Goal: Browse casually

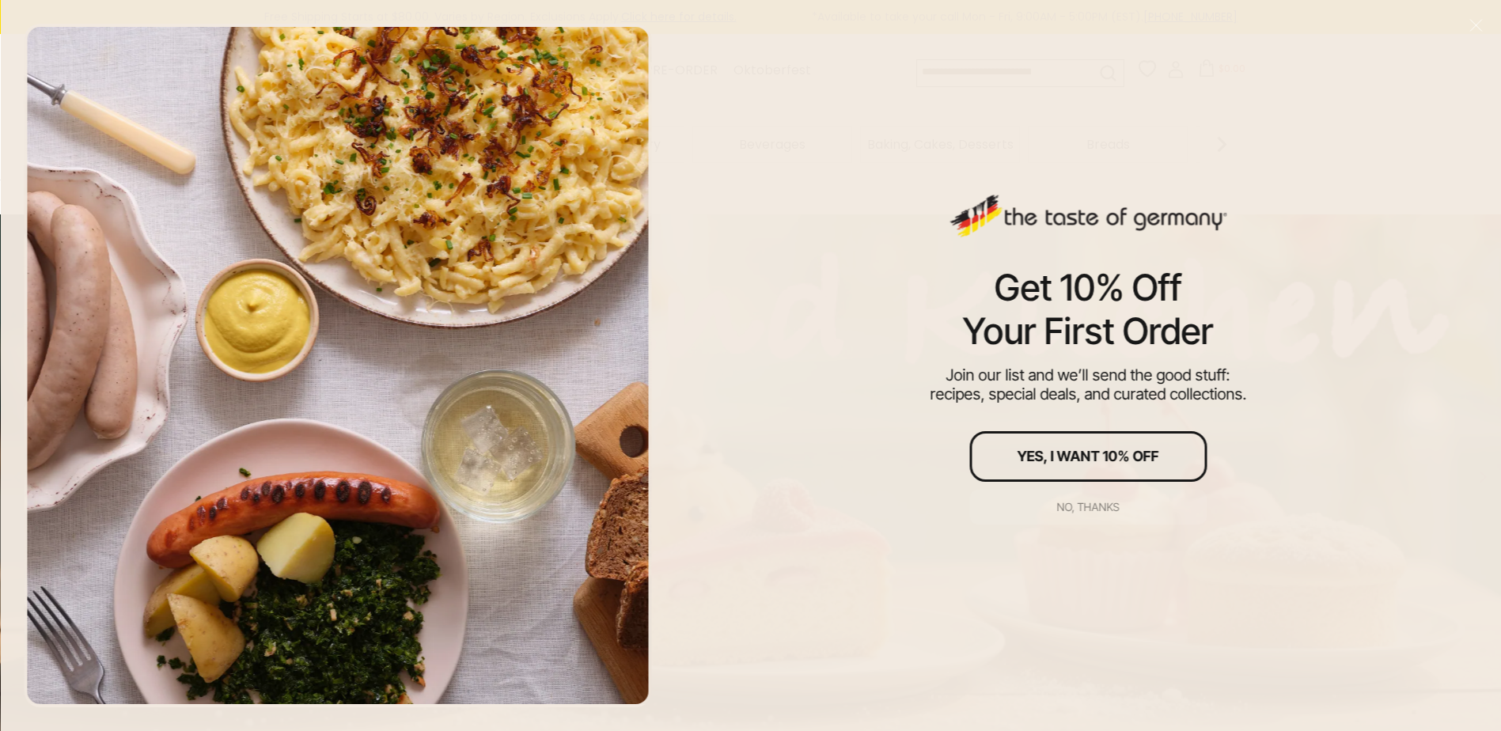
click at [1060, 502] on div "No, thanks" at bounding box center [1088, 507] width 63 height 11
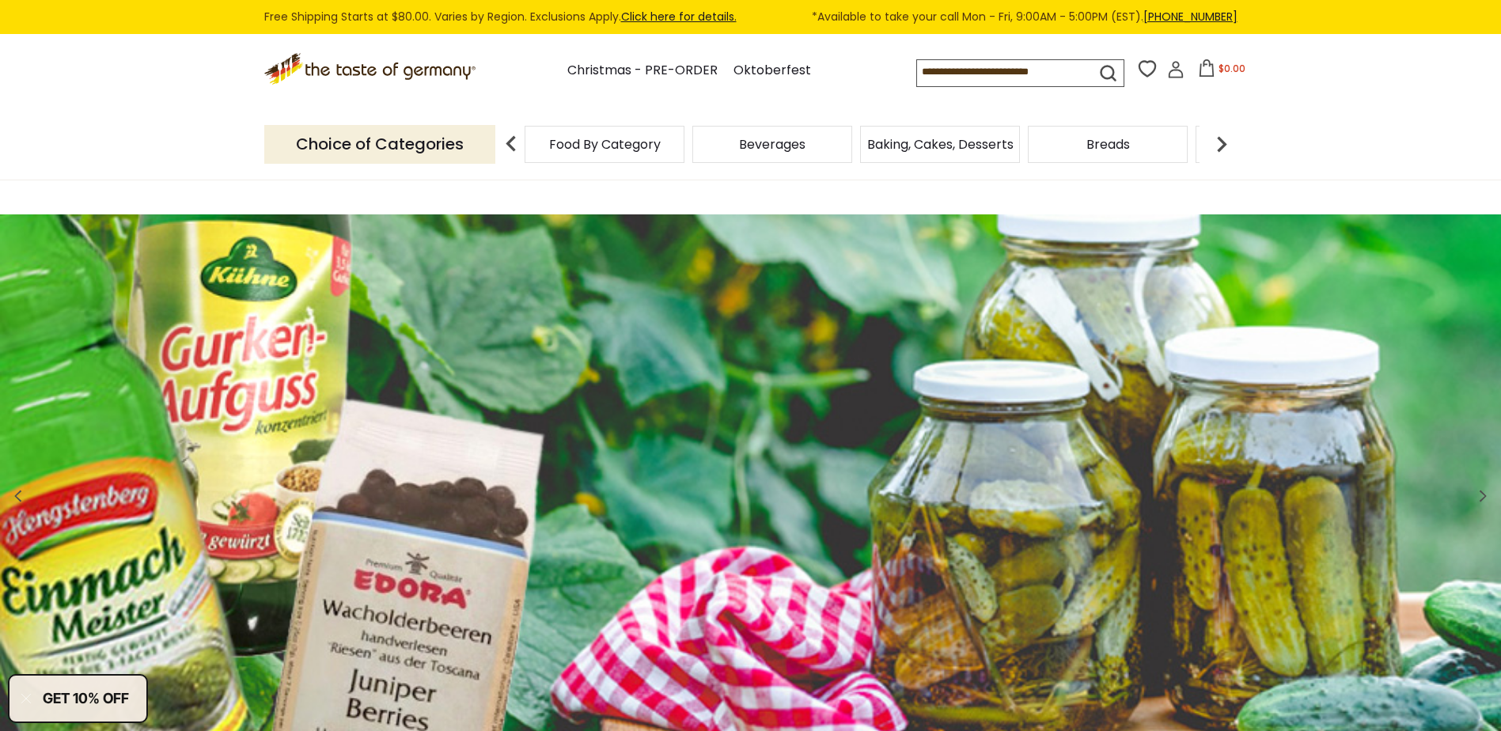
click at [940, 140] on span "Baking, Cakes, Desserts" at bounding box center [940, 144] width 146 height 12
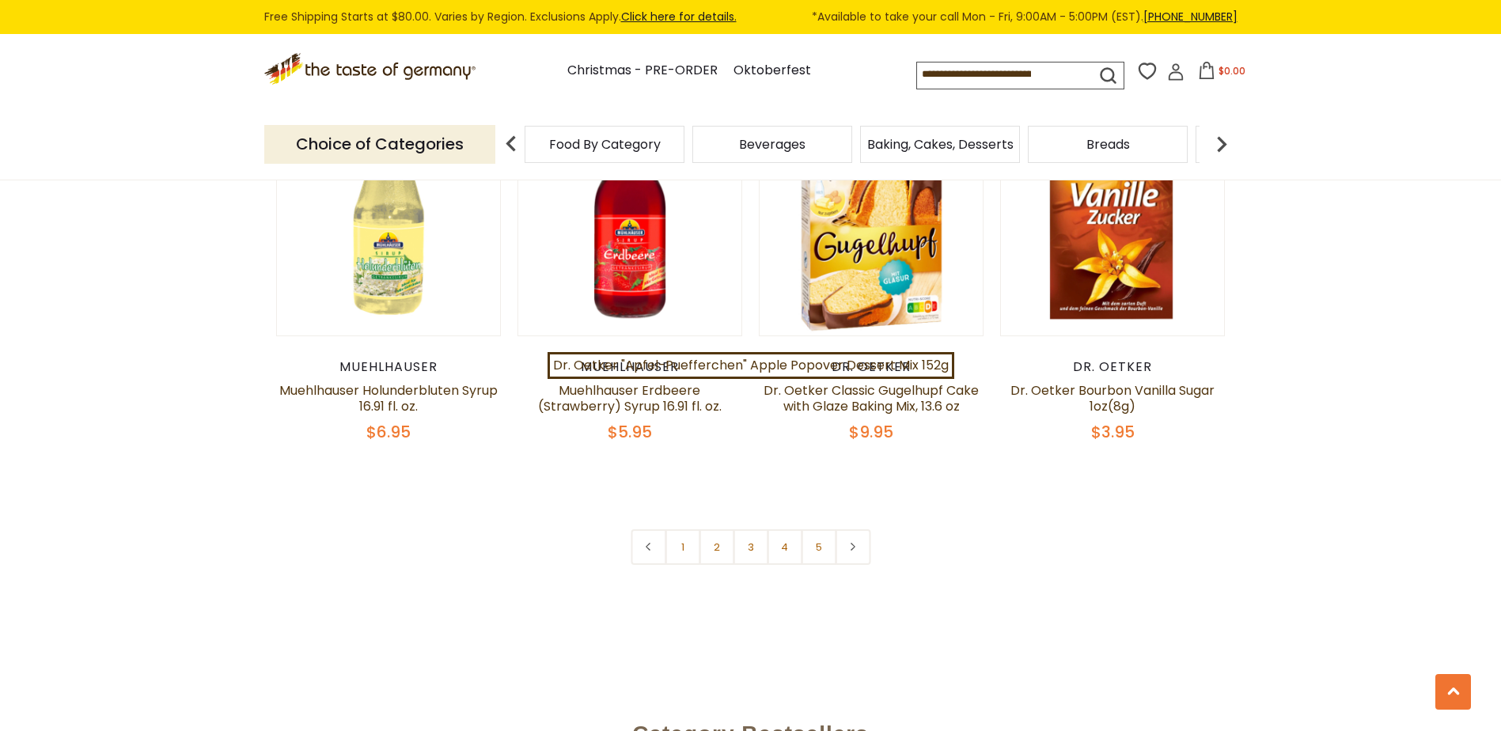
scroll to position [3756, 0]
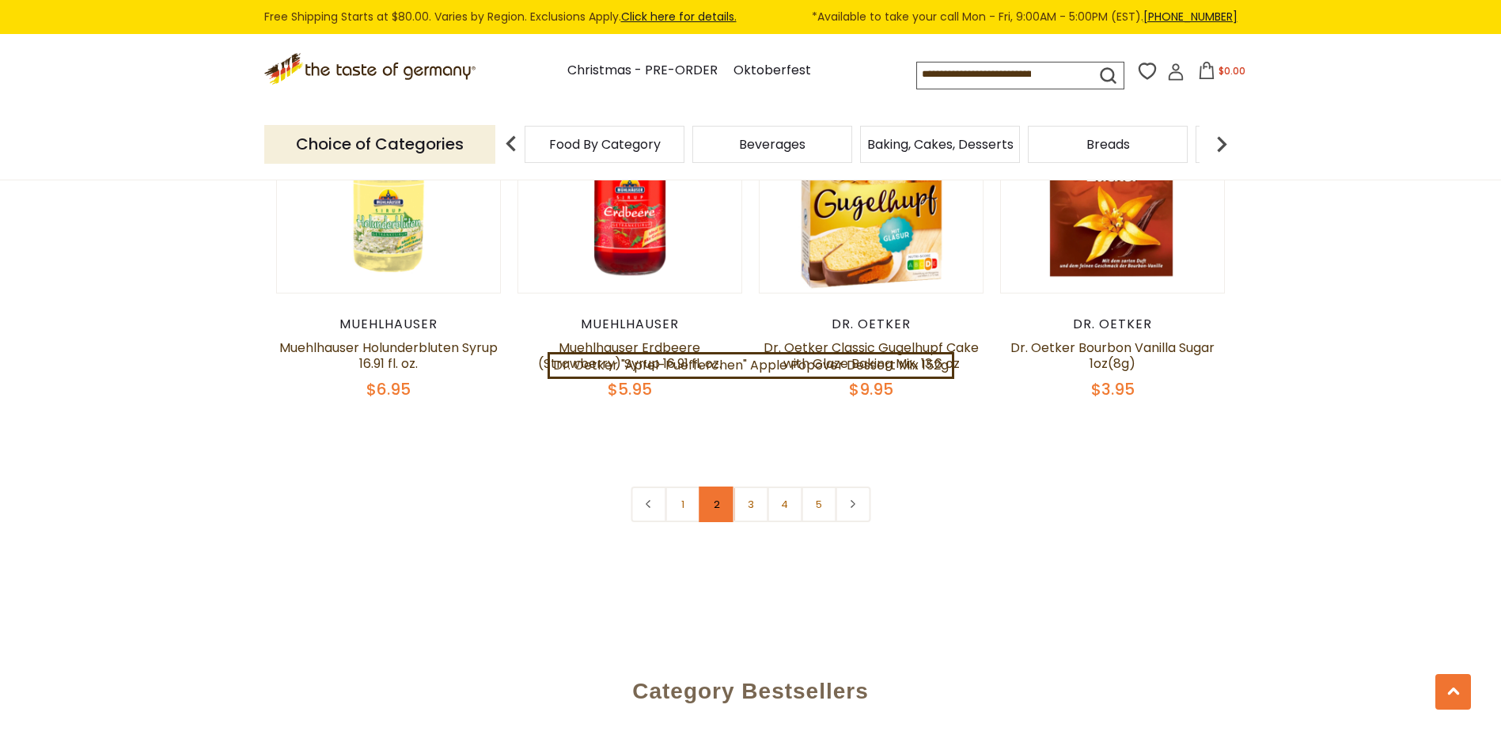
click at [711, 487] on link "2" at bounding box center [717, 505] width 36 height 36
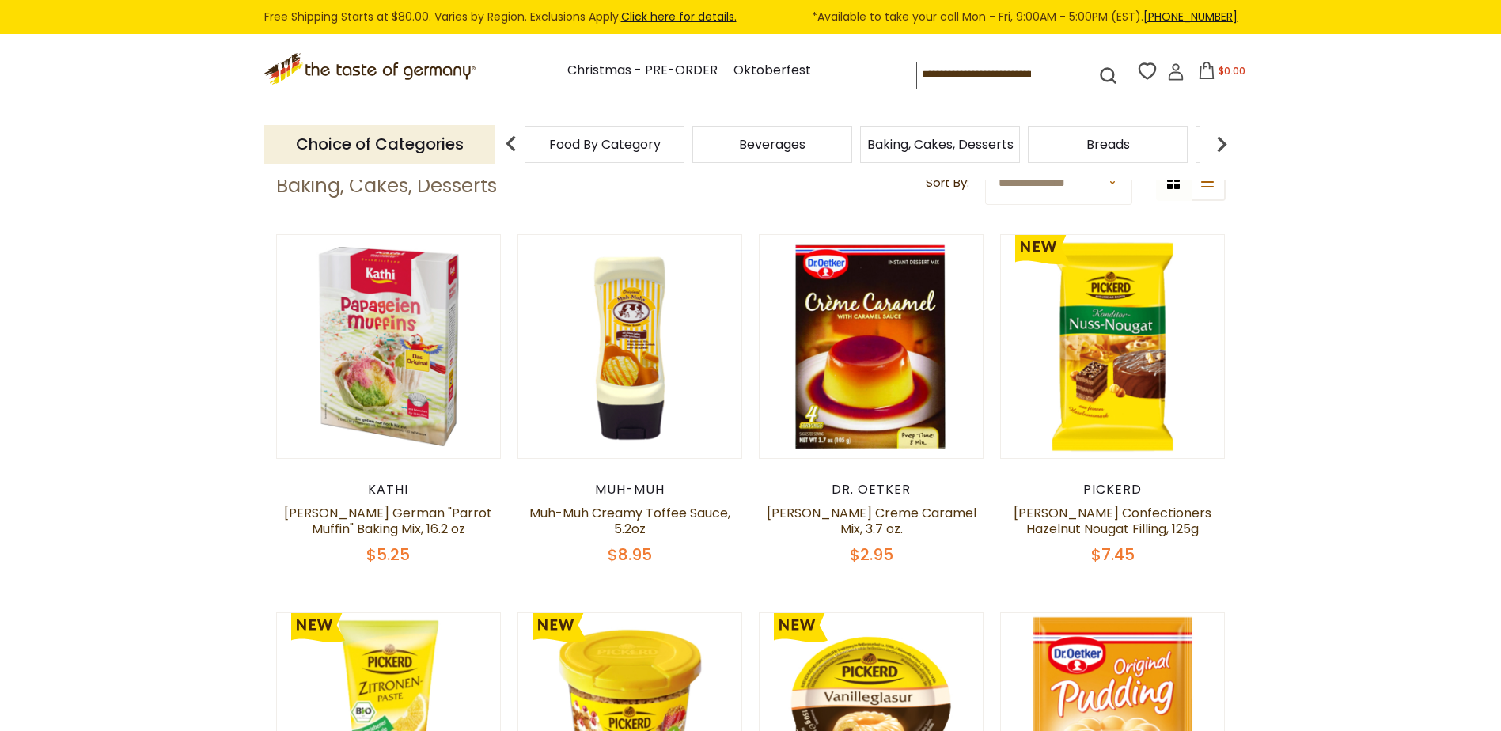
scroll to position [0, 0]
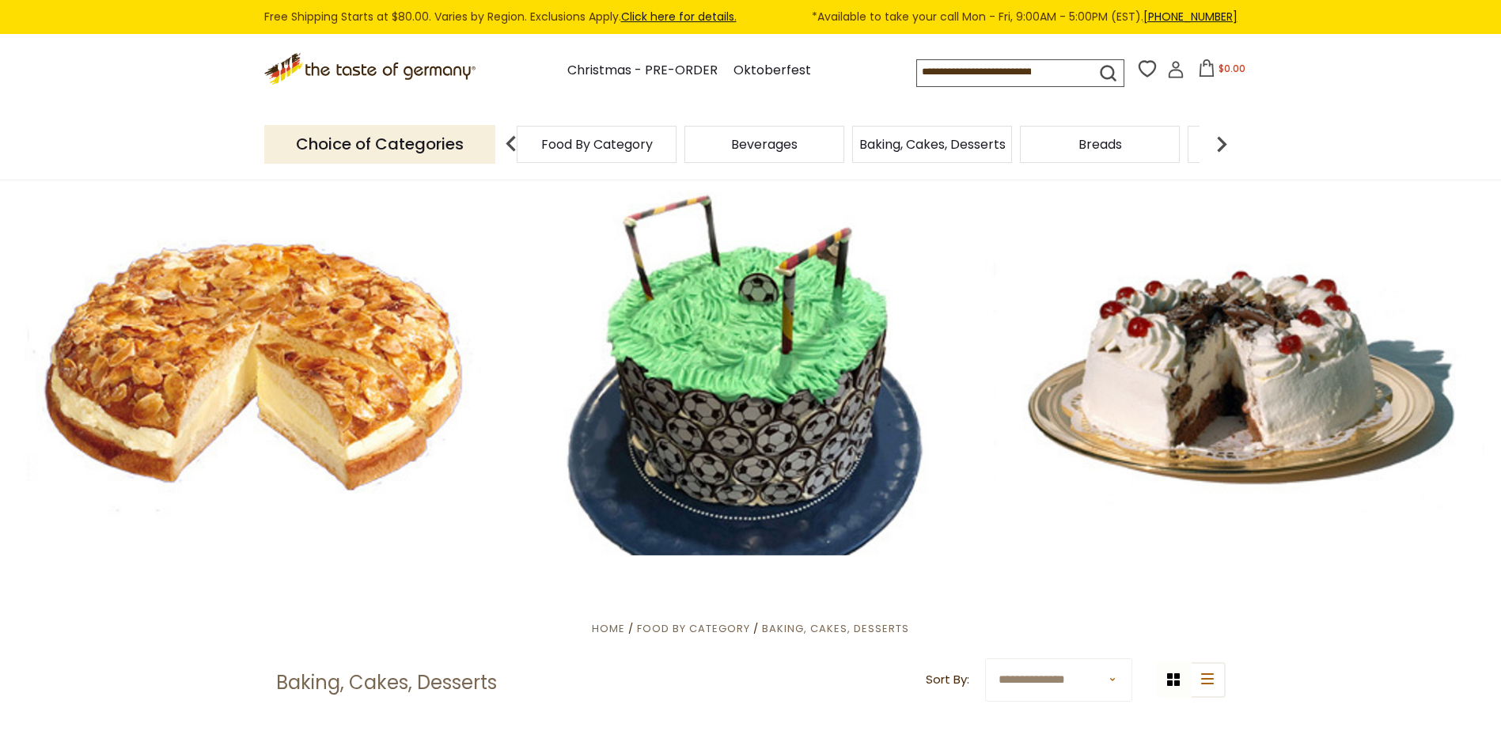
click at [646, 142] on span "Food By Category" at bounding box center [597, 144] width 112 height 12
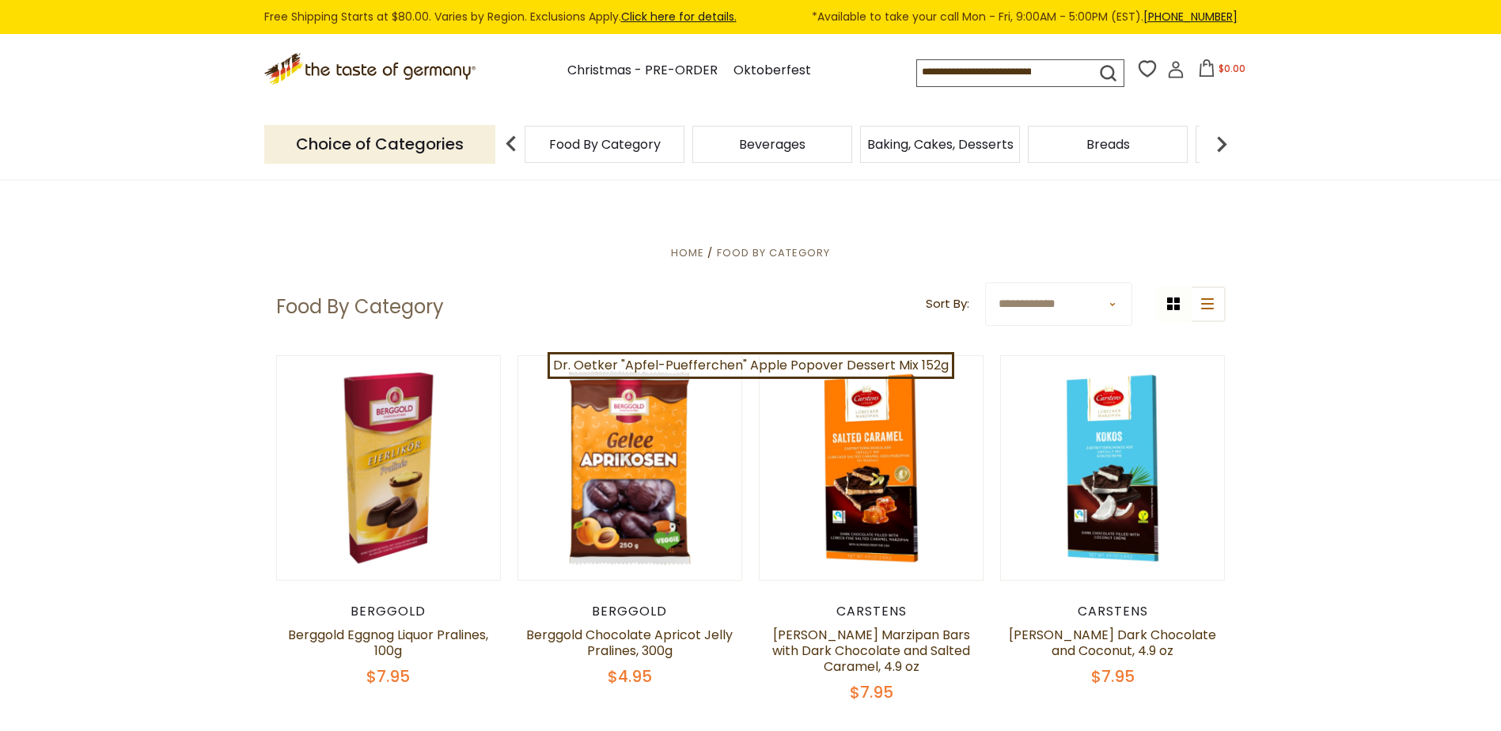
click at [430, 156] on p "Choice of Categories" at bounding box center [379, 144] width 231 height 39
click at [1223, 135] on img at bounding box center [1222, 144] width 32 height 32
click at [1221, 142] on img at bounding box center [1222, 144] width 32 height 32
click at [1219, 132] on img at bounding box center [1222, 144] width 32 height 32
click at [991, 142] on span "Cookies" at bounding box center [981, 144] width 49 height 12
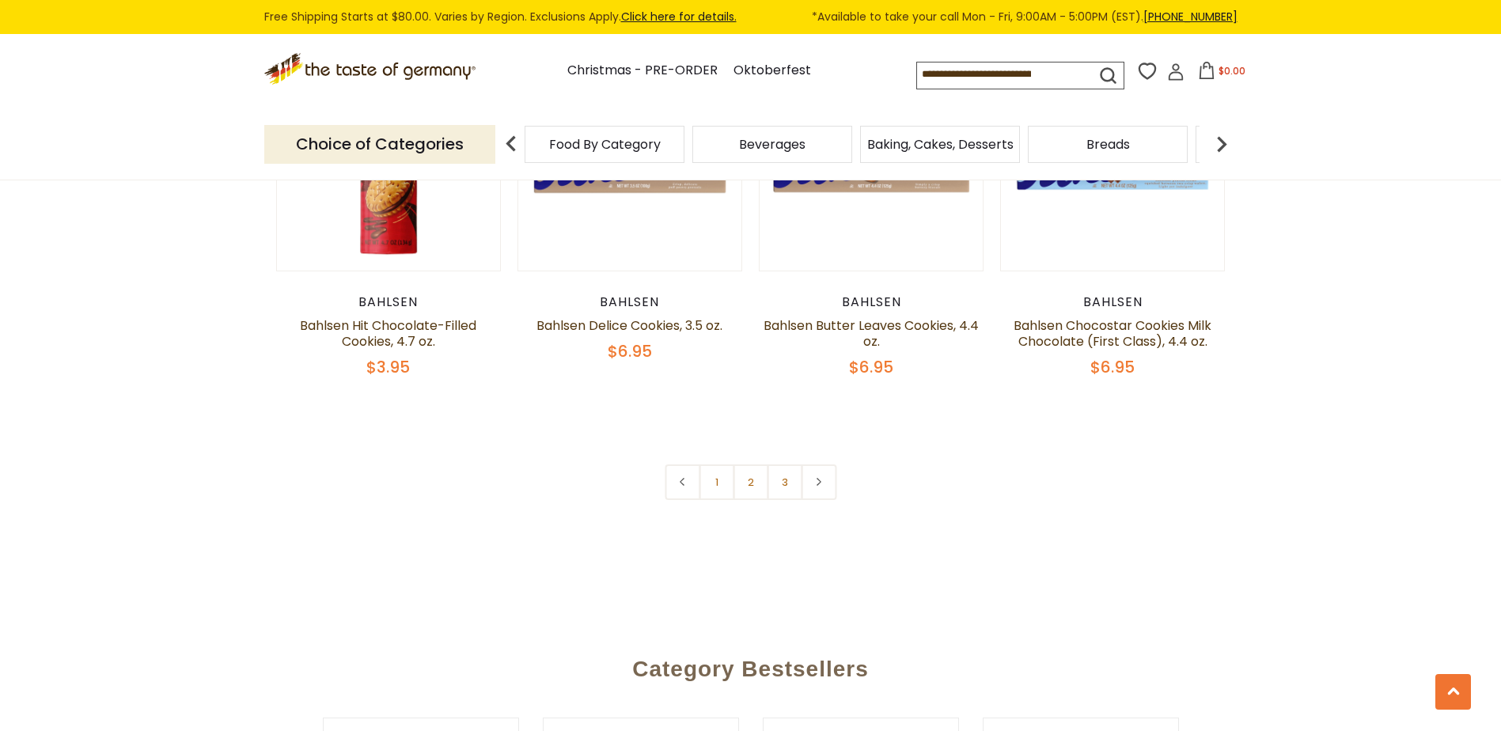
scroll to position [3808, 0]
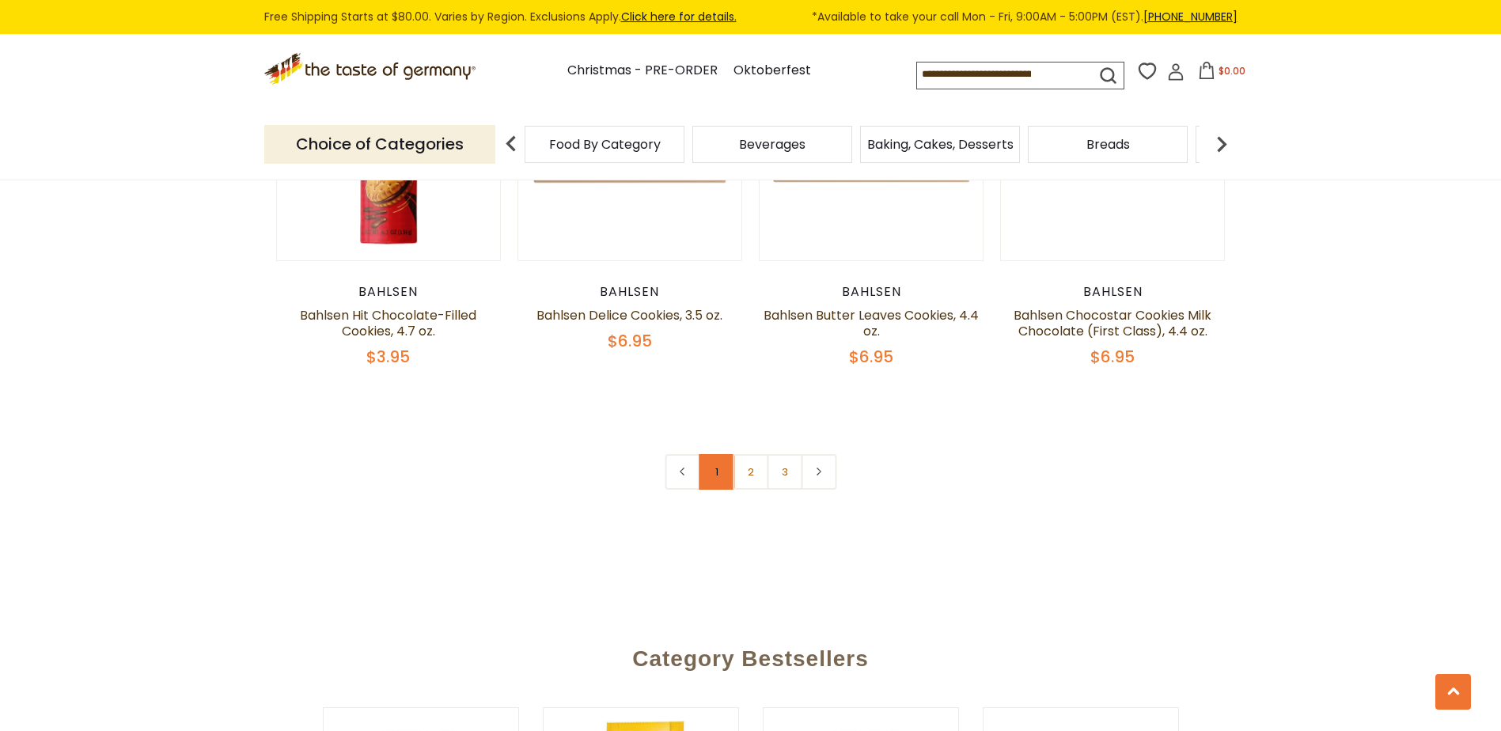
click at [711, 454] on link "1" at bounding box center [717, 472] width 36 height 36
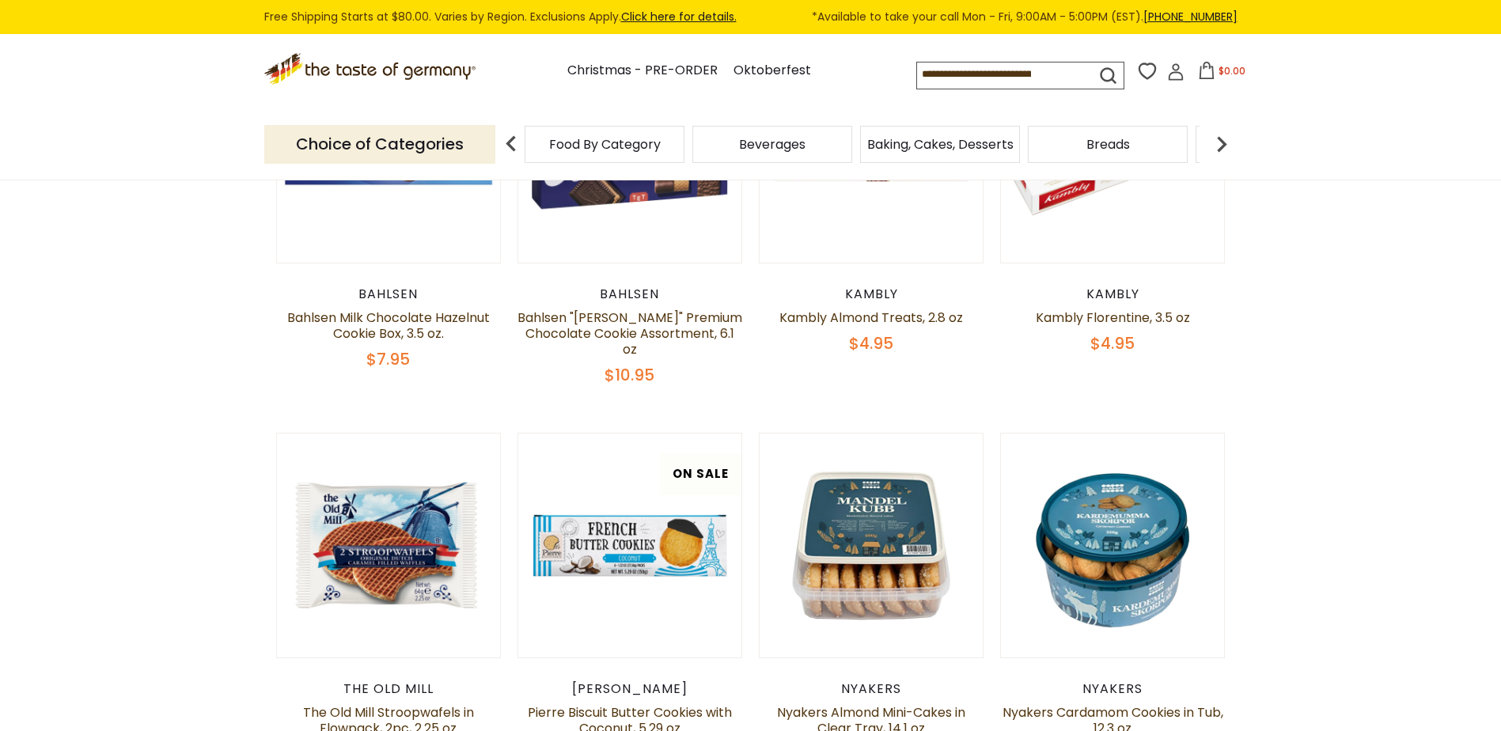
scroll to position [658, 0]
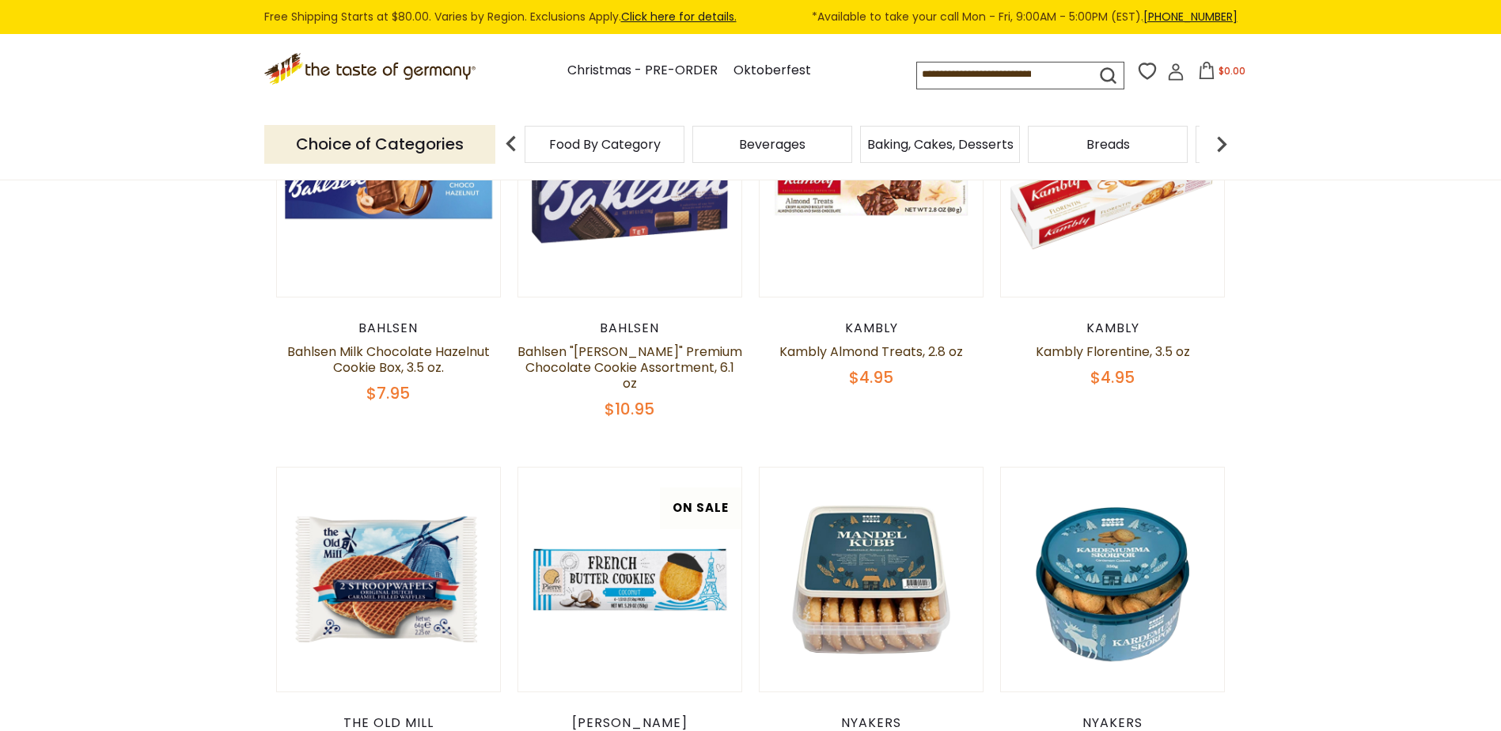
click at [1219, 137] on img at bounding box center [1222, 144] width 32 height 32
click at [1219, 136] on img at bounding box center [1222, 144] width 32 height 32
click at [1219, 135] on img at bounding box center [1222, 144] width 32 height 32
click at [908, 141] on span "Coffee, Cocoa & Tea" at bounding box center [952, 144] width 129 height 12
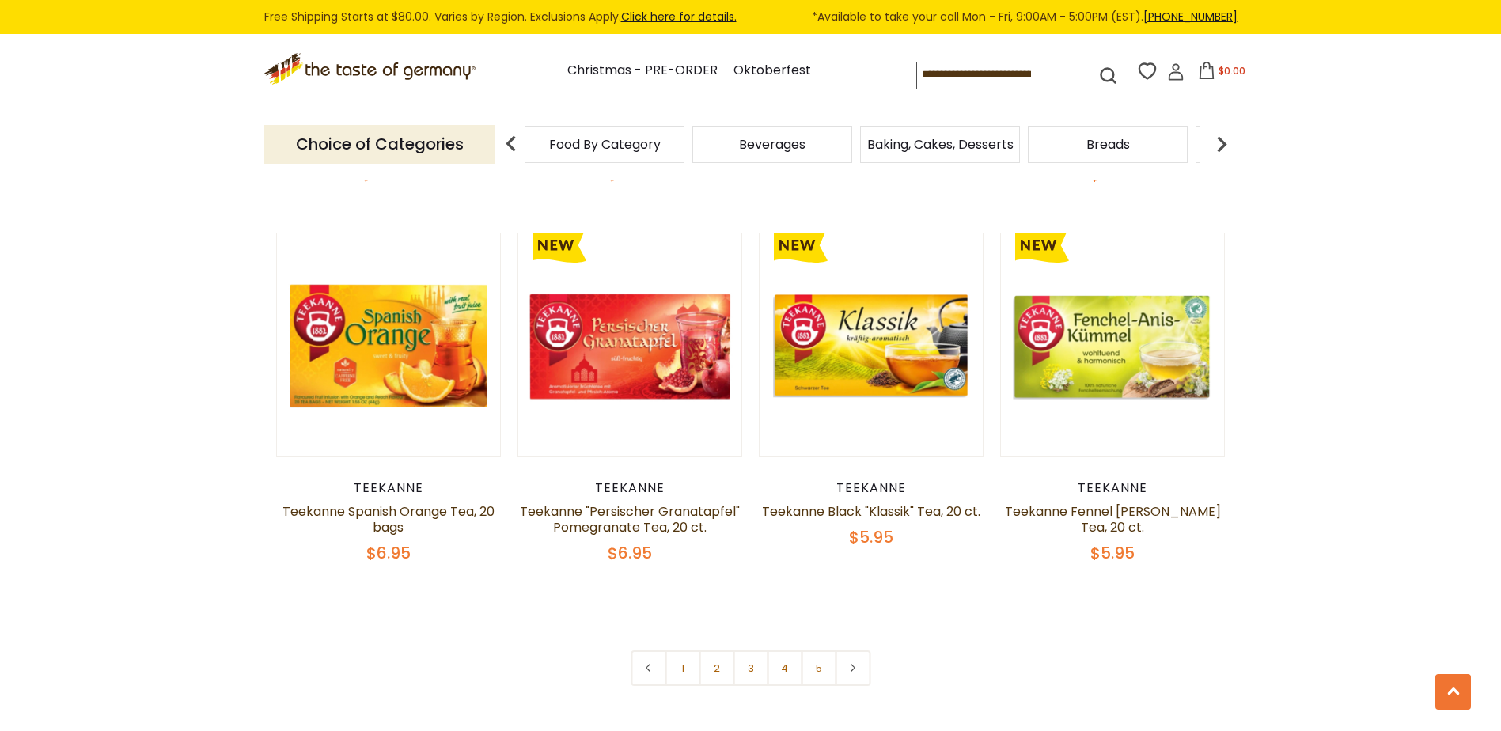
scroll to position [3735, 0]
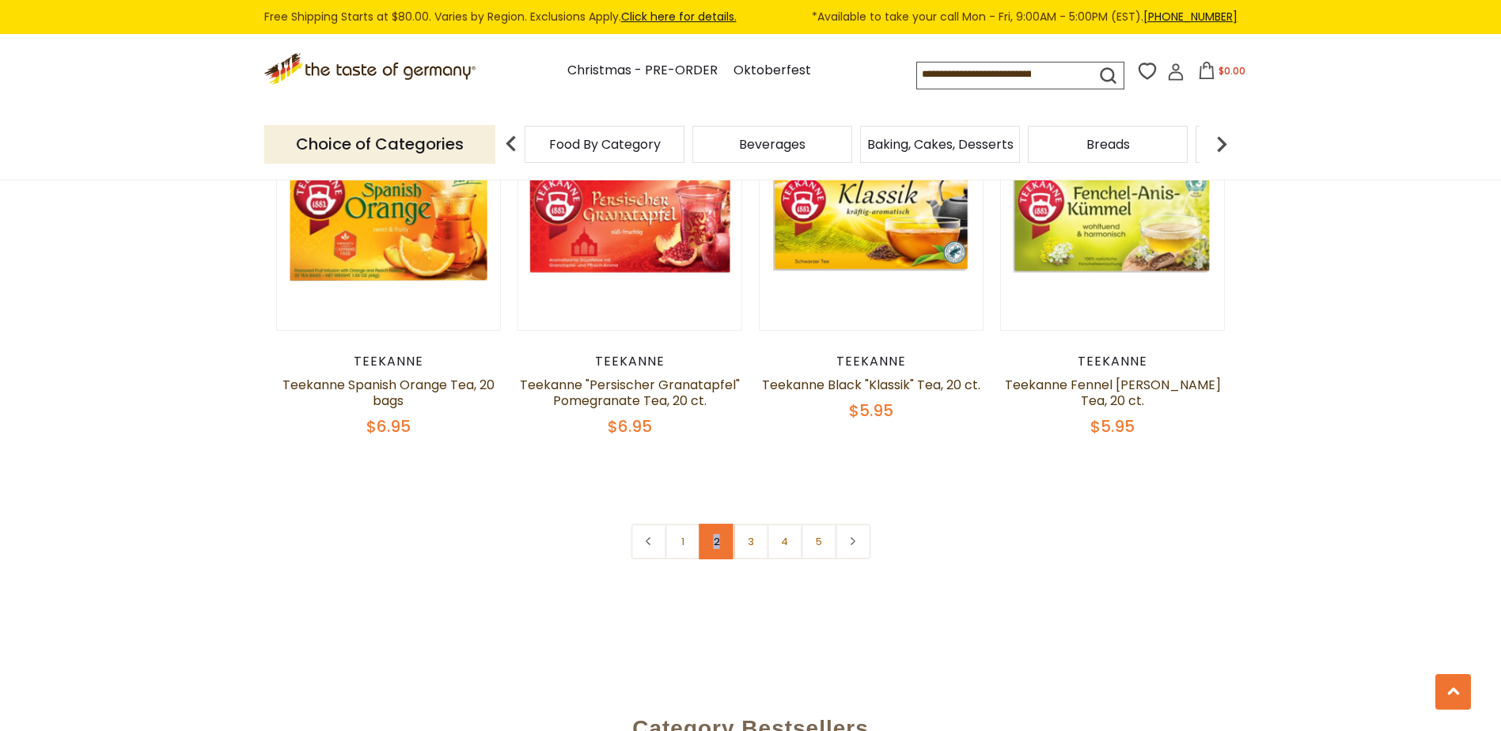
click at [715, 524] on link "2" at bounding box center [717, 542] width 36 height 36
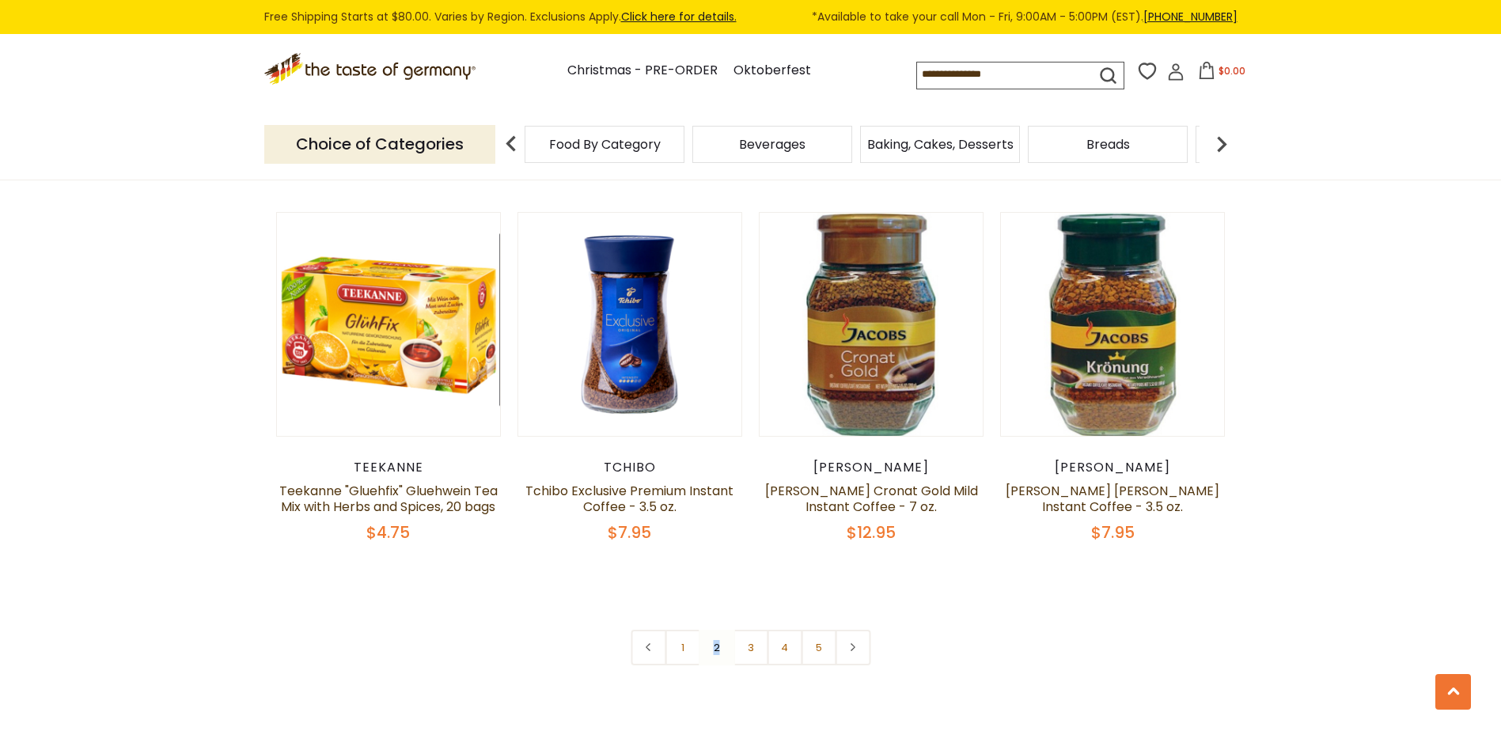
scroll to position [3645, 0]
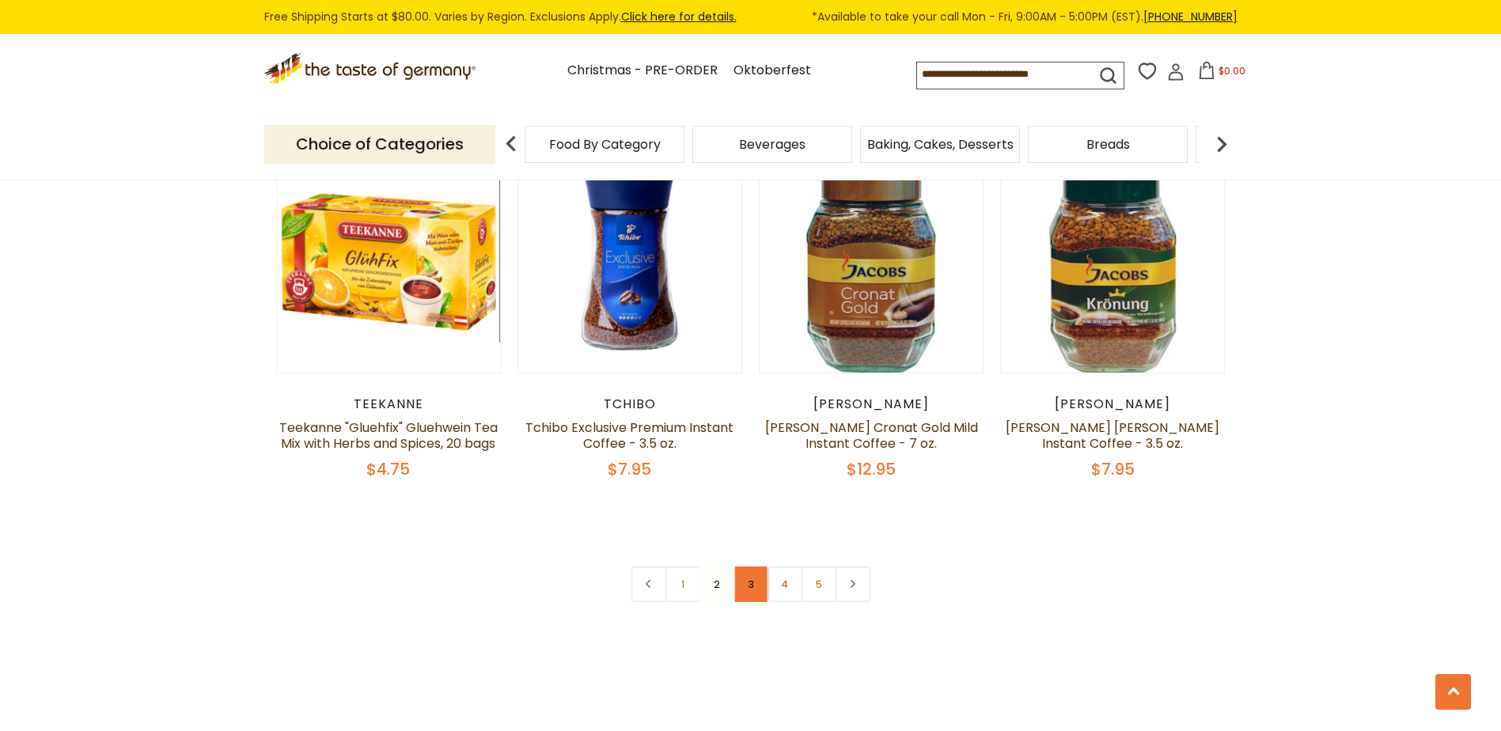
click at [752, 590] on link "3" at bounding box center [751, 585] width 36 height 36
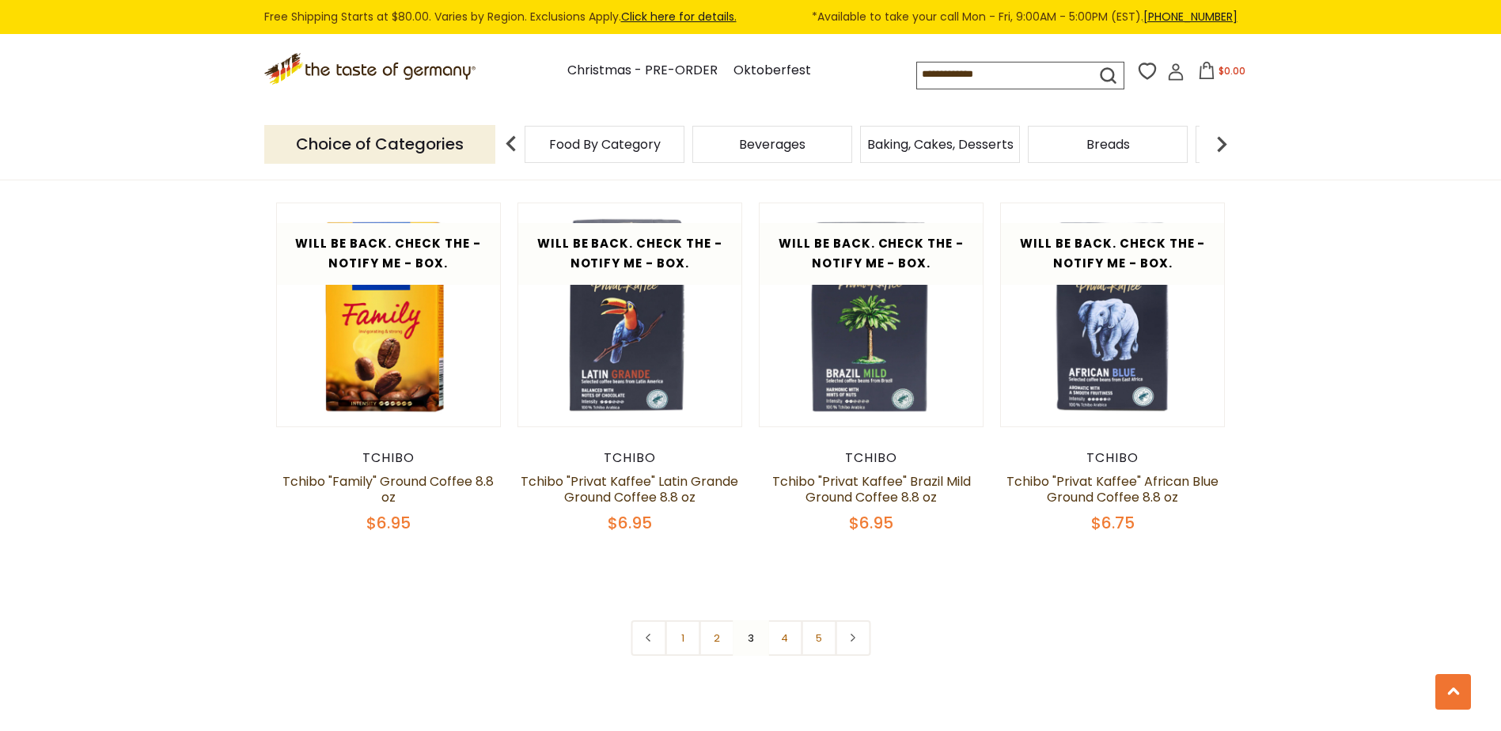
scroll to position [3675, 0]
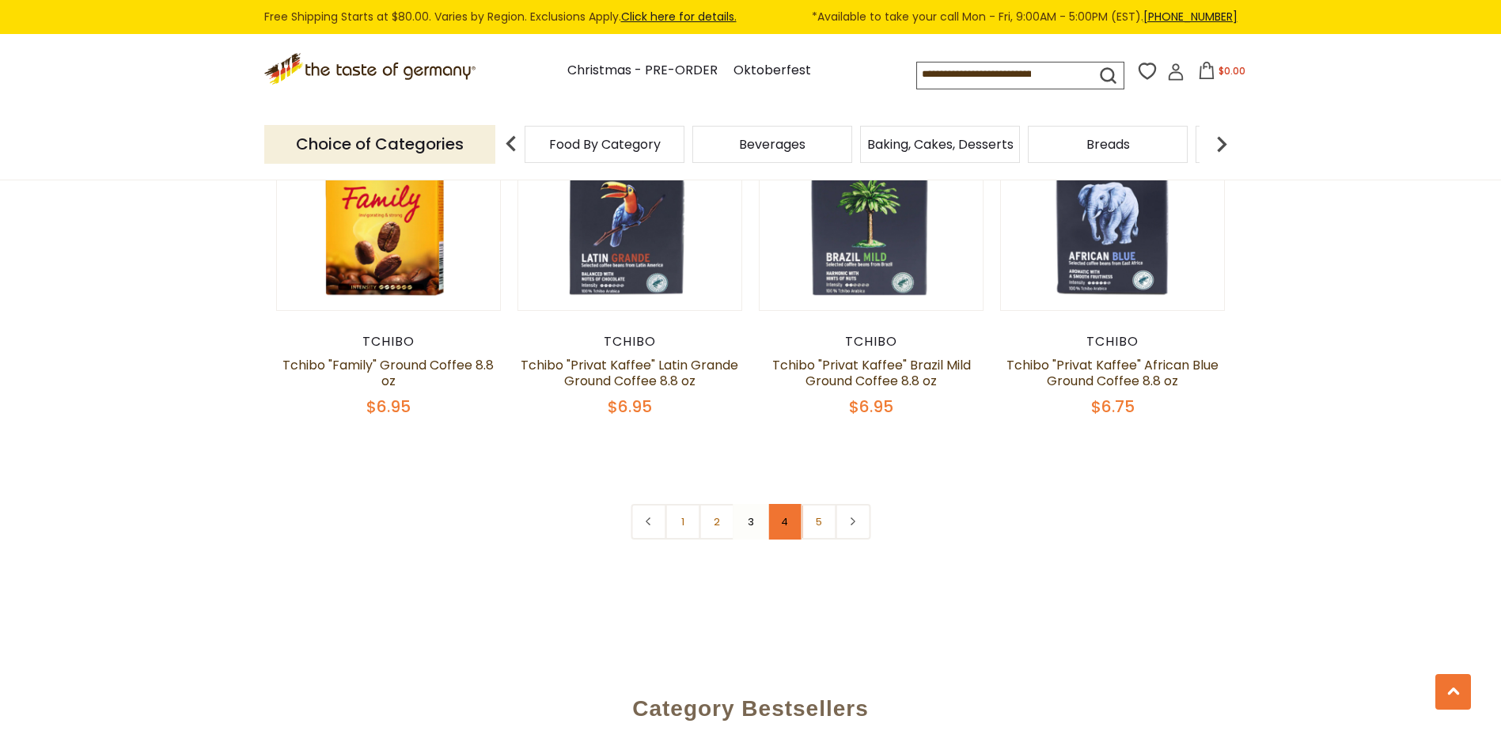
click at [787, 517] on link "4" at bounding box center [785, 522] width 36 height 36
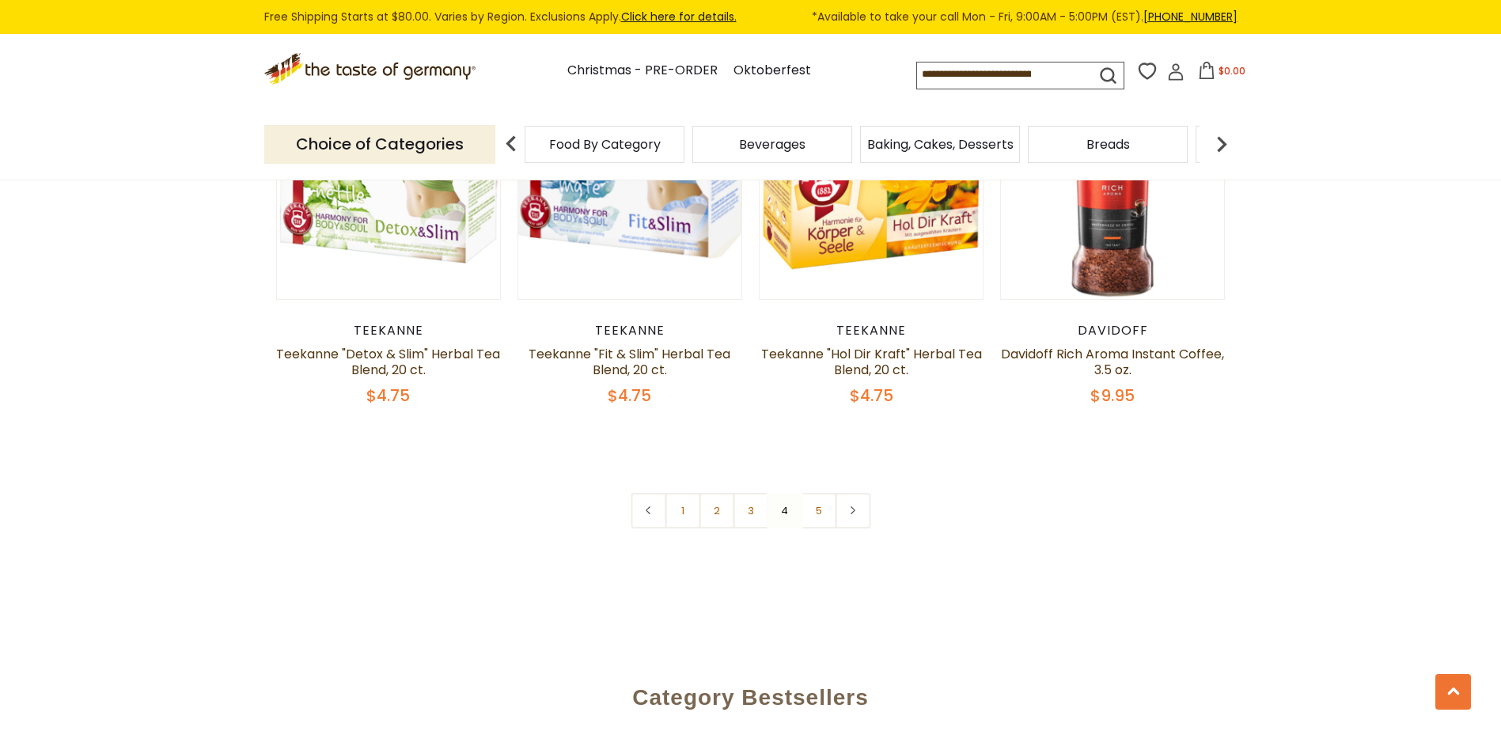
scroll to position [3739, 0]
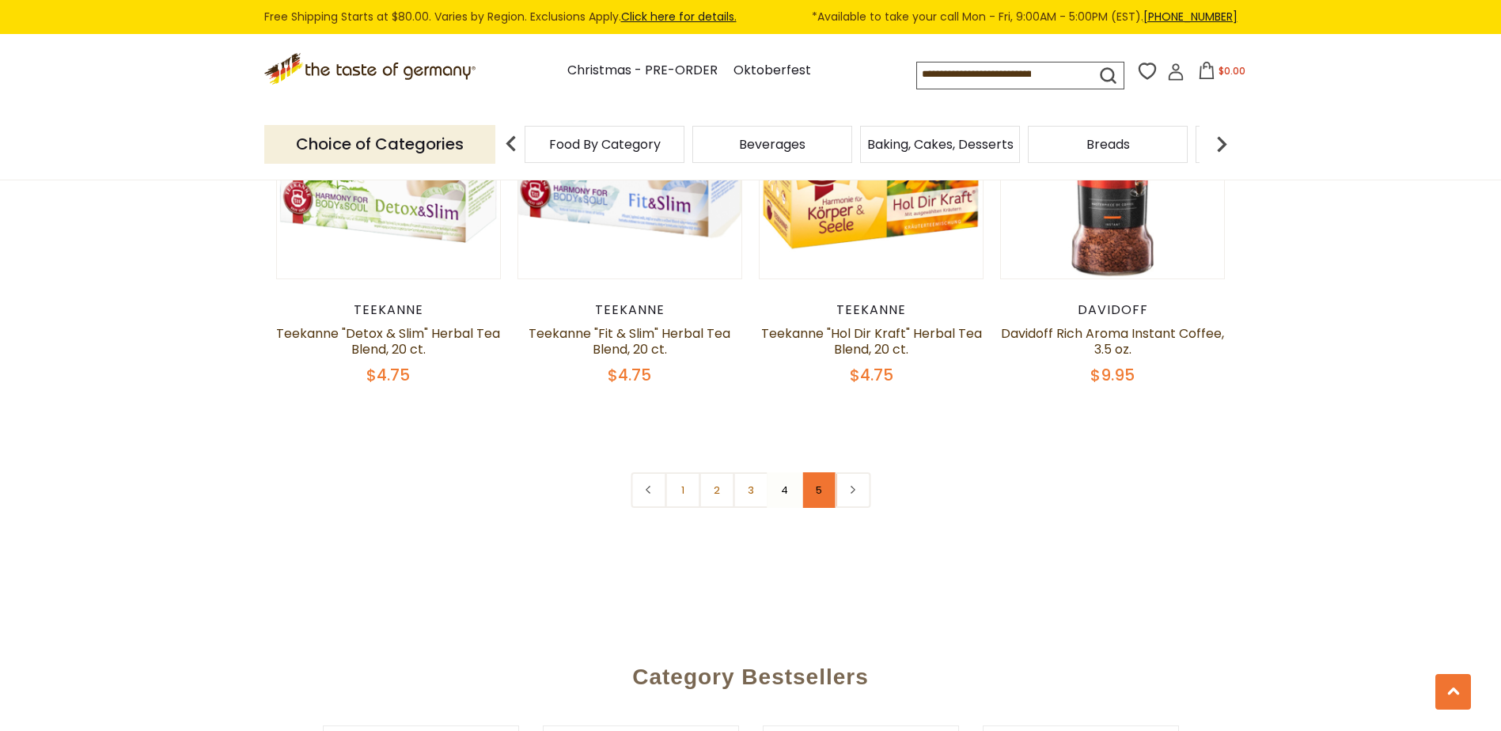
click at [817, 472] on link "5" at bounding box center [819, 490] width 36 height 36
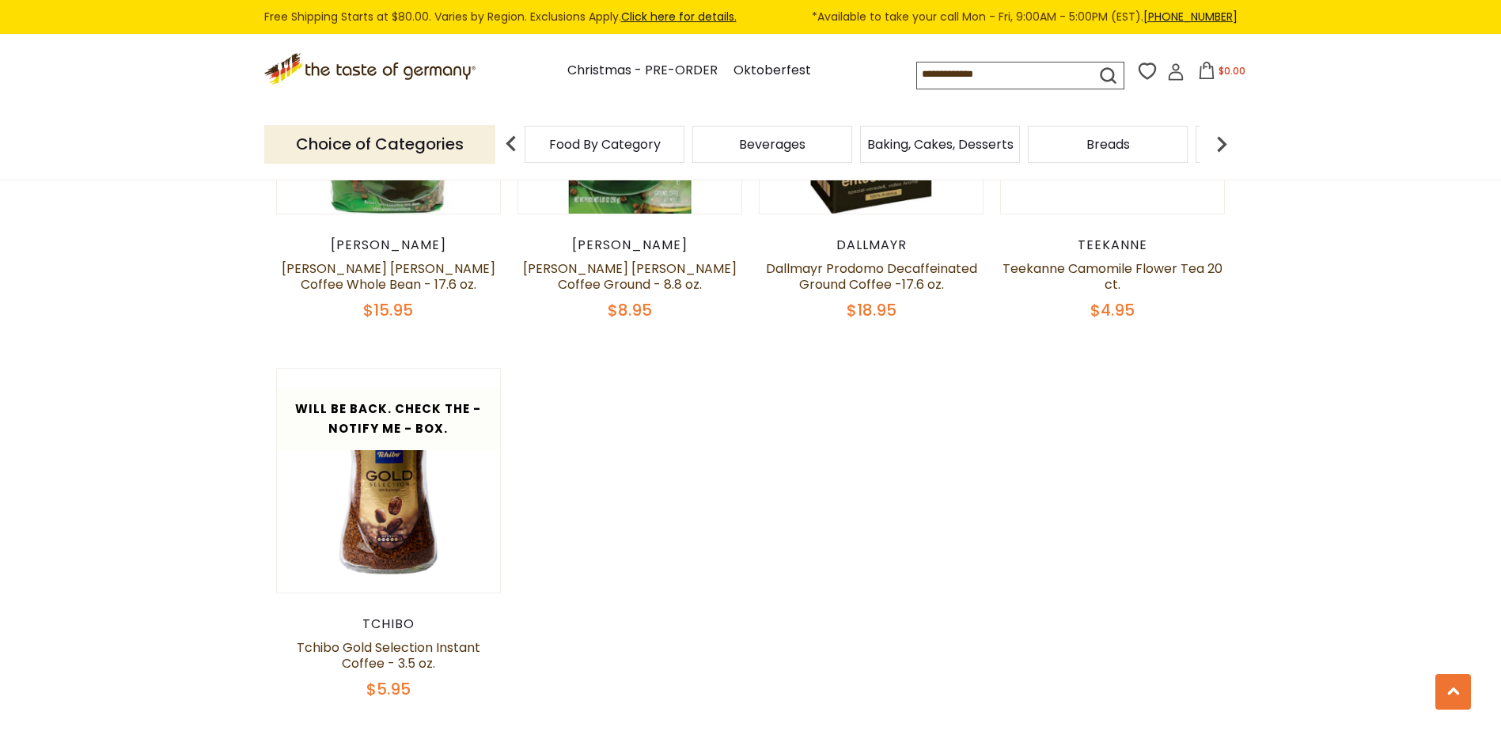
scroll to position [2357, 0]
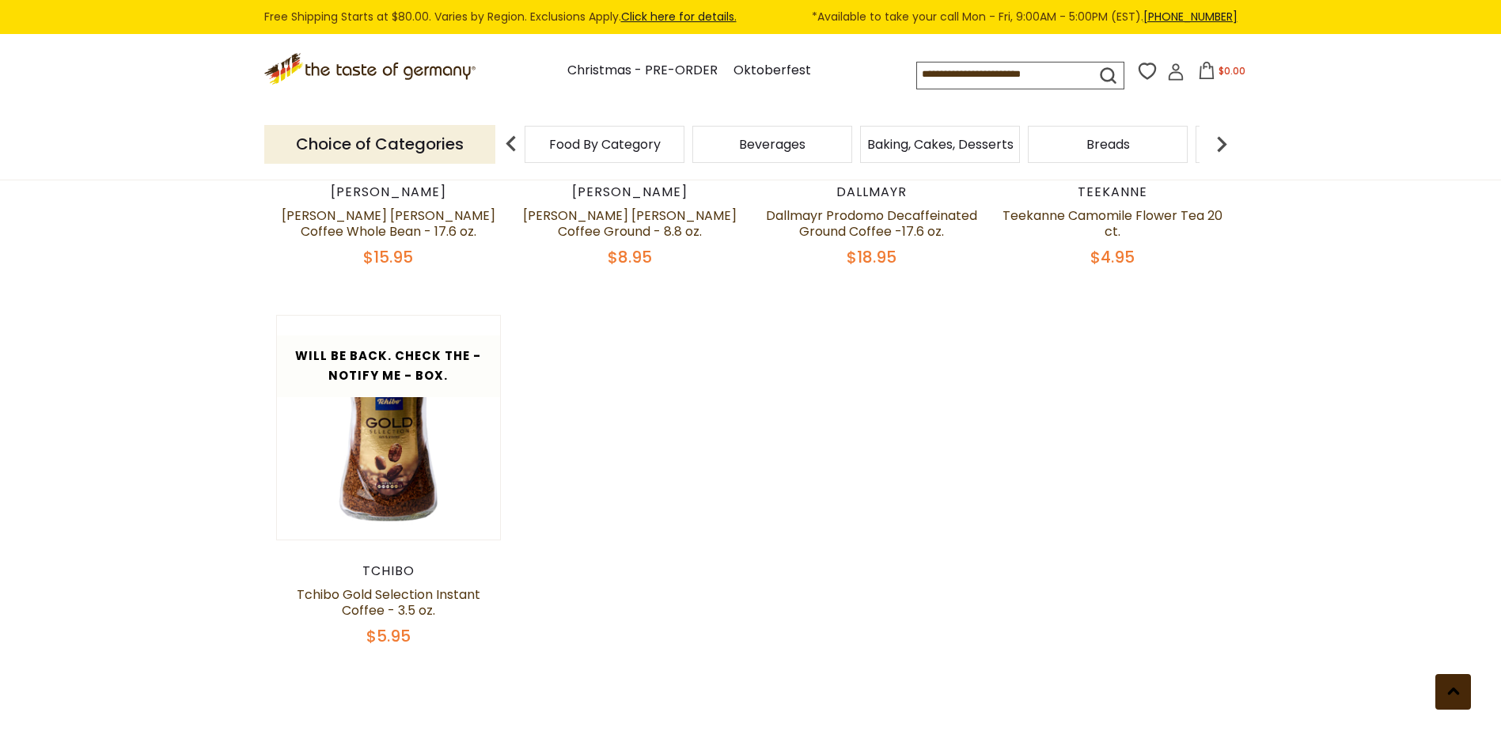
drag, startPoint x: 1445, startPoint y: 691, endPoint x: 1452, endPoint y: 680, distance: 12.5
click at [1446, 687] on button at bounding box center [1453, 692] width 36 height 36
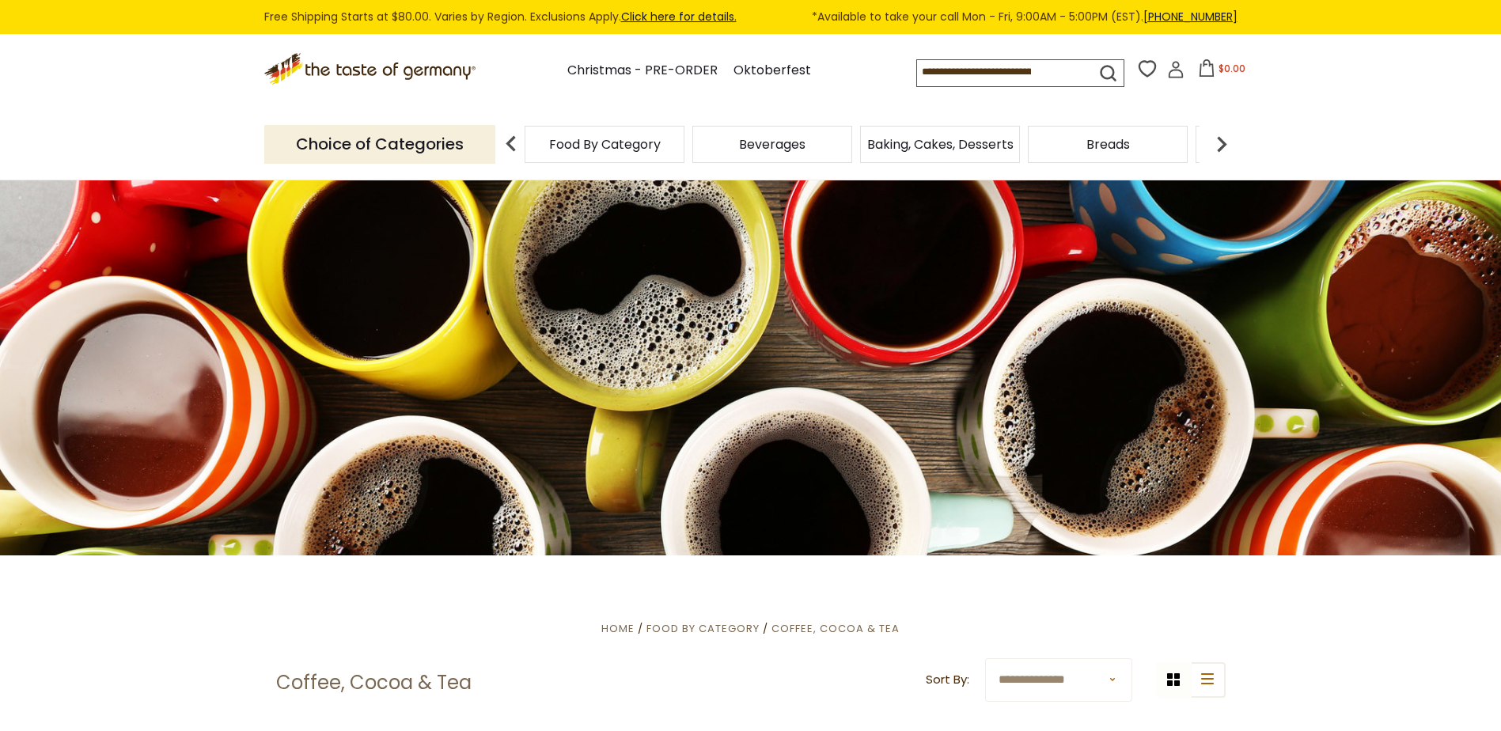
click at [1219, 138] on img at bounding box center [1222, 144] width 32 height 32
click at [1219, 135] on img at bounding box center [1222, 144] width 32 height 32
click at [1217, 131] on img at bounding box center [1222, 144] width 32 height 32
click at [1217, 133] on img at bounding box center [1222, 144] width 32 height 32
click at [1217, 131] on img at bounding box center [1222, 144] width 32 height 32
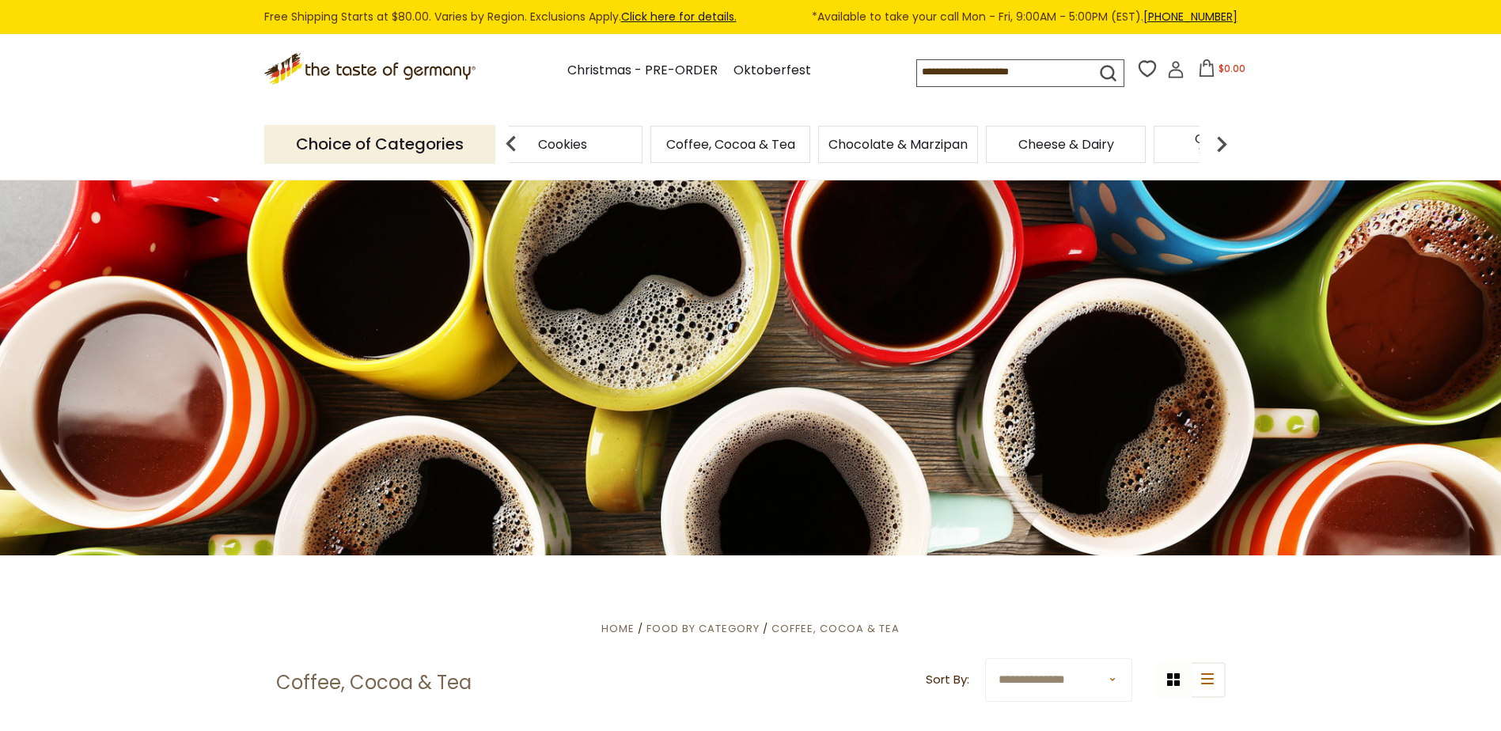
click at [1223, 134] on img at bounding box center [1222, 144] width 32 height 32
click at [1223, 131] on img at bounding box center [1222, 144] width 32 height 32
click at [1226, 134] on img at bounding box center [1222, 144] width 32 height 32
click at [1218, 134] on img at bounding box center [1222, 144] width 32 height 32
click at [1220, 133] on img at bounding box center [1222, 144] width 32 height 32
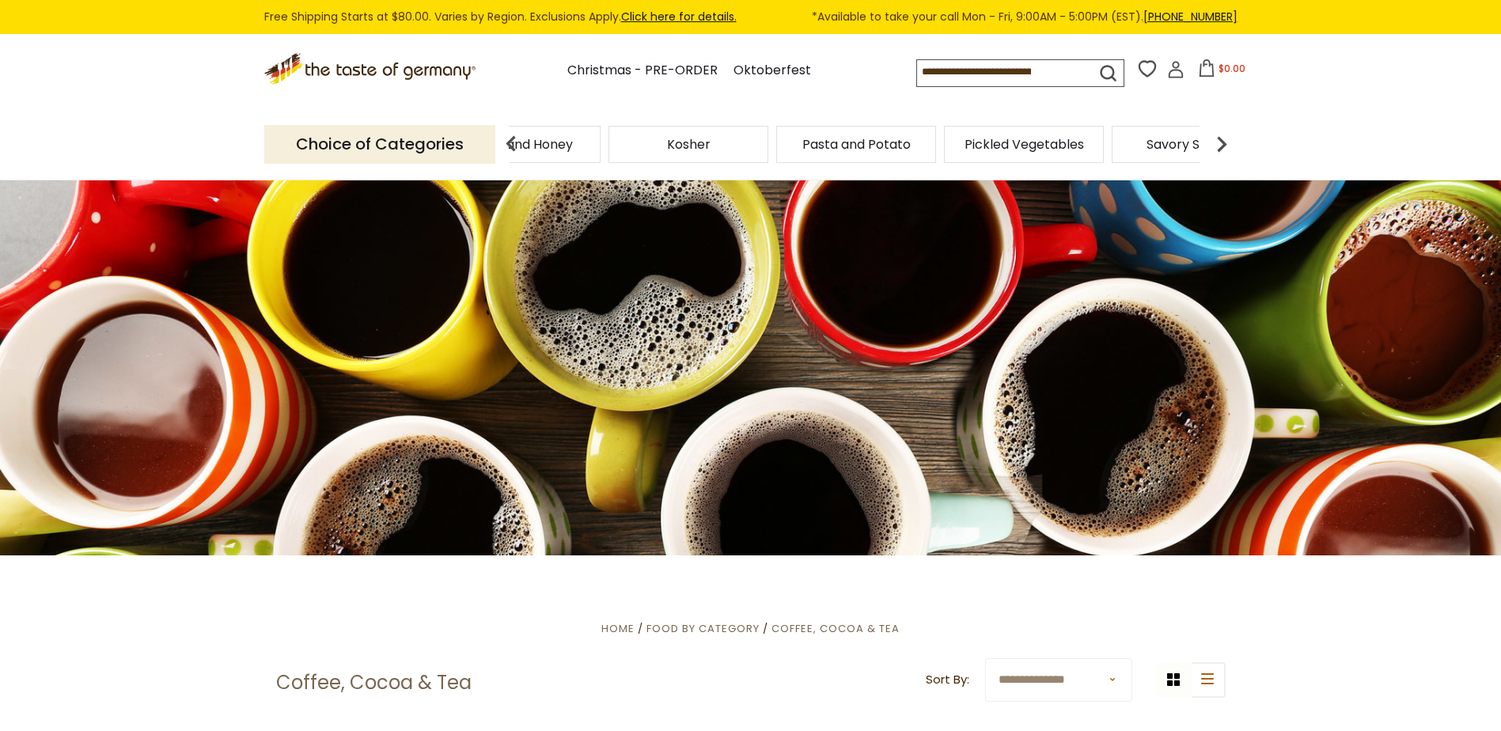
click at [1219, 131] on img at bounding box center [1222, 144] width 32 height 32
click at [1217, 135] on img at bounding box center [1222, 144] width 32 height 32
click at [966, 142] on span "Sausages" at bounding box center [979, 144] width 59 height 12
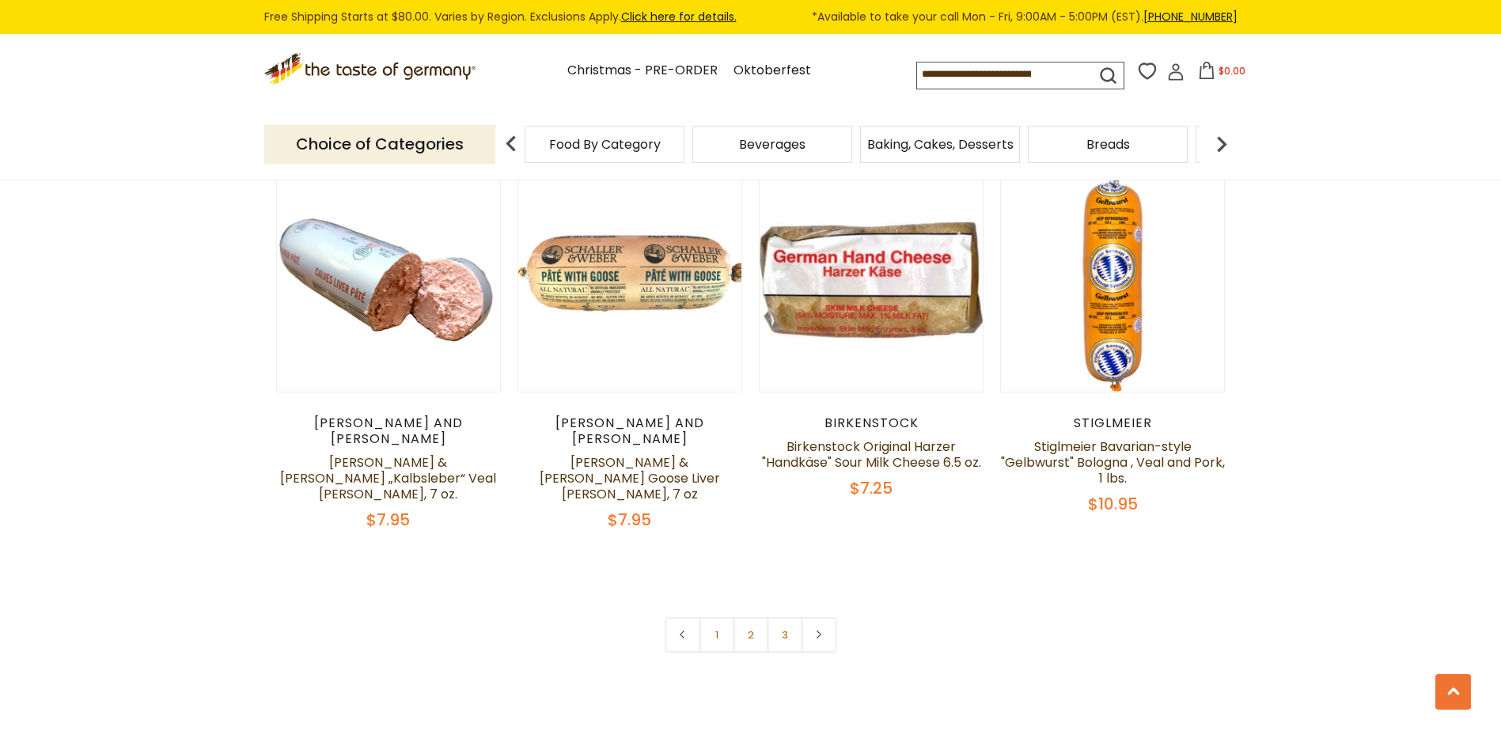
scroll to position [3851, 0]
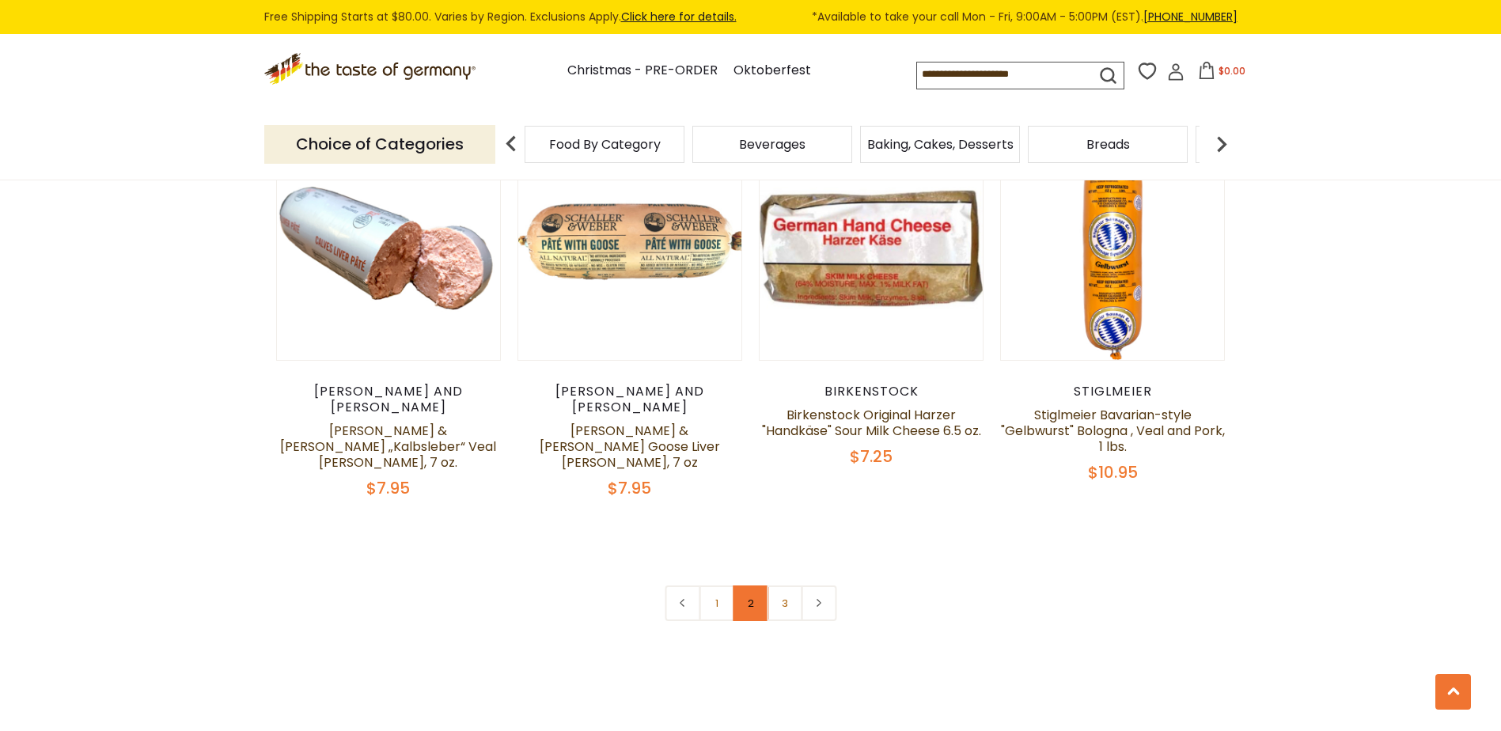
click at [755, 586] on link "2" at bounding box center [751, 604] width 36 height 36
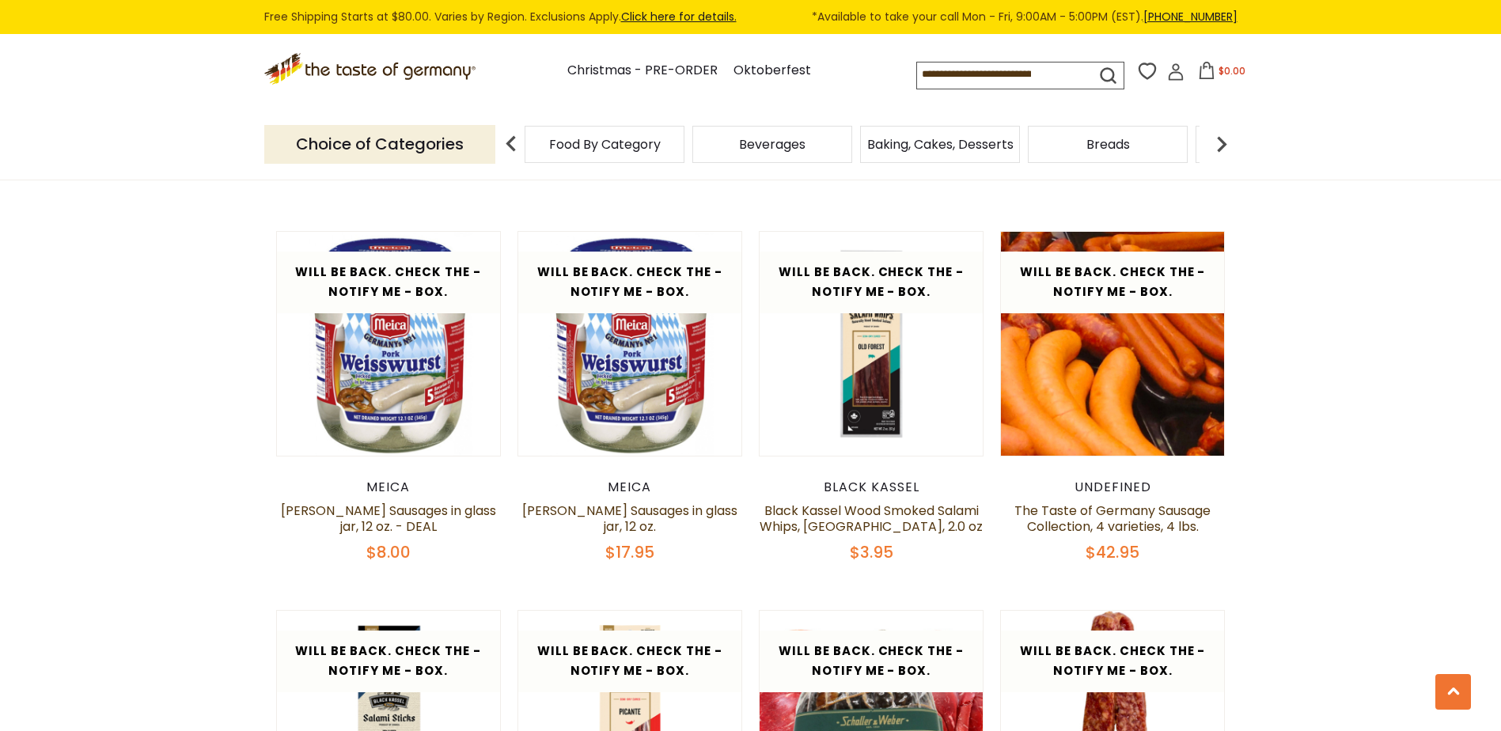
scroll to position [2830, 0]
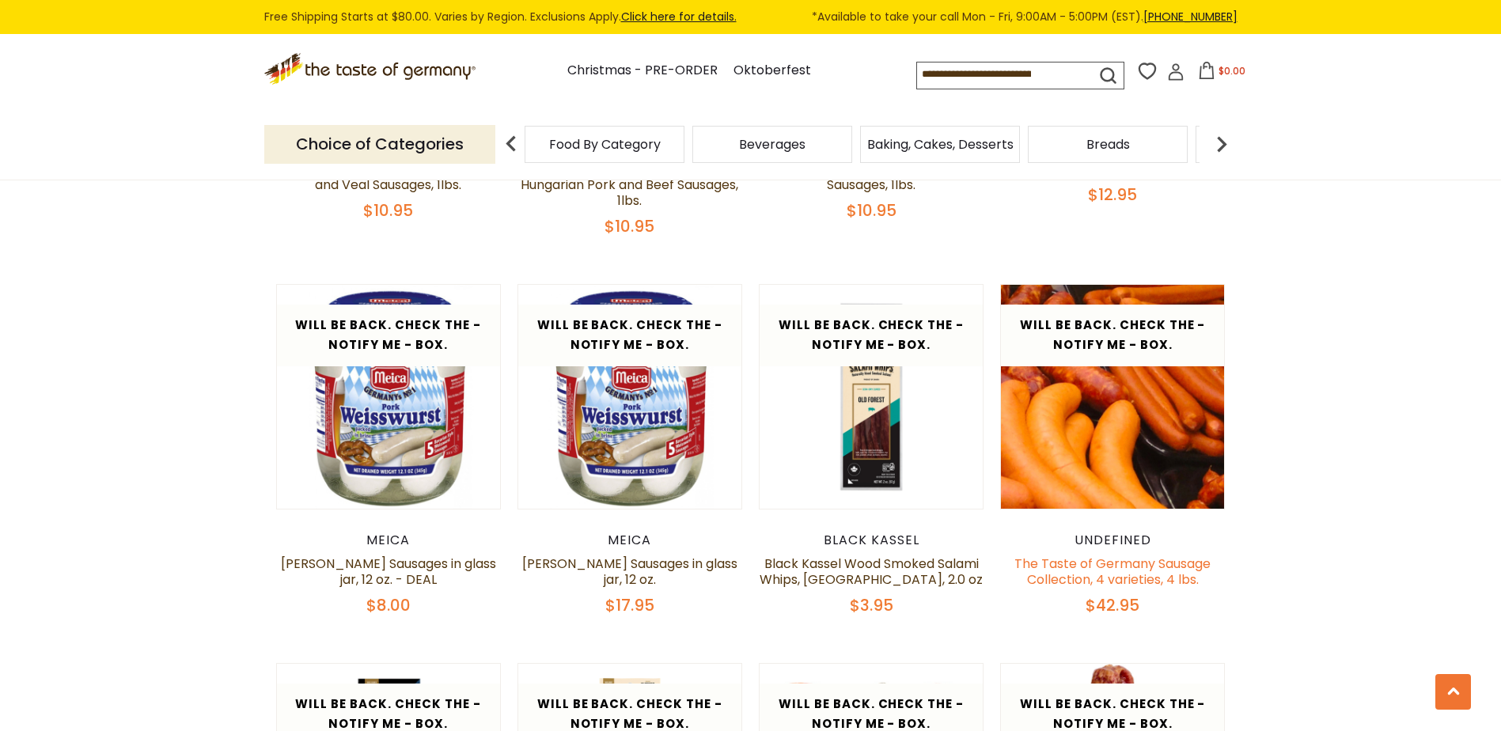
click at [1124, 555] on link "The Taste of Germany Sausage Collection, 4 varieties, 4 lbs." at bounding box center [1112, 572] width 196 height 34
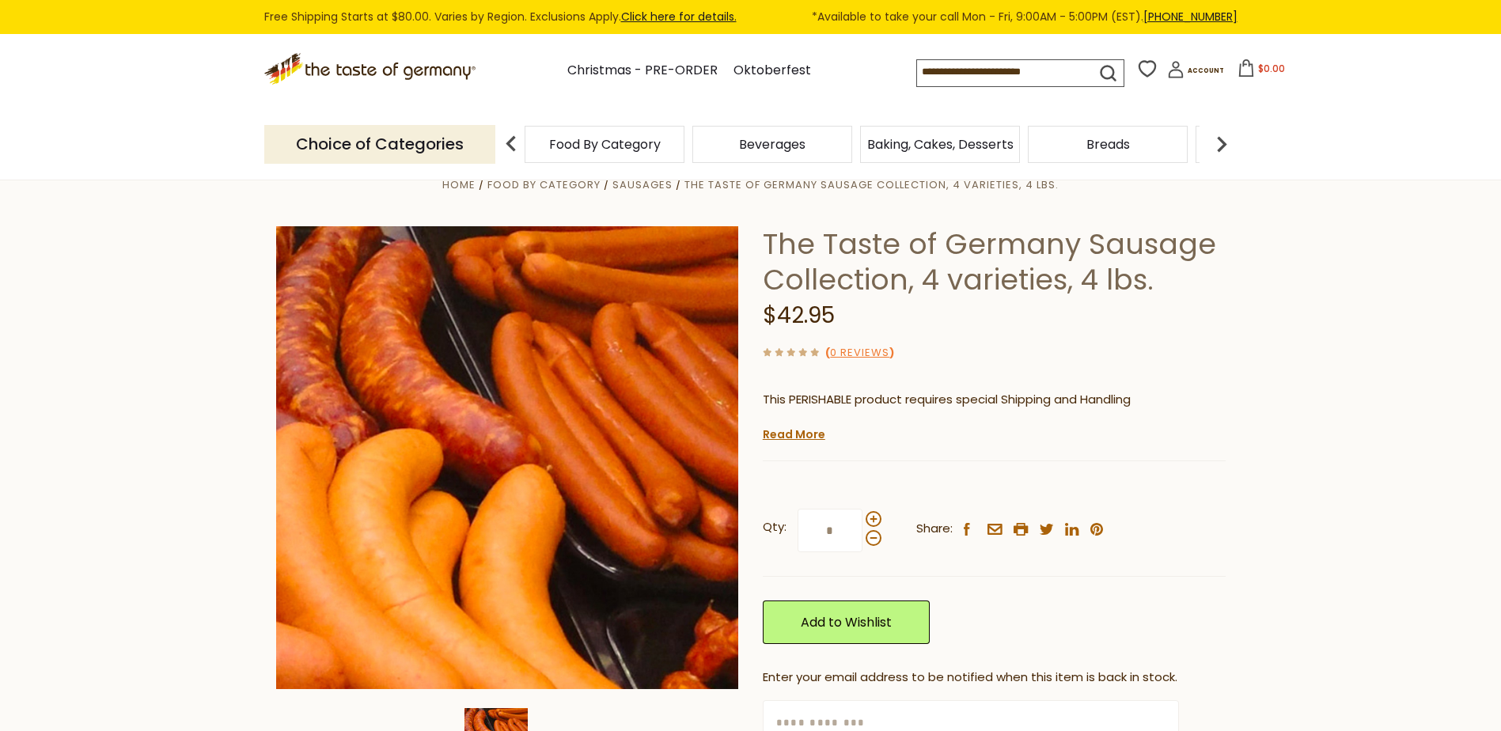
scroll to position [28, 0]
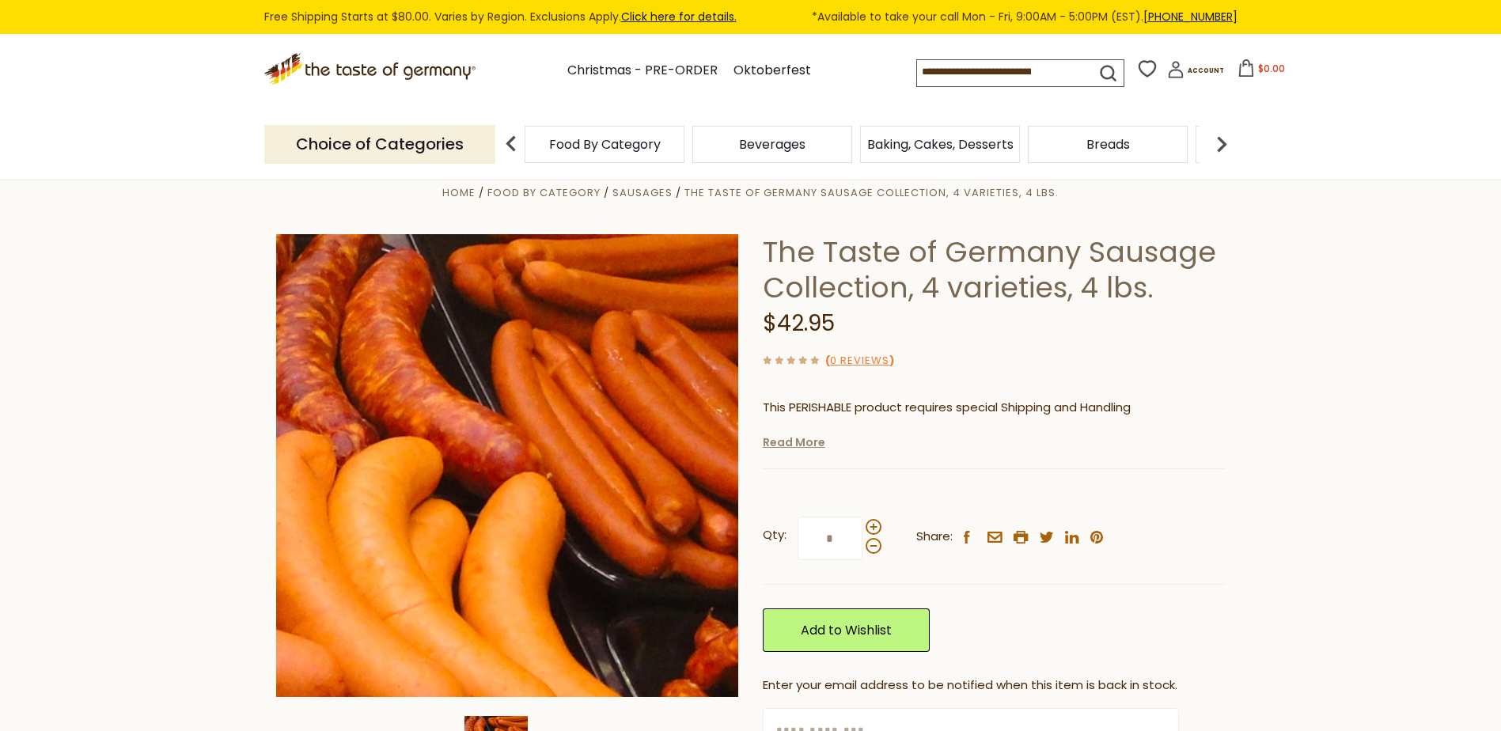
click at [802, 444] on link "Read More" at bounding box center [794, 442] width 63 height 16
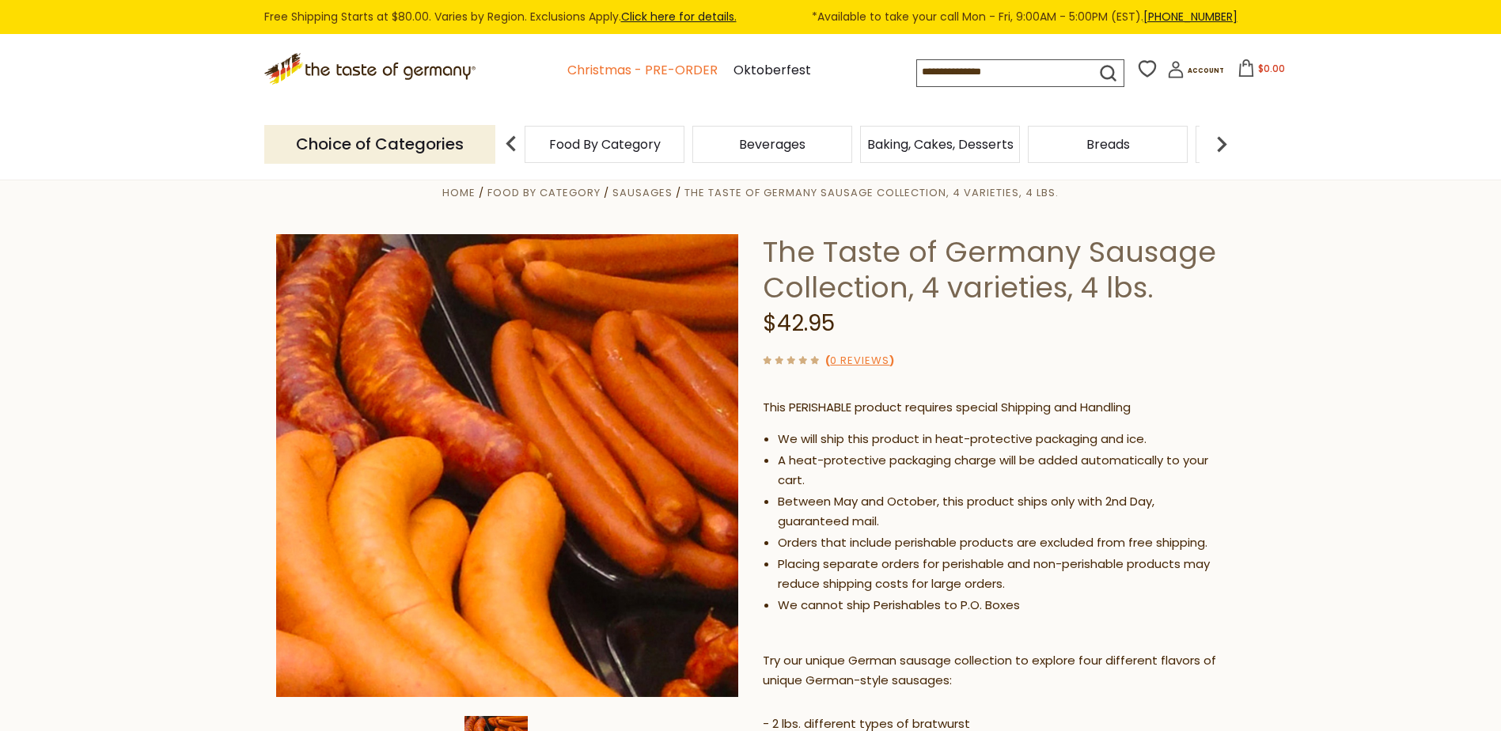
click at [602, 63] on link "Christmas - PRE-ORDER" at bounding box center [642, 70] width 150 height 21
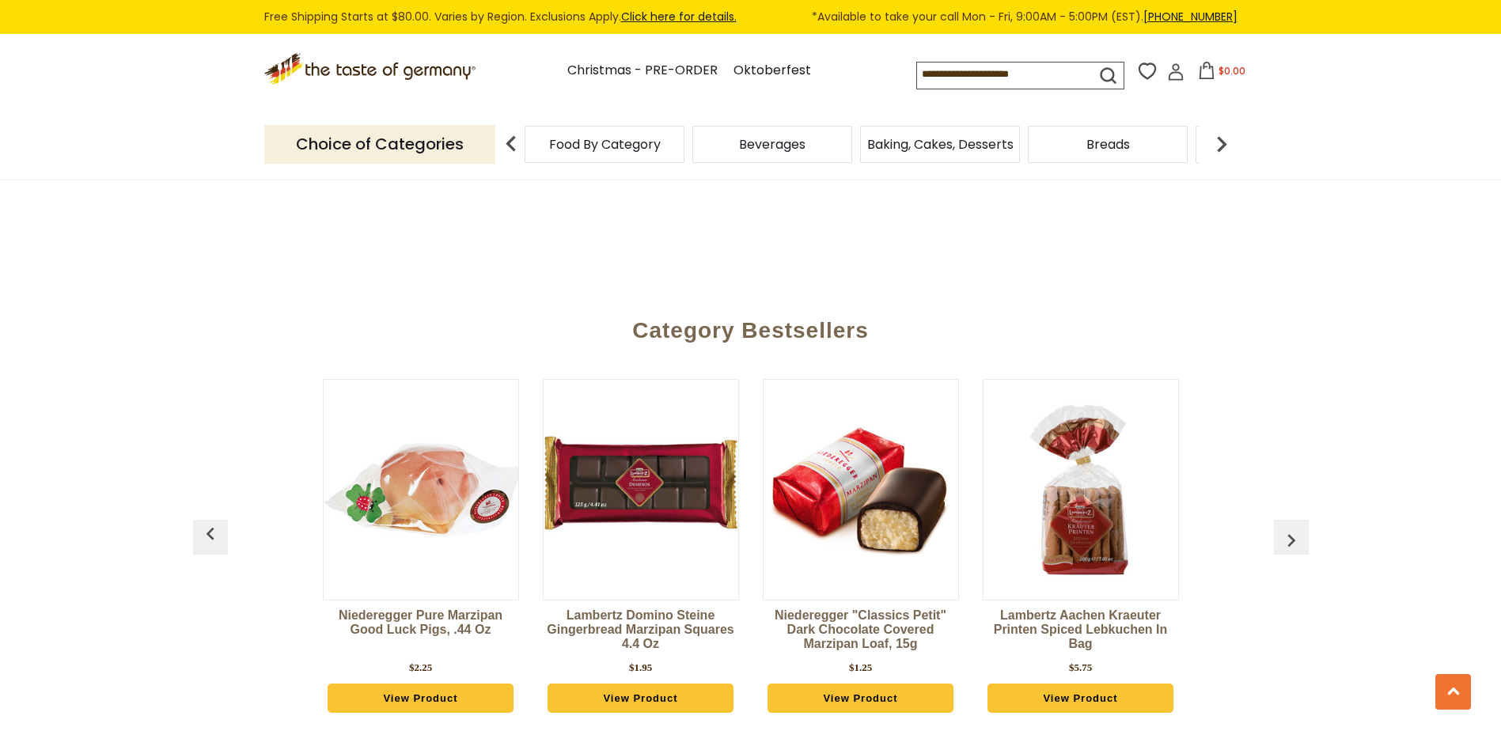
scroll to position [4263, 0]
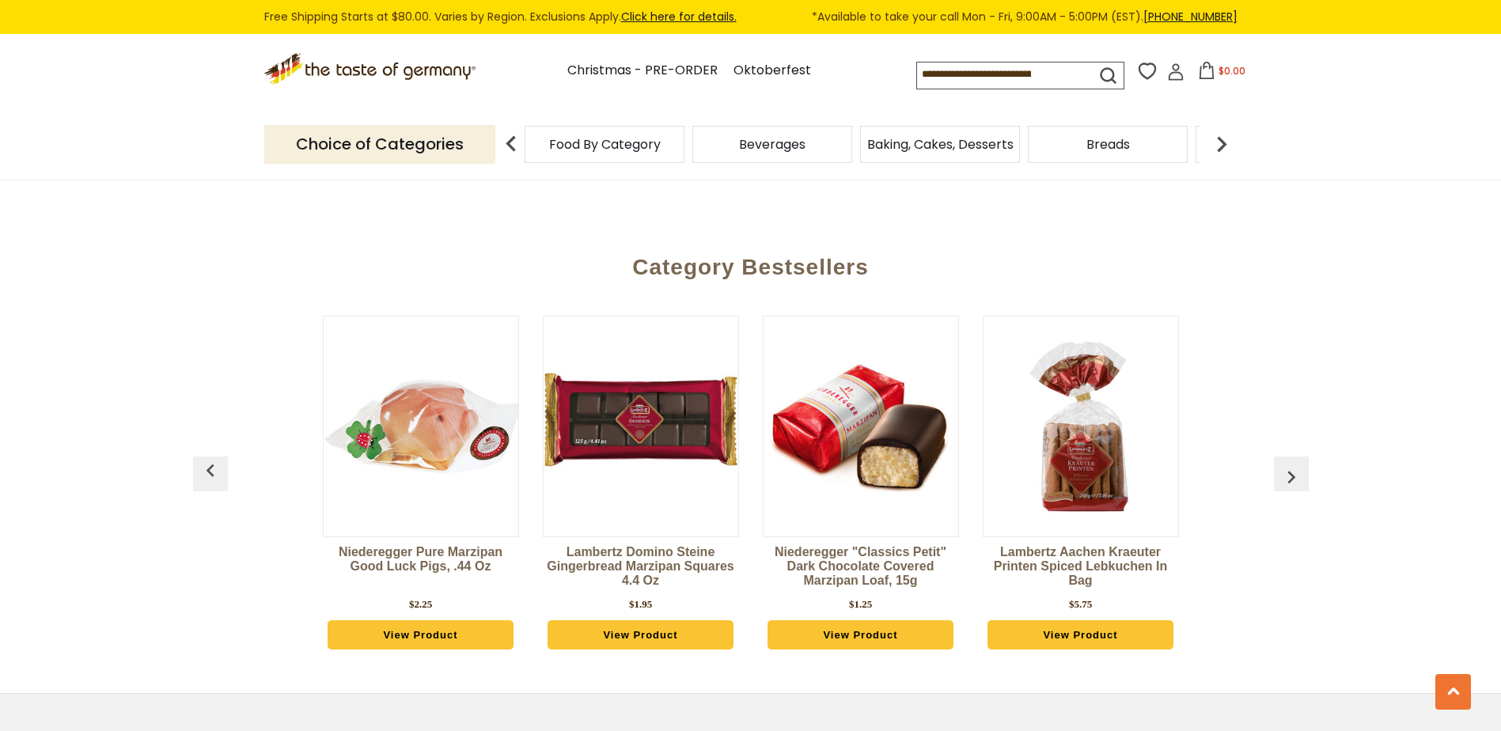
click at [1293, 464] on img "button" at bounding box center [1291, 476] width 25 height 25
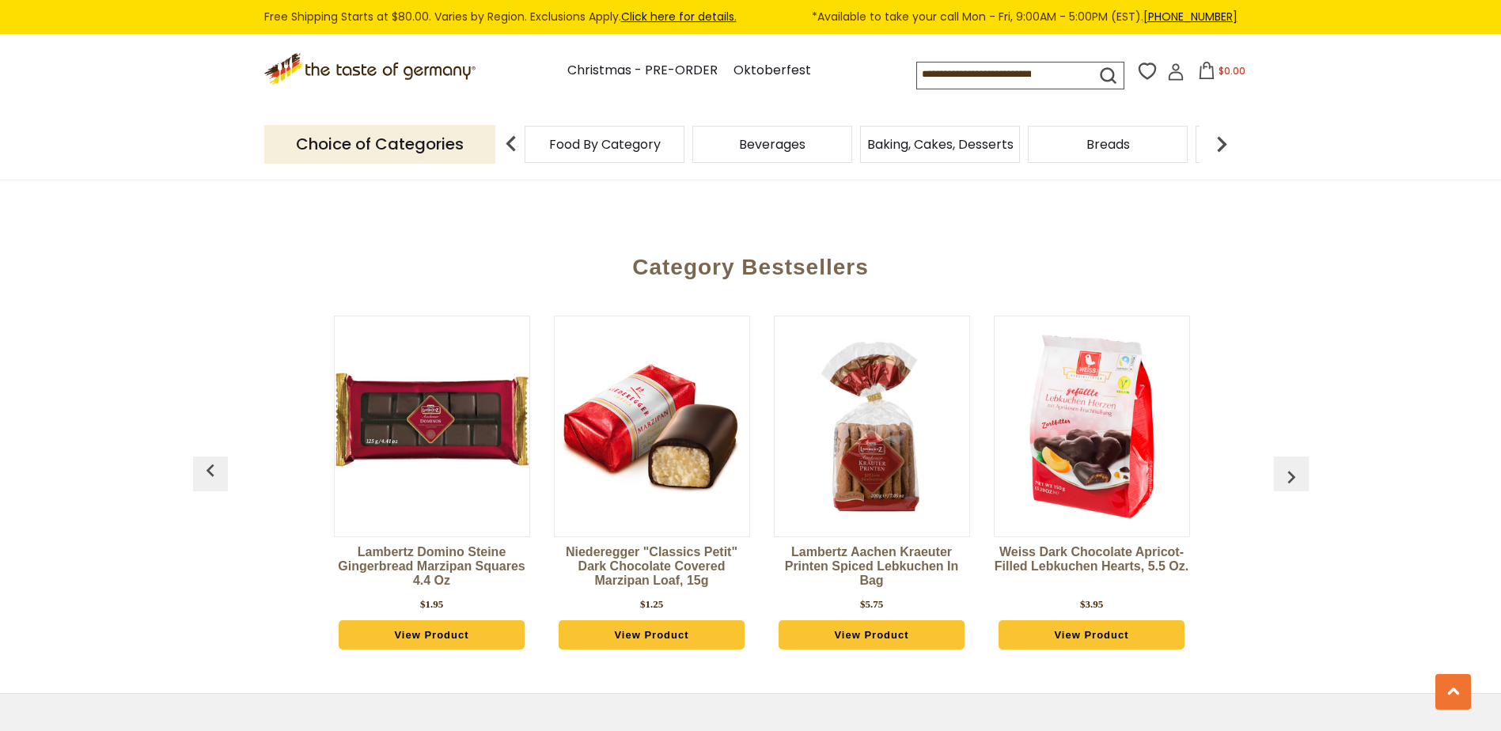
scroll to position [0, 220]
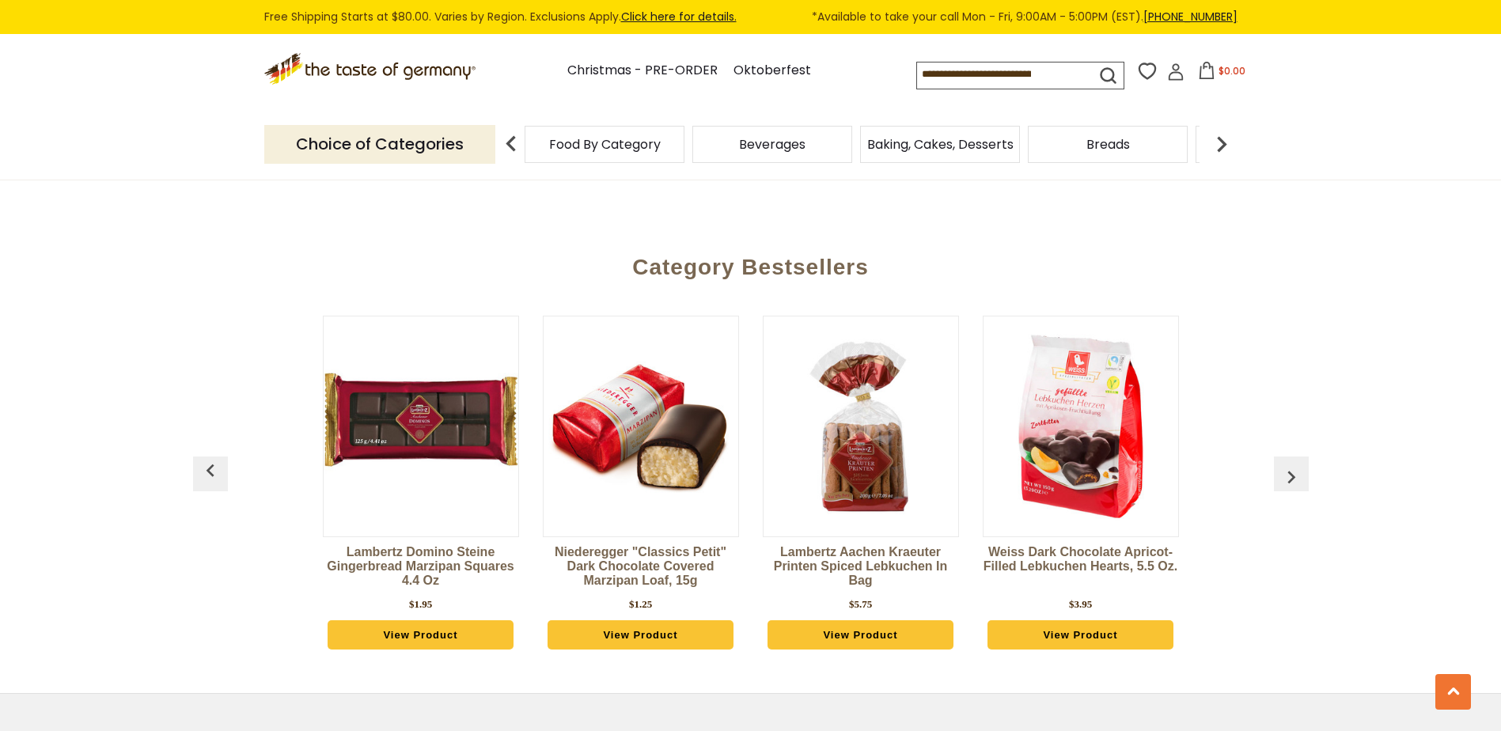
click at [1287, 457] on button "button" at bounding box center [1291, 474] width 35 height 35
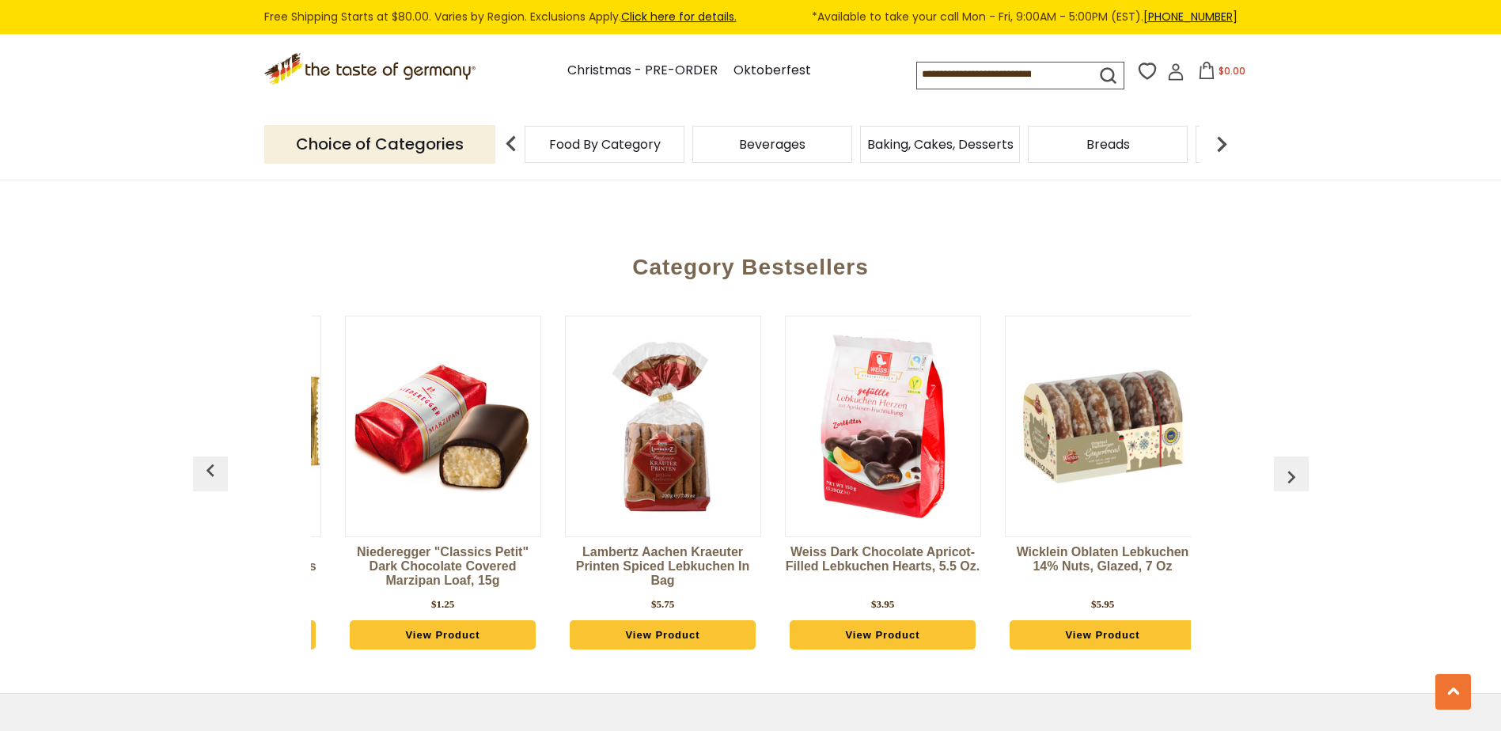
scroll to position [0, 440]
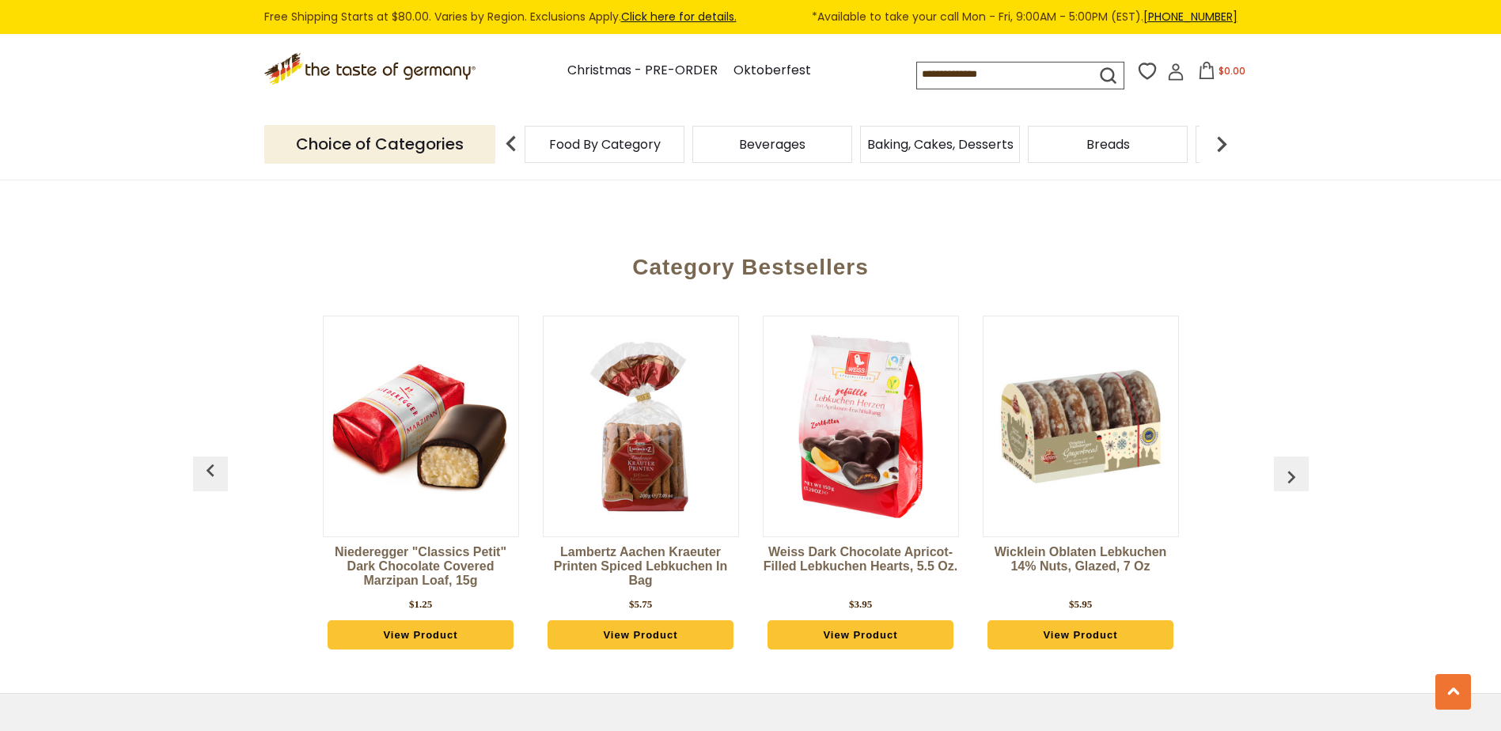
click at [1284, 457] on button "button" at bounding box center [1291, 474] width 35 height 35
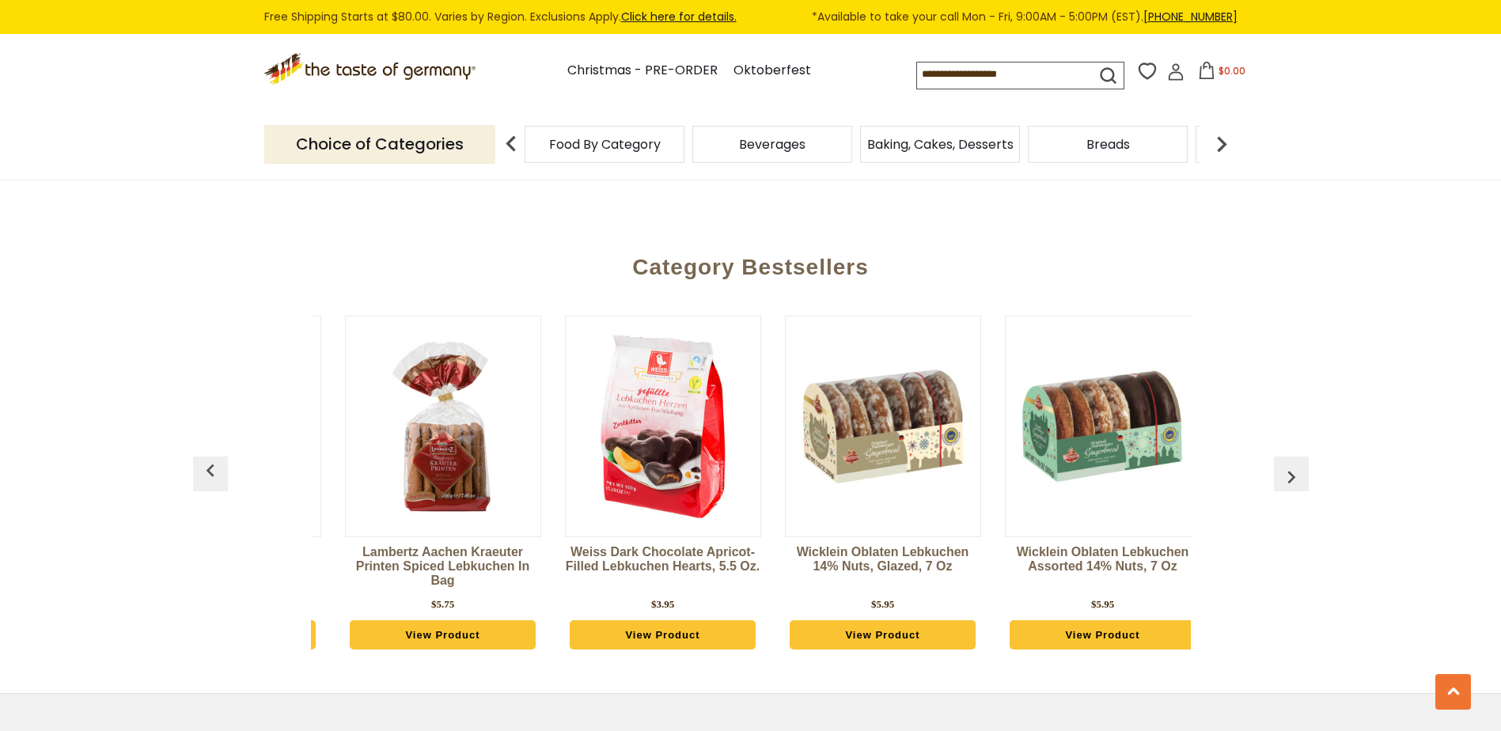
scroll to position [0, 660]
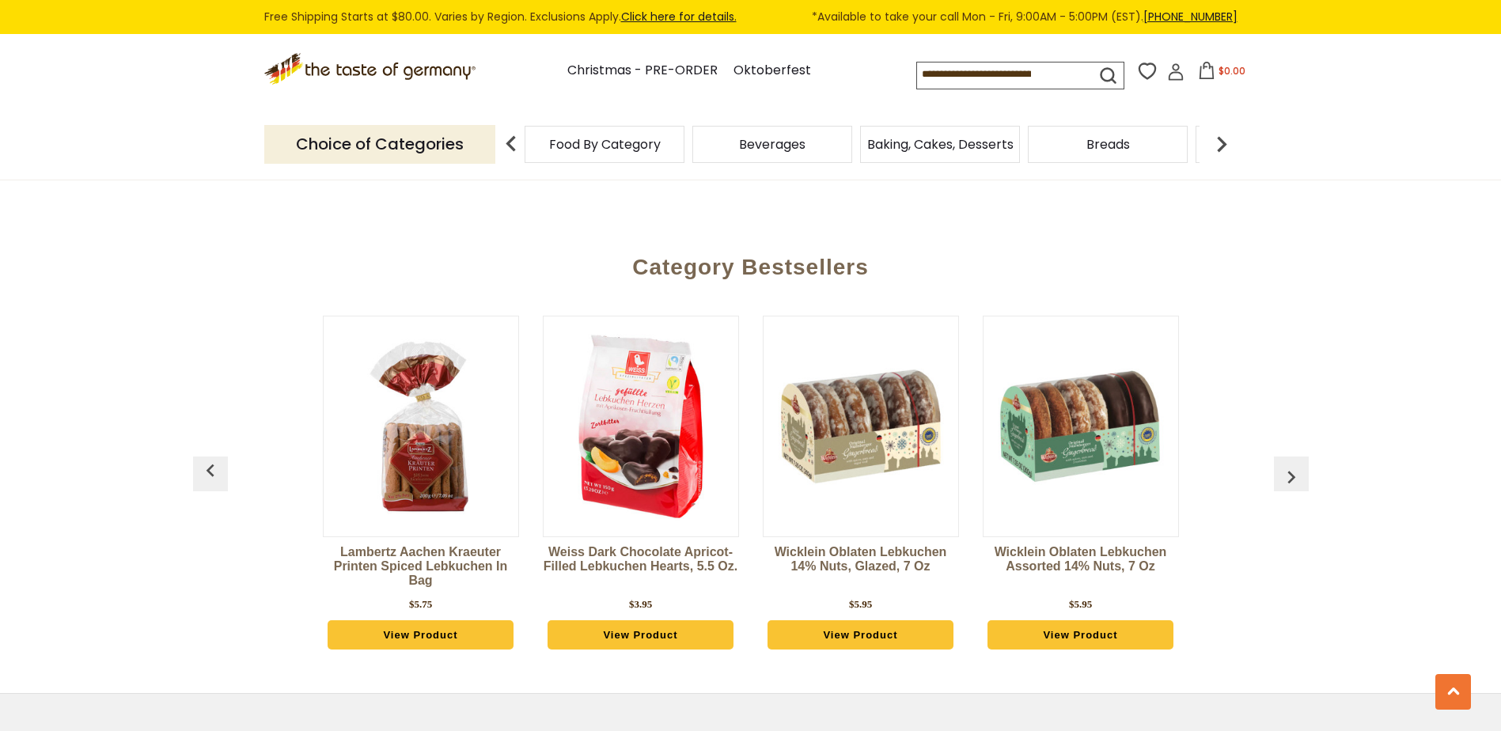
click at [1285, 457] on button "button" at bounding box center [1291, 474] width 35 height 35
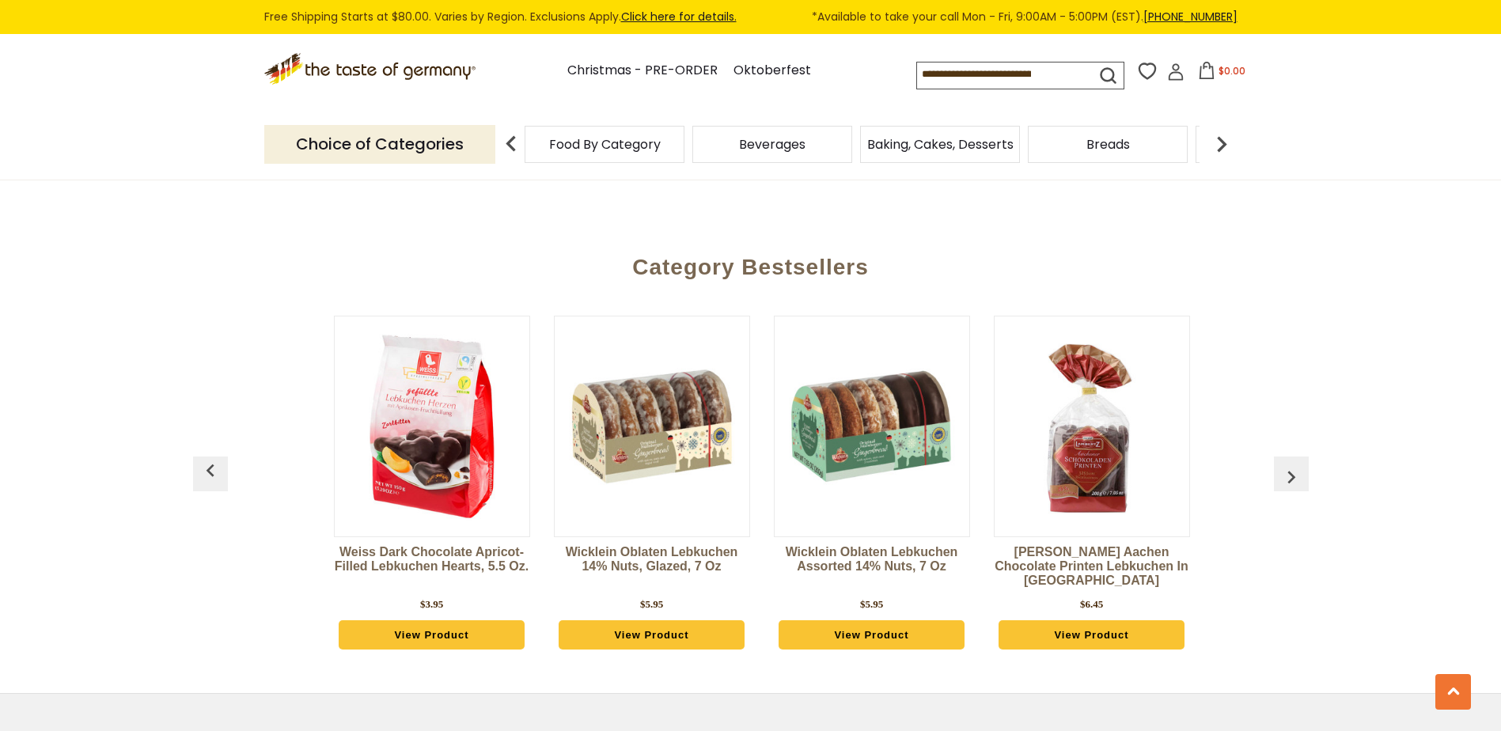
scroll to position [0, 880]
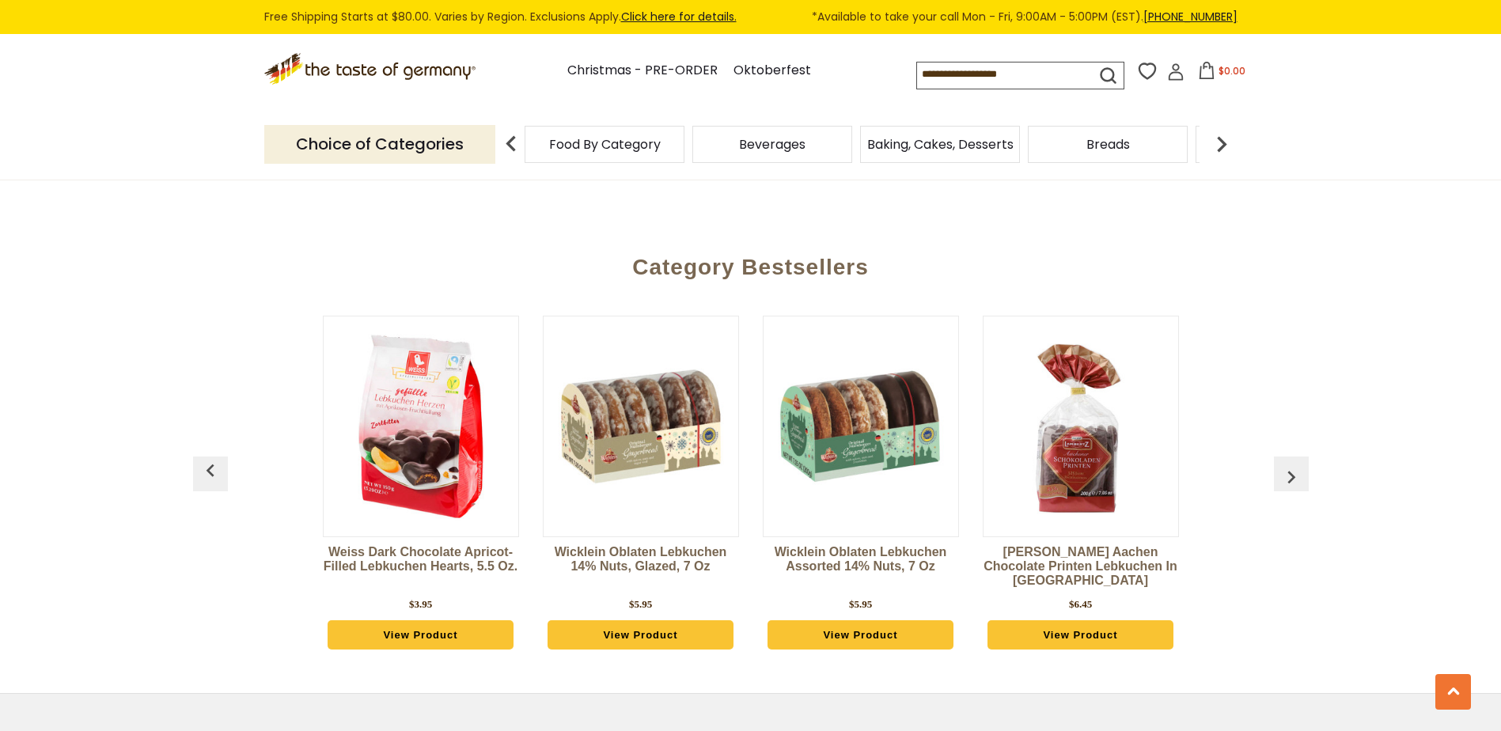
click at [1287, 464] on img "button" at bounding box center [1291, 476] width 25 height 25
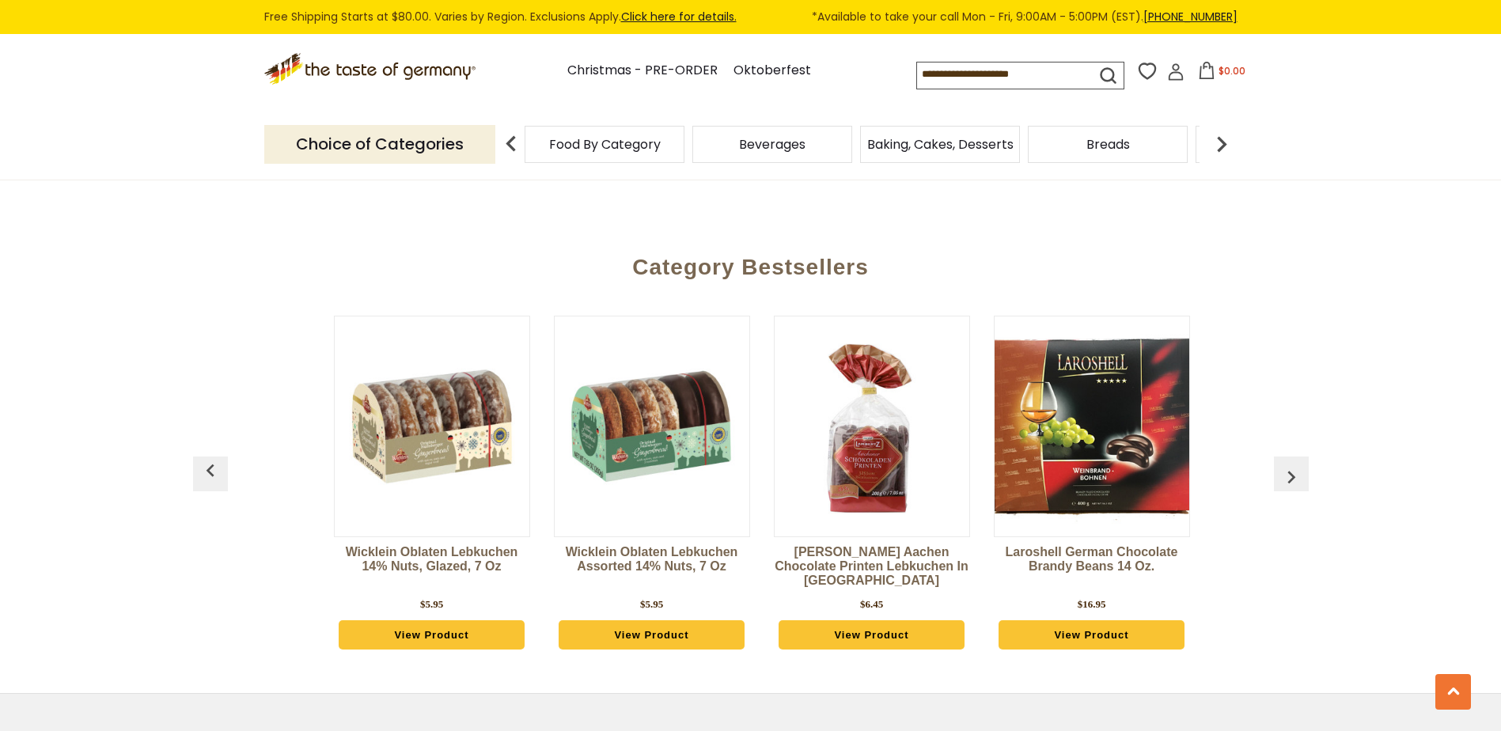
scroll to position [0, 1100]
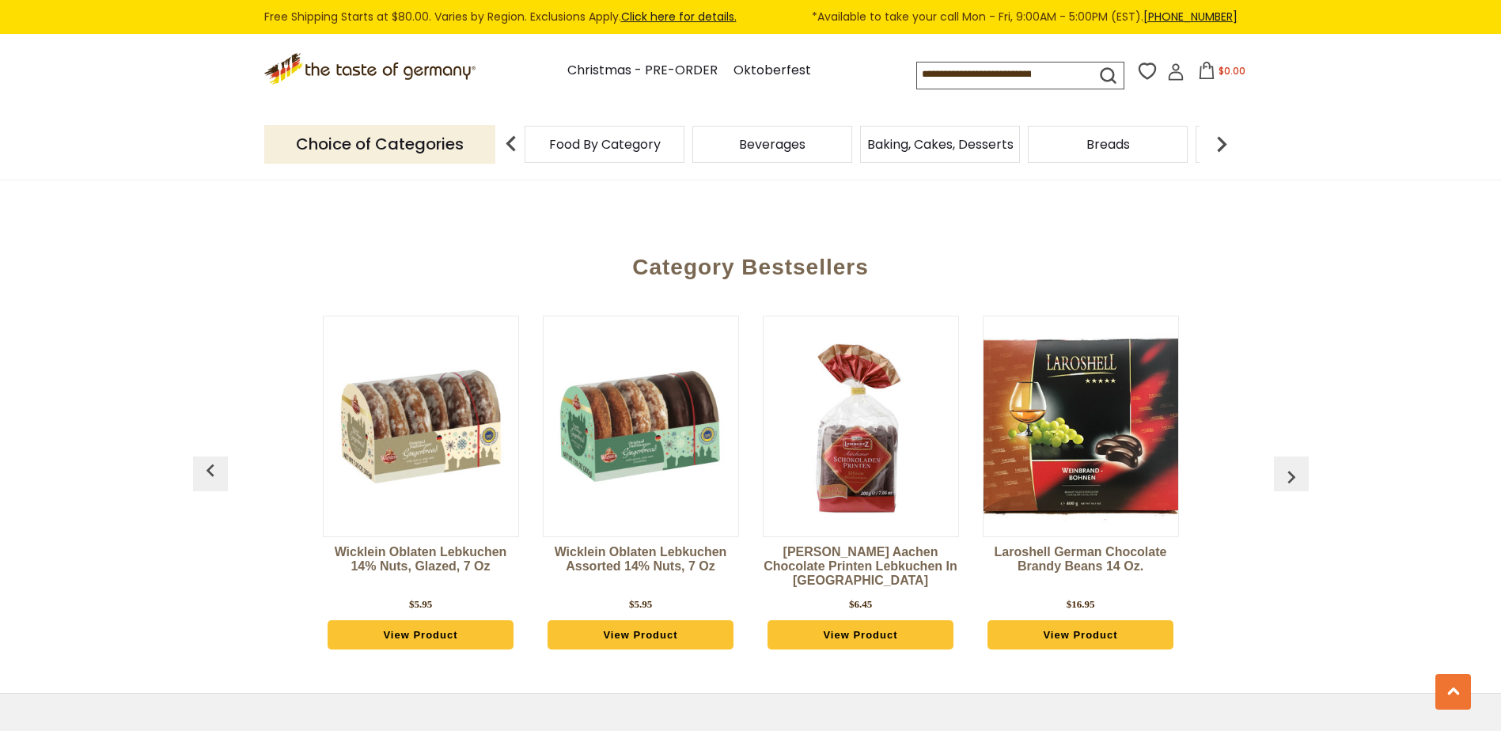
click at [1288, 464] on img "button" at bounding box center [1291, 476] width 25 height 25
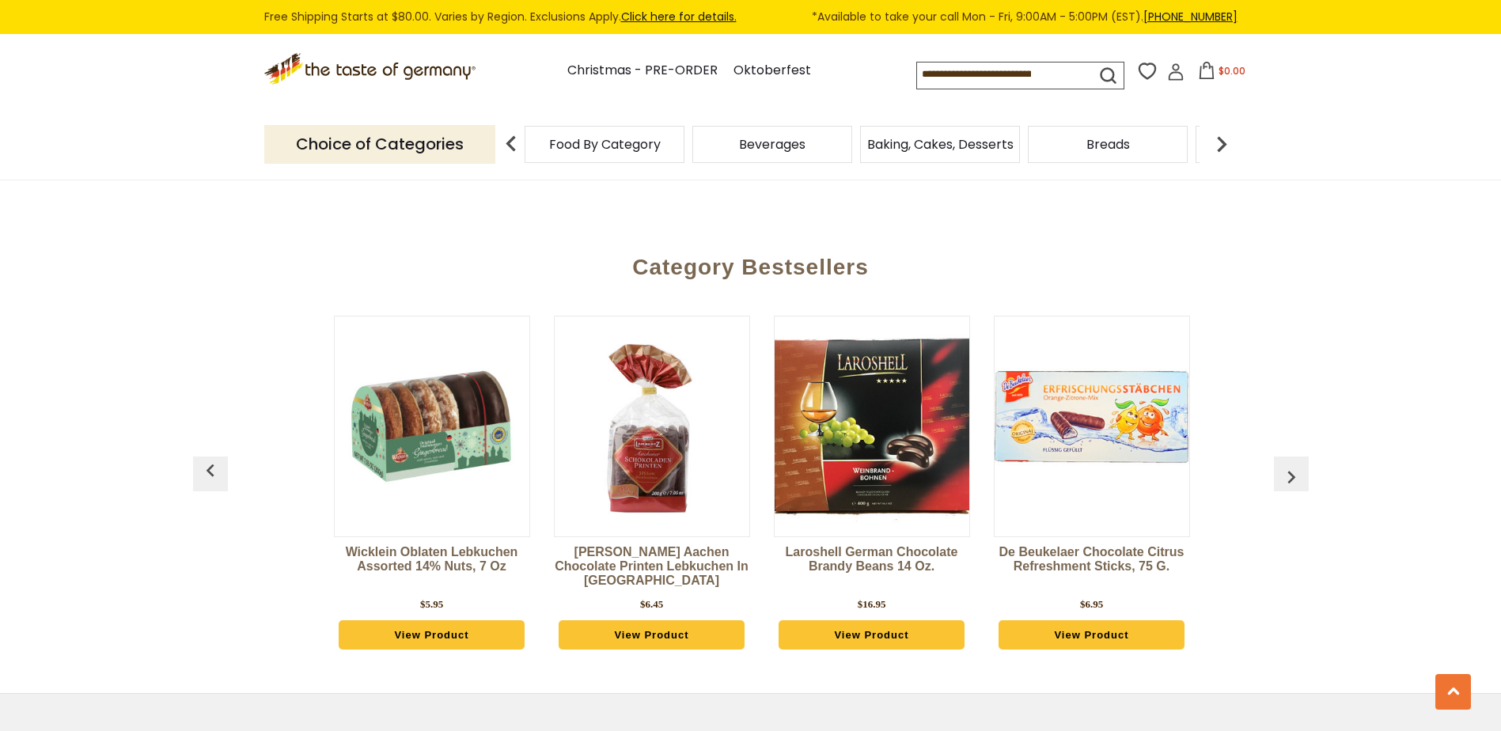
scroll to position [0, 1320]
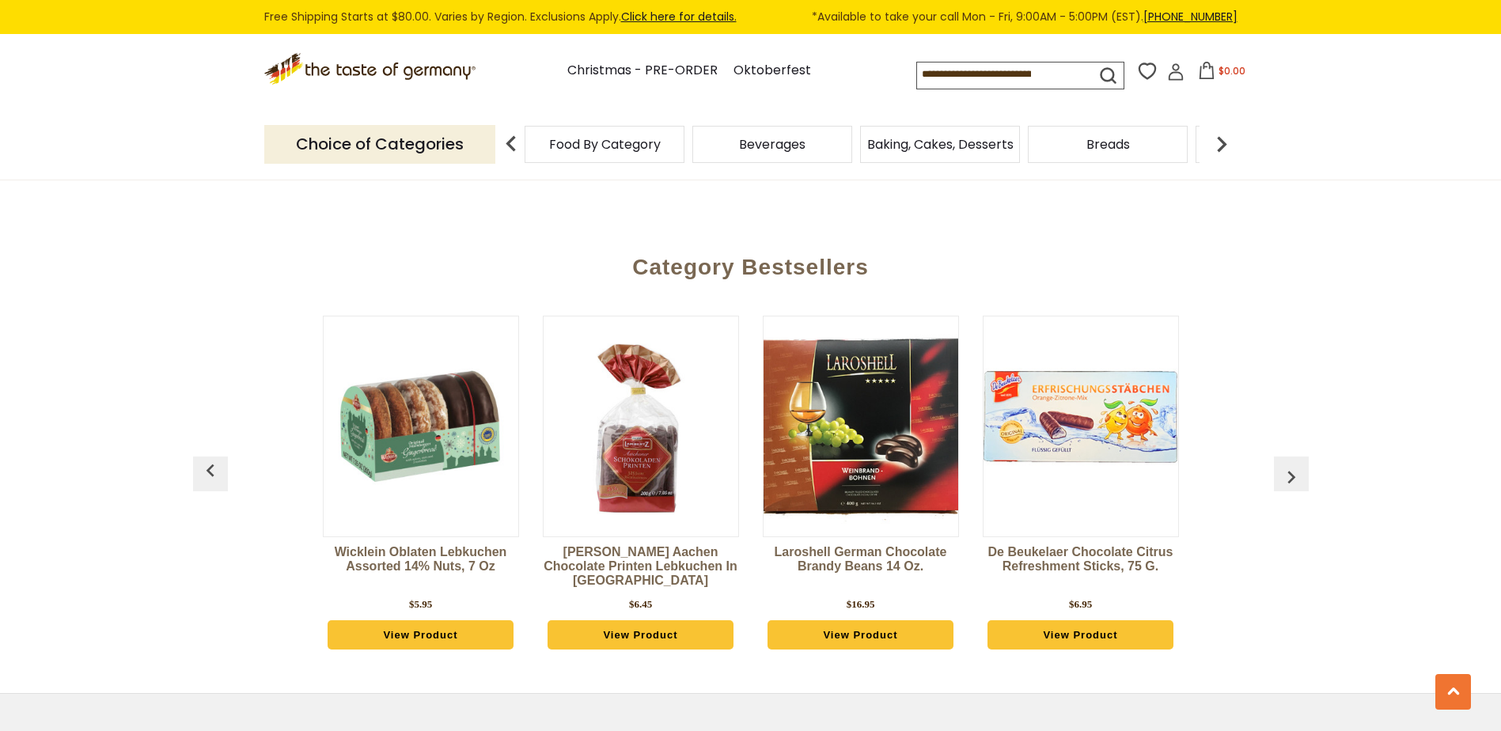
click at [1288, 464] on img "button" at bounding box center [1291, 476] width 25 height 25
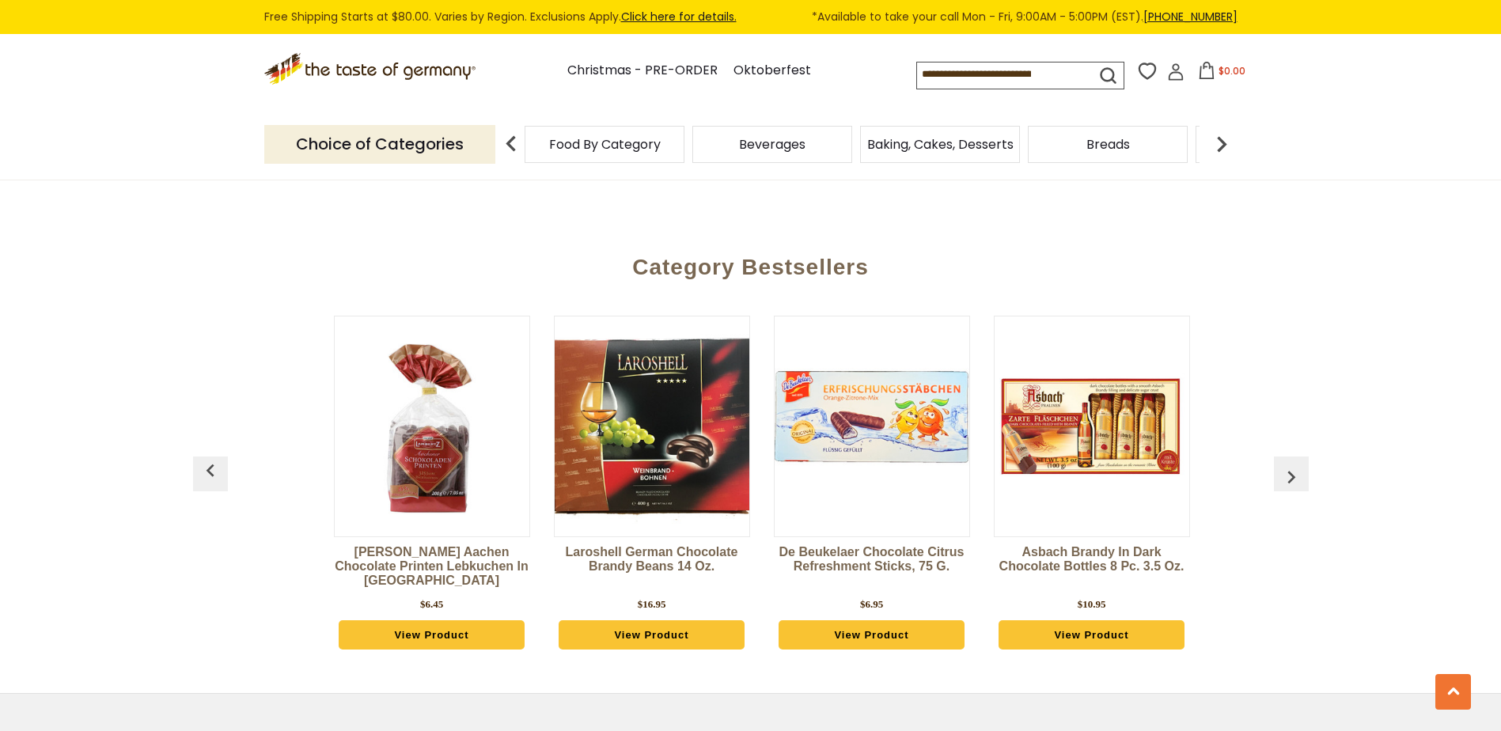
scroll to position [0, 1540]
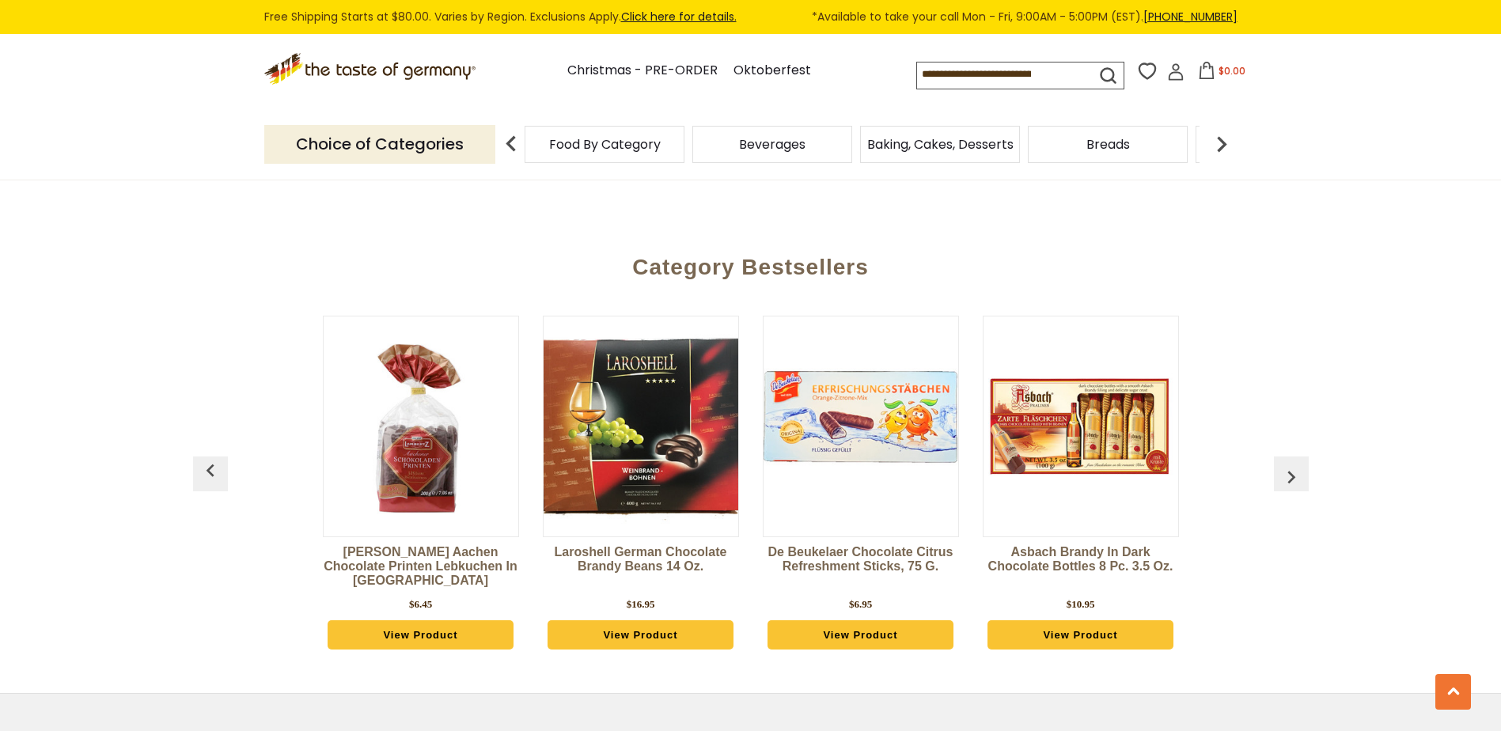
click at [1288, 464] on img "button" at bounding box center [1291, 476] width 25 height 25
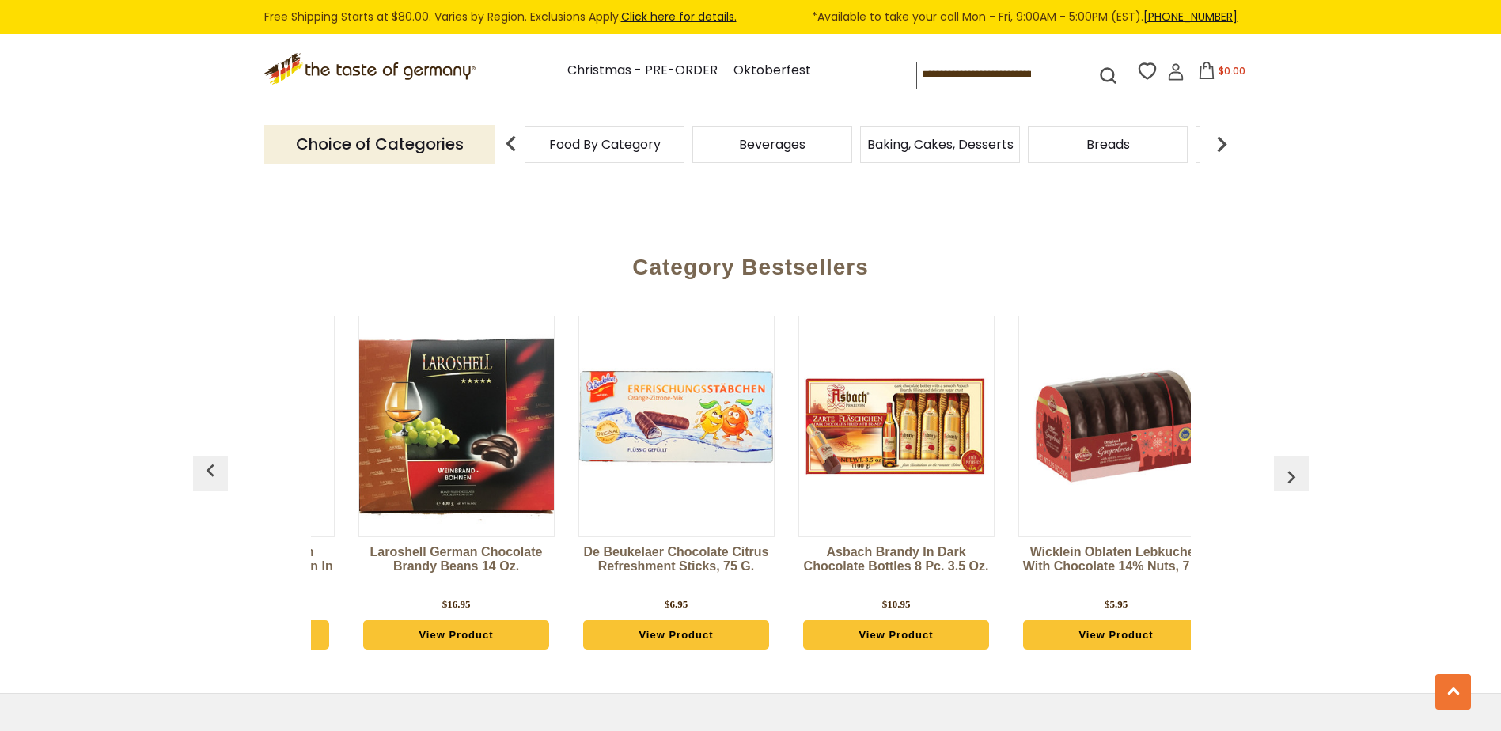
scroll to position [0, 1760]
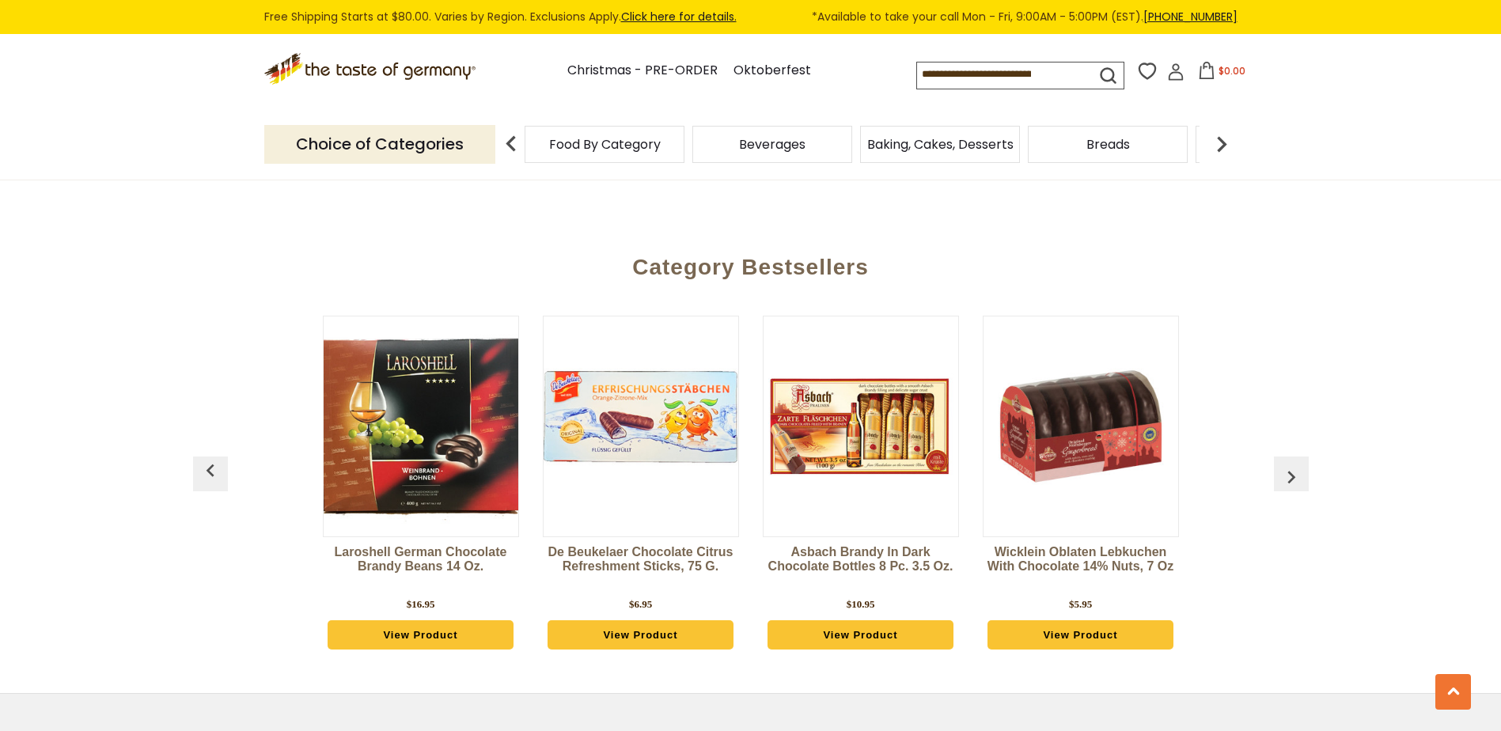
click at [1288, 464] on img "button" at bounding box center [1291, 476] width 25 height 25
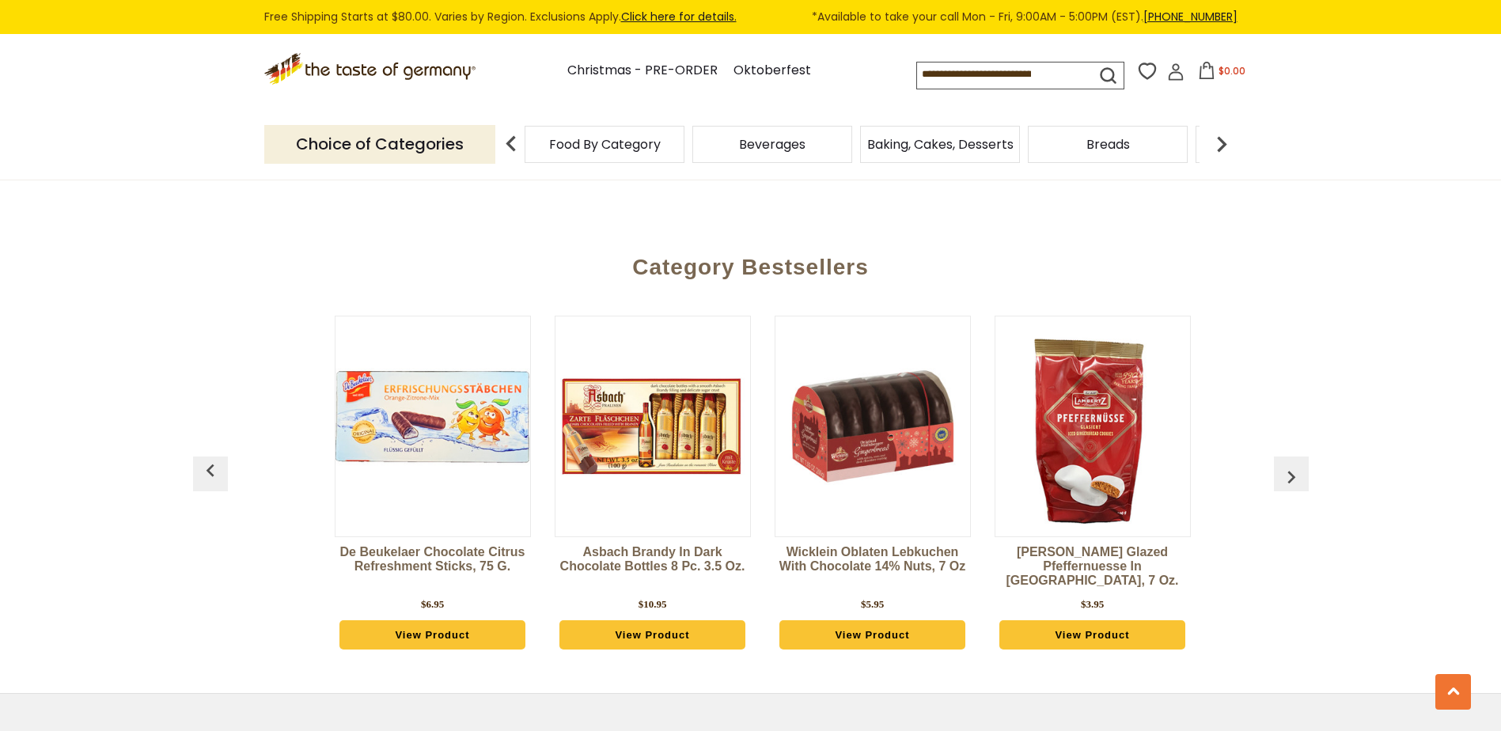
scroll to position [0, 1980]
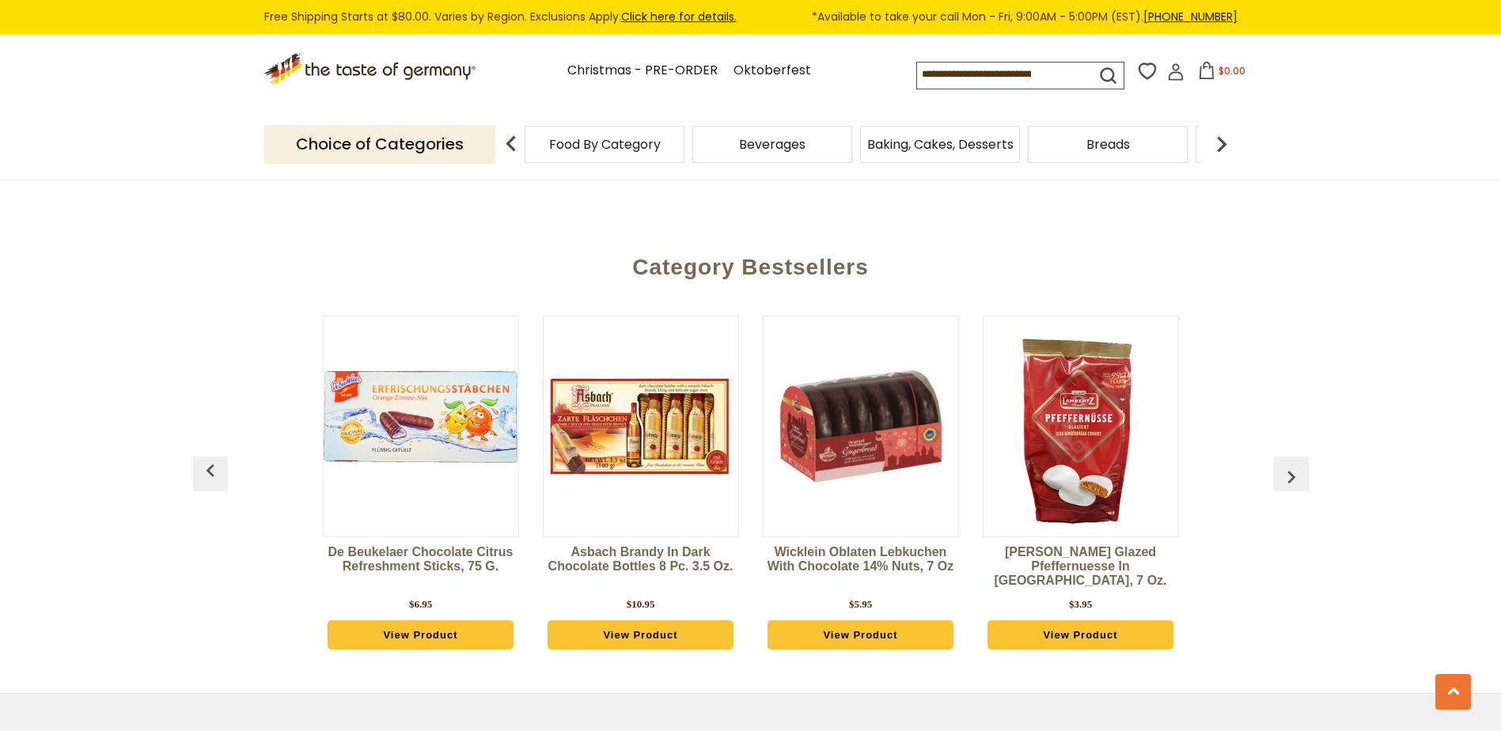
click at [1288, 464] on img "button" at bounding box center [1291, 476] width 25 height 25
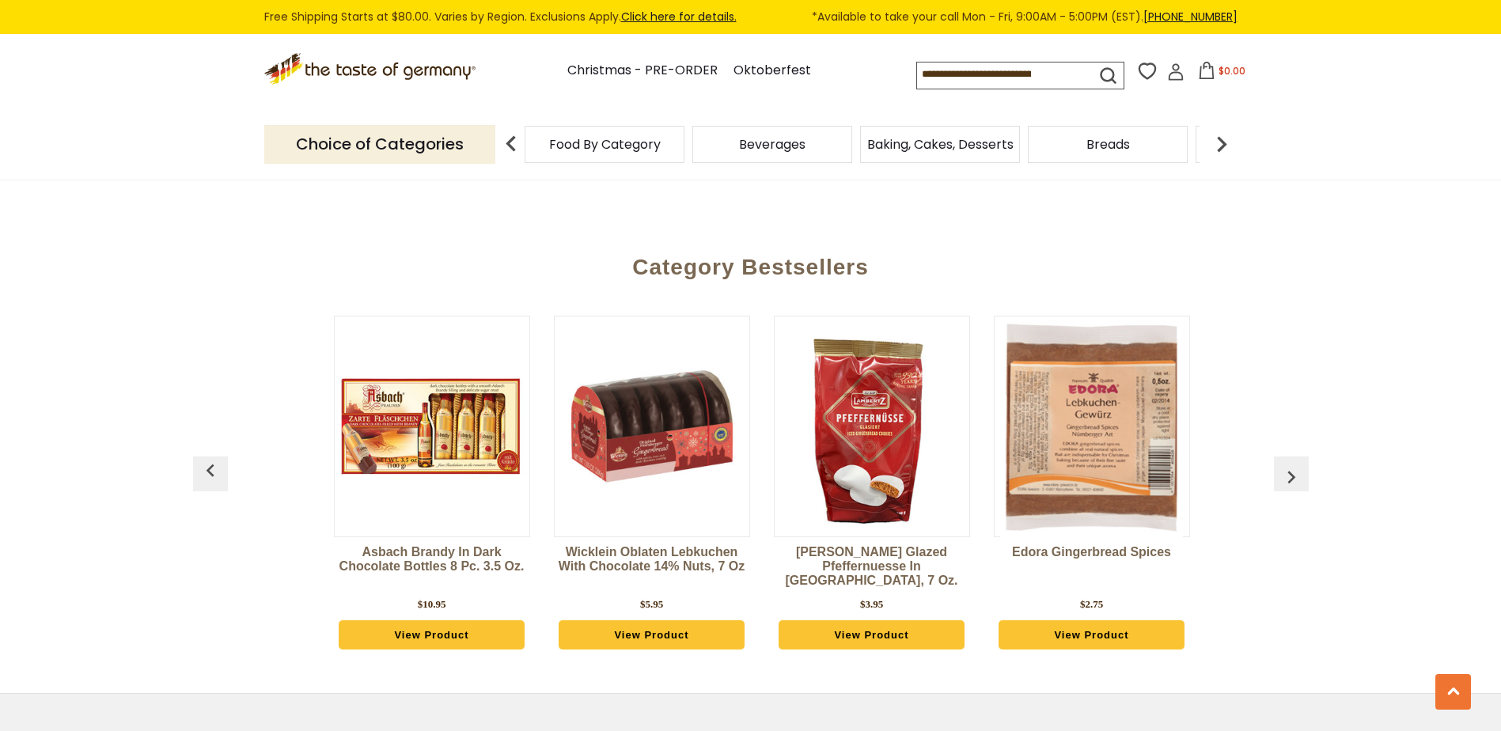
scroll to position [0, 2200]
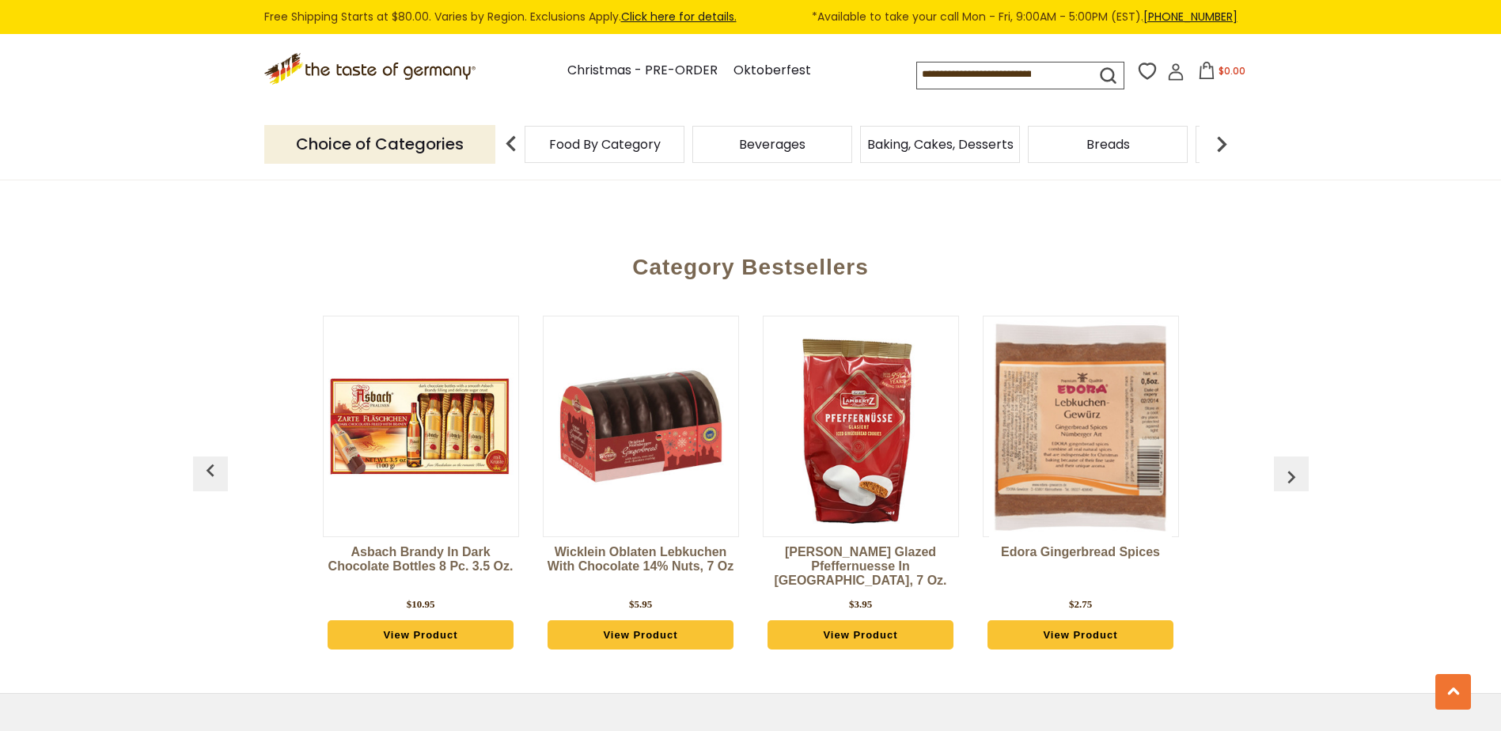
click at [1288, 464] on img "button" at bounding box center [1291, 476] width 25 height 25
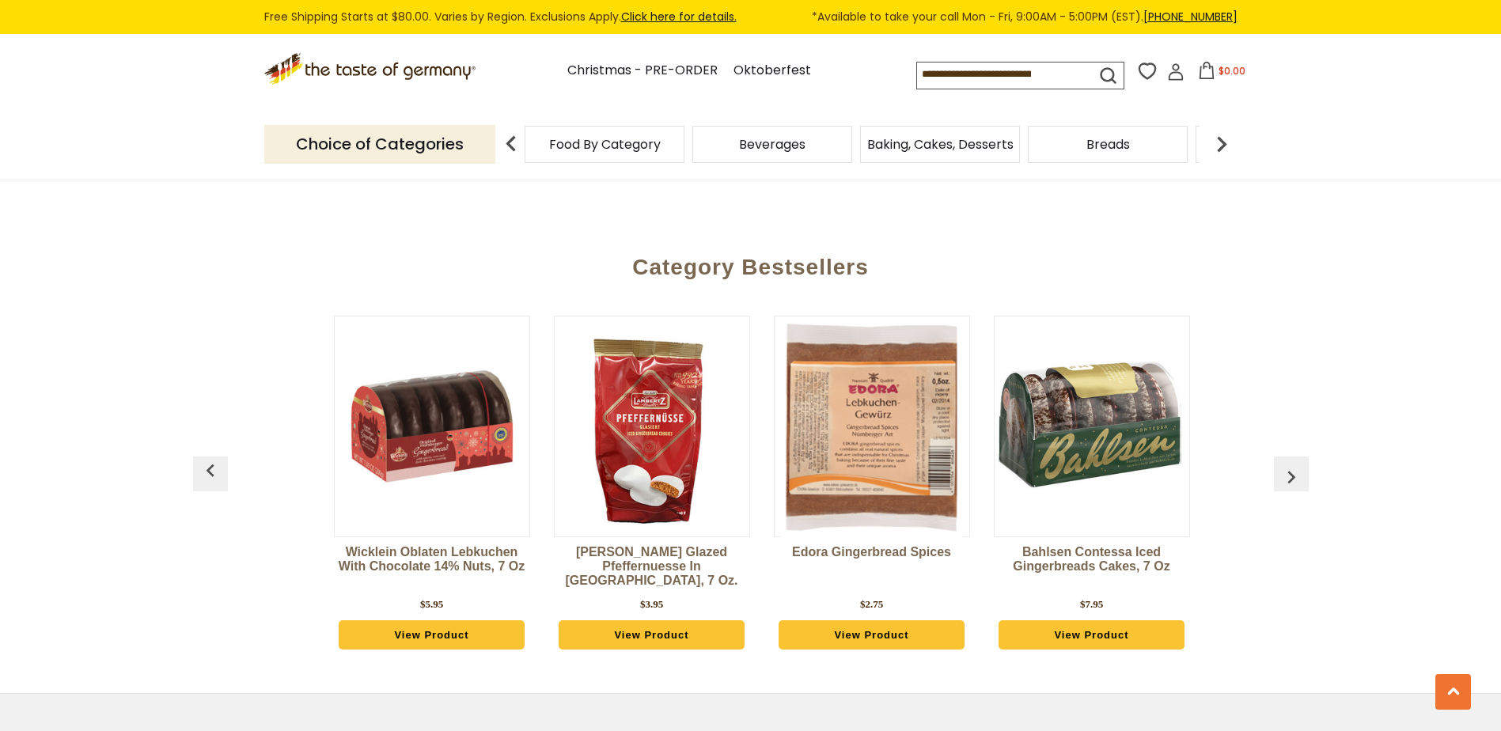
scroll to position [0, 2420]
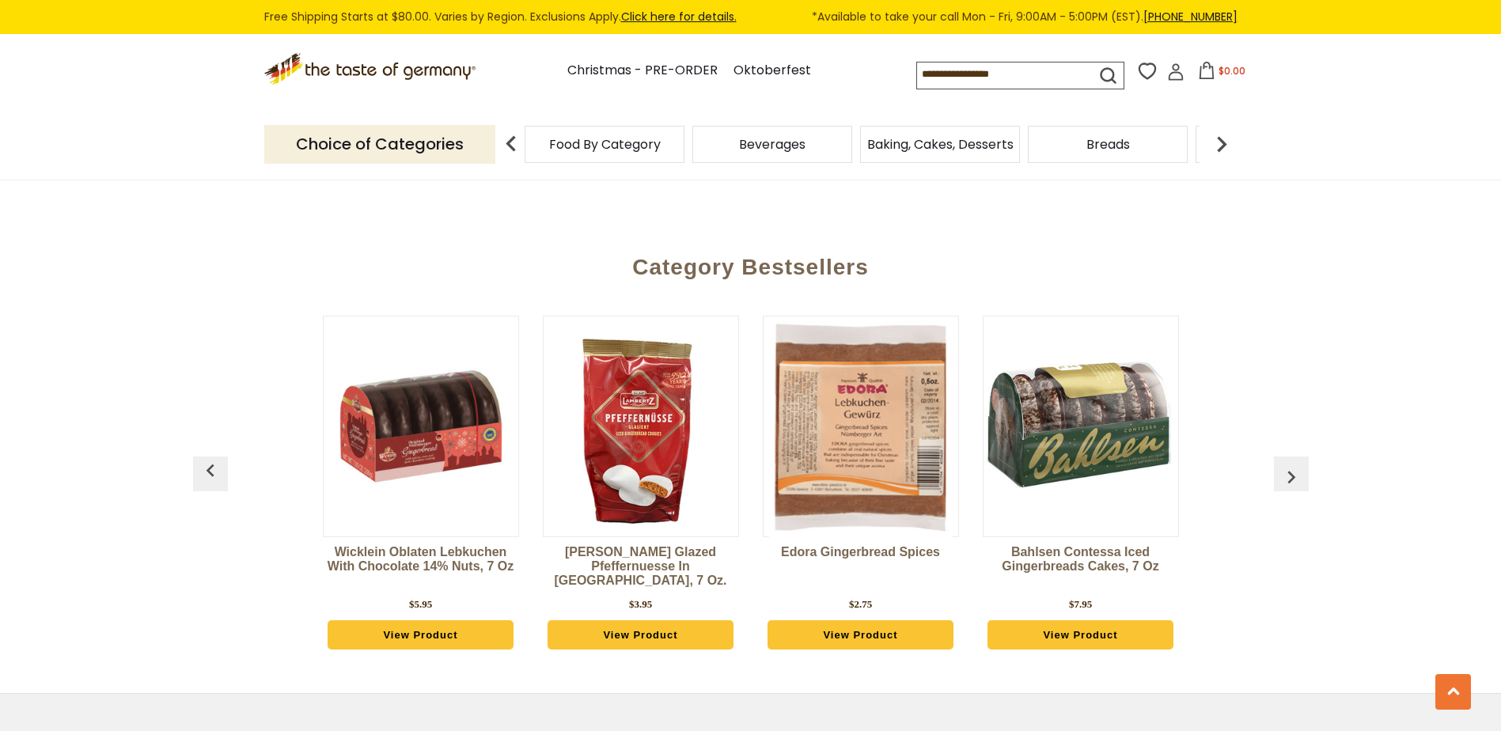
click at [1288, 457] on button "button" at bounding box center [1291, 474] width 35 height 35
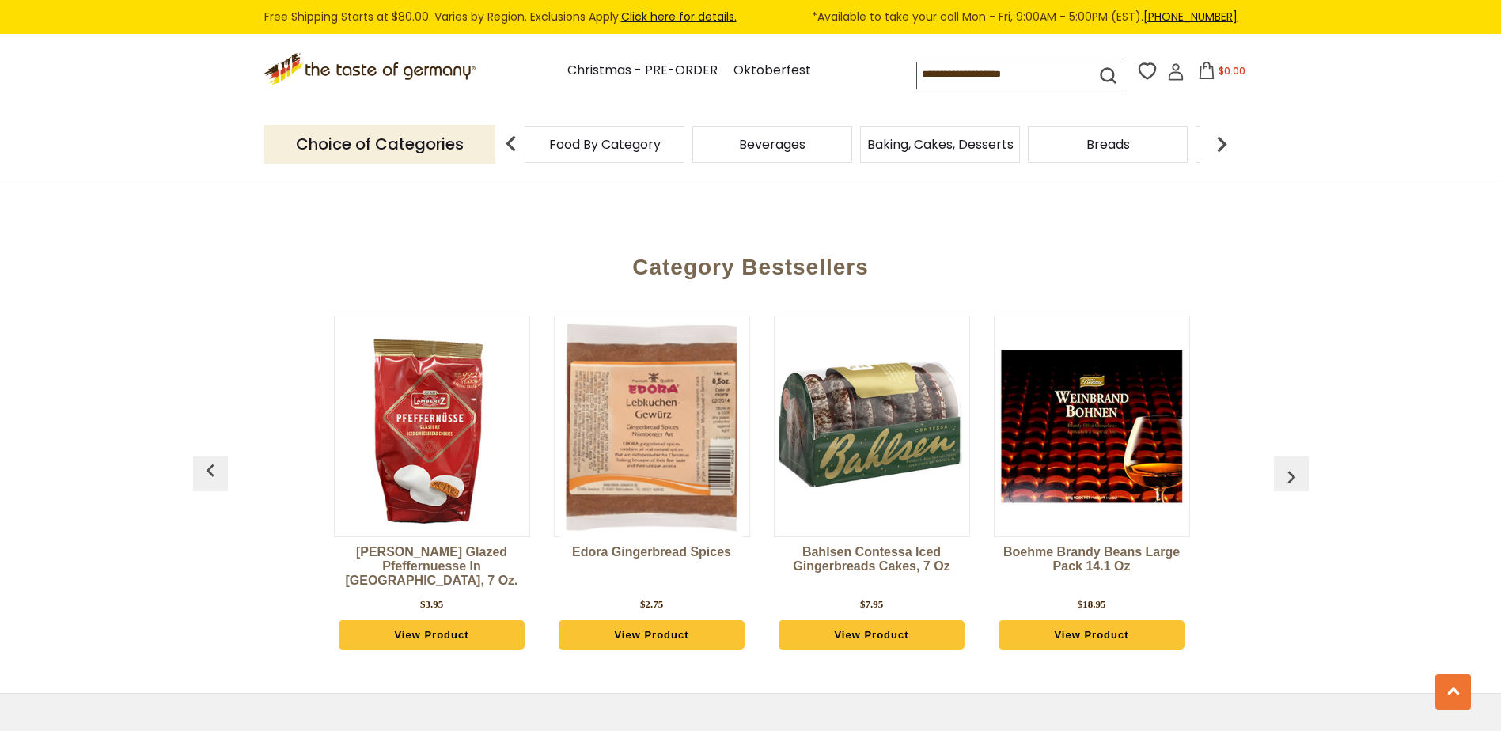
scroll to position [0, 2640]
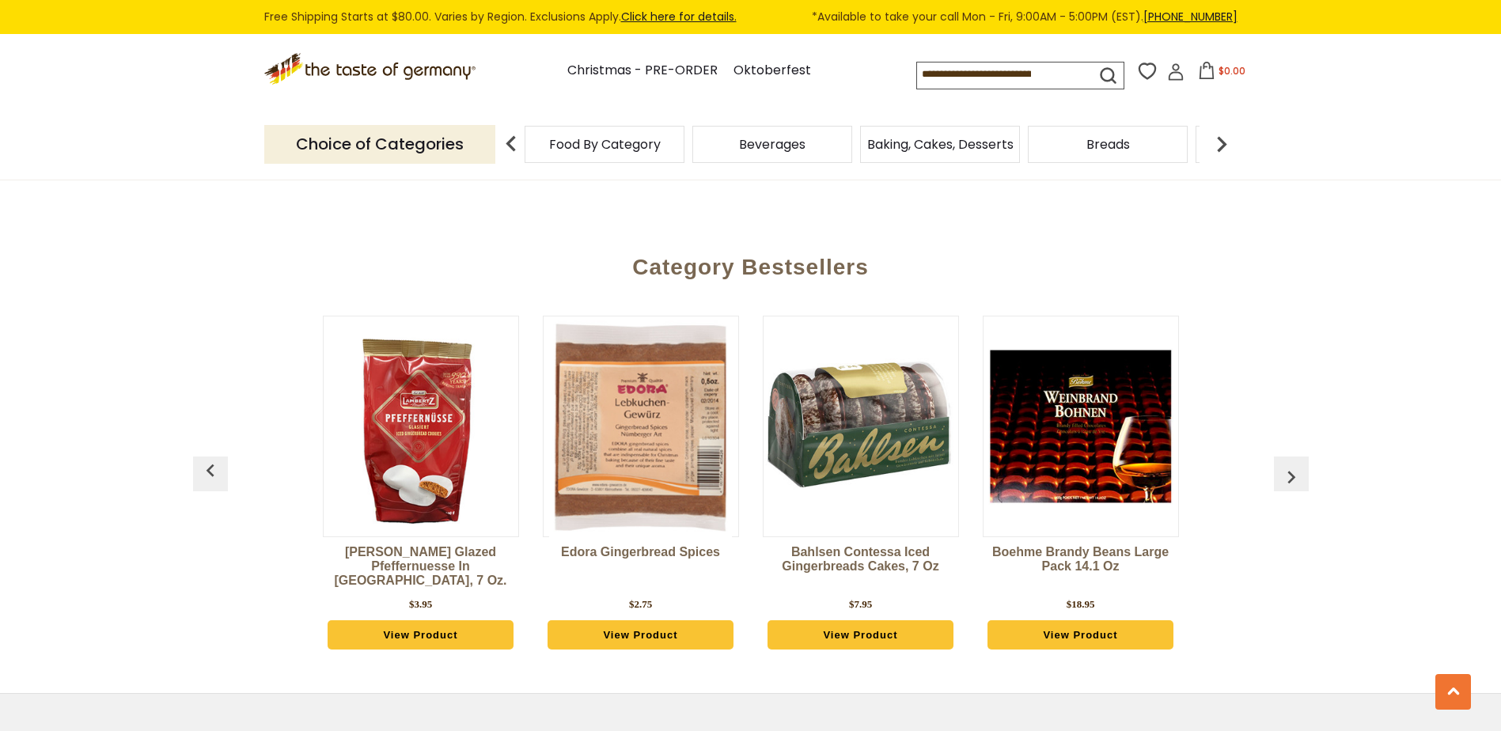
click at [1288, 457] on button "button" at bounding box center [1291, 474] width 35 height 35
click at [1291, 464] on img "button" at bounding box center [1291, 476] width 25 height 25
click at [1295, 457] on button "button" at bounding box center [1291, 474] width 35 height 35
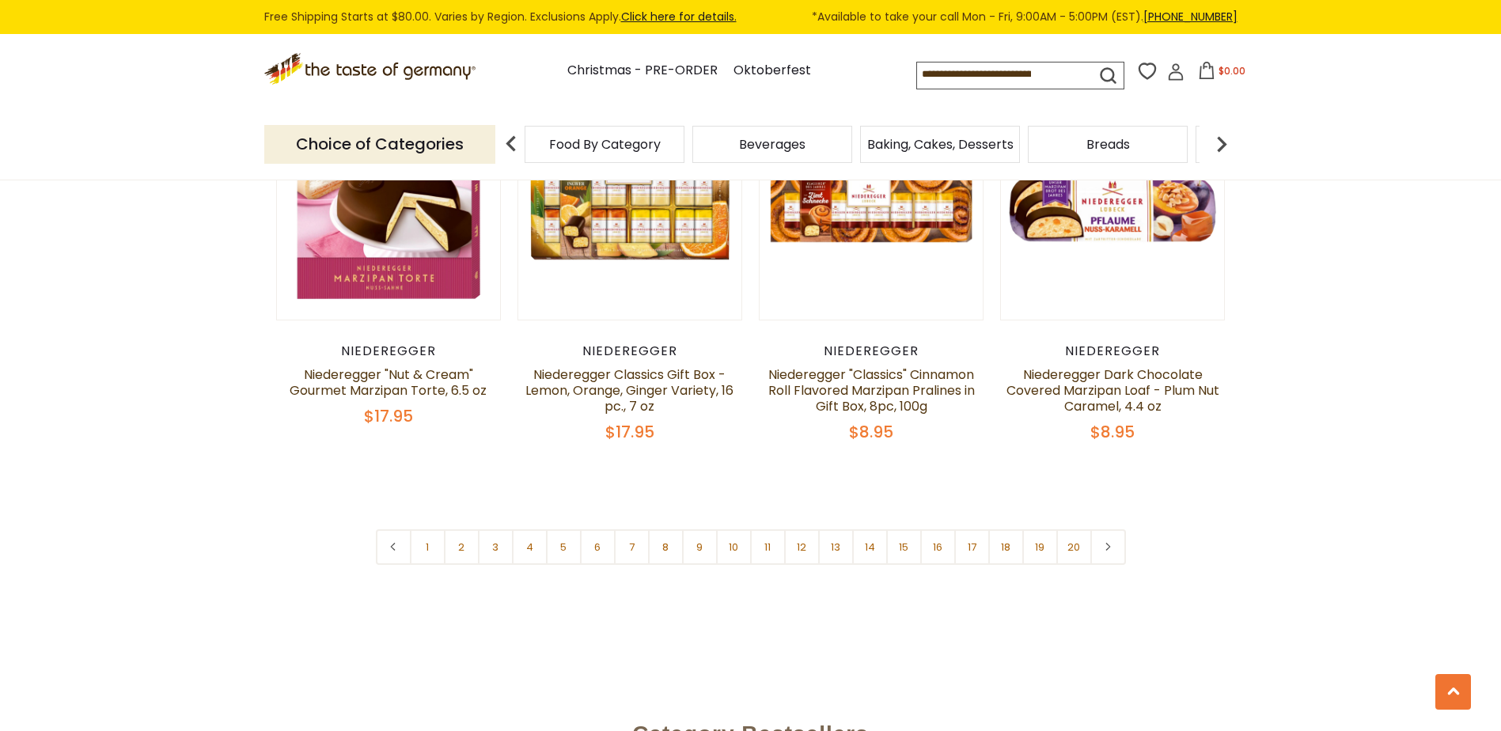
scroll to position [3766, 0]
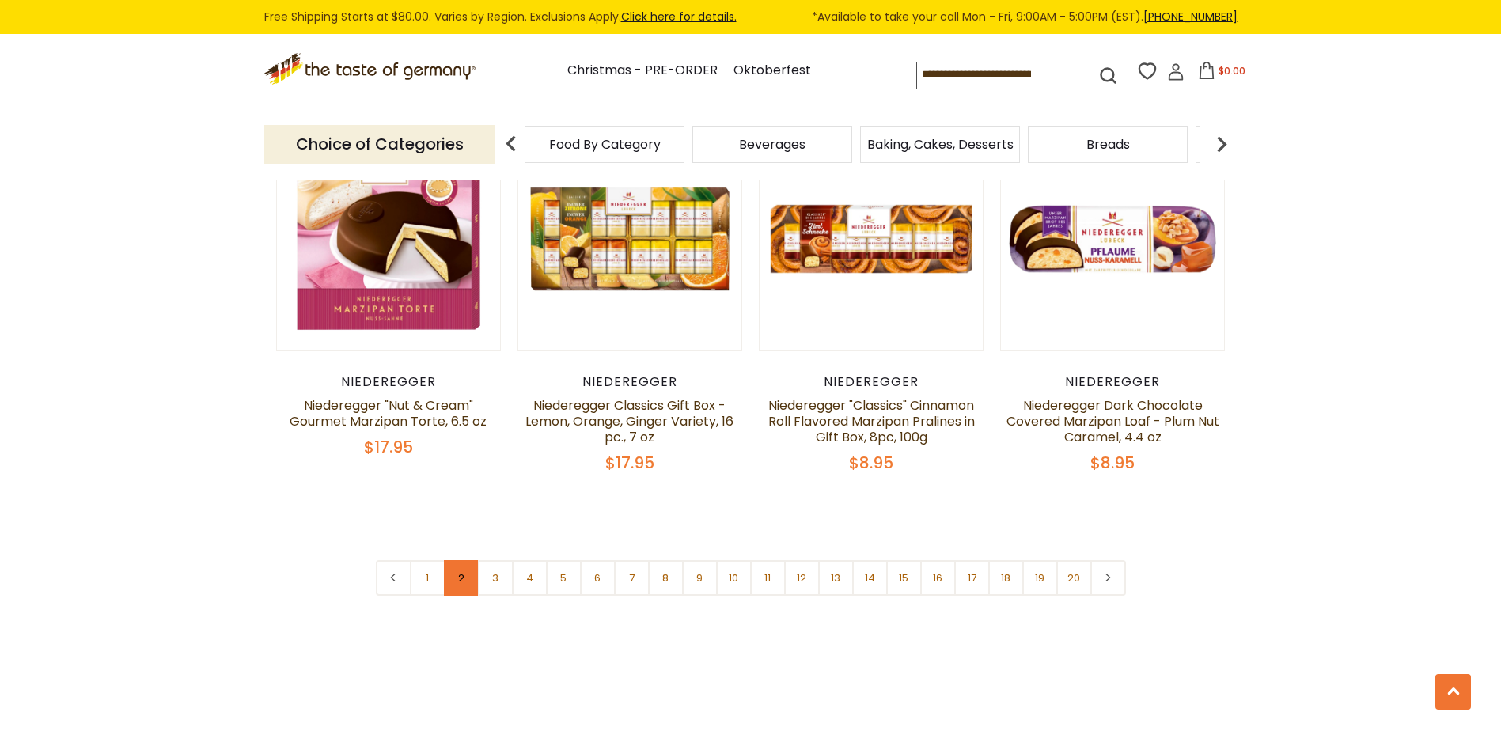
click at [463, 560] on link "2" at bounding box center [462, 578] width 36 height 36
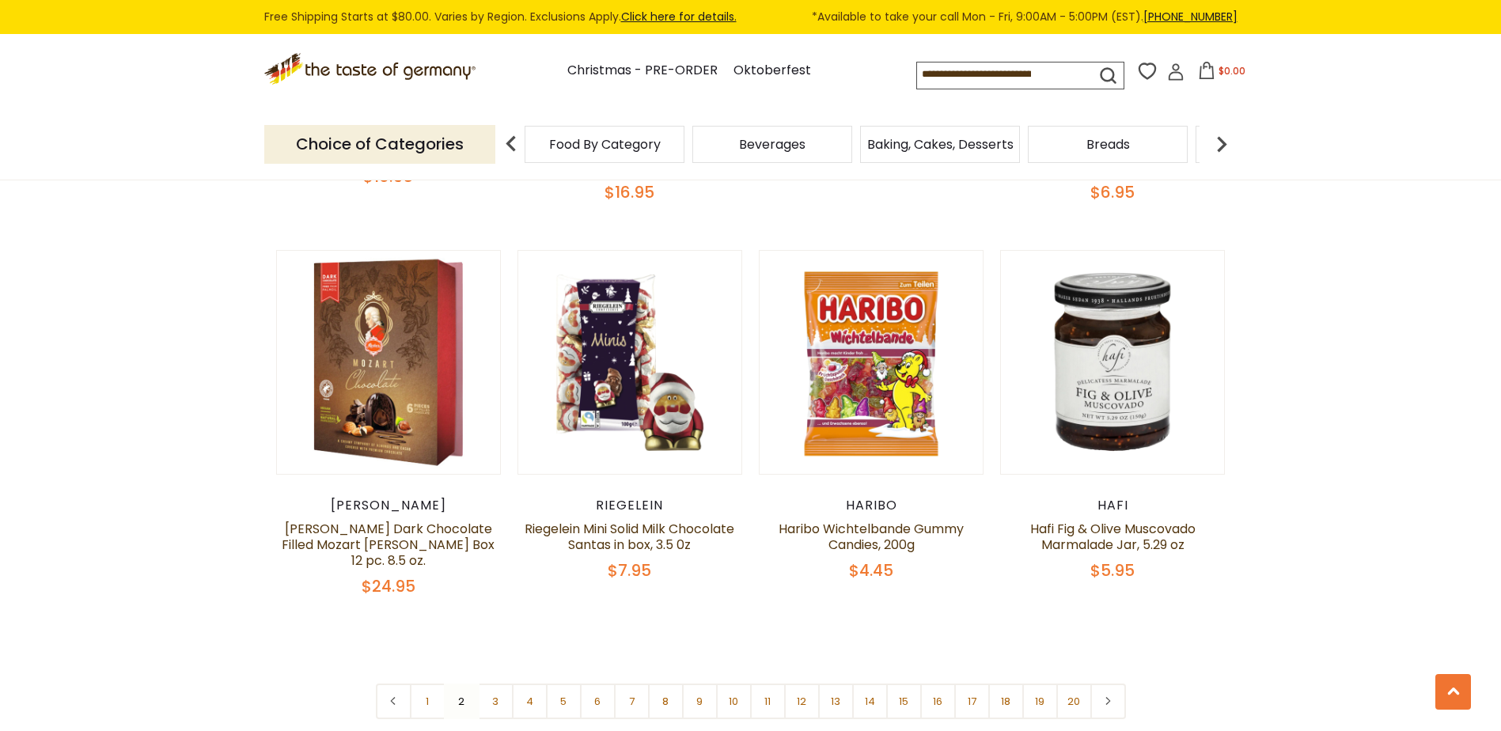
scroll to position [3728, 0]
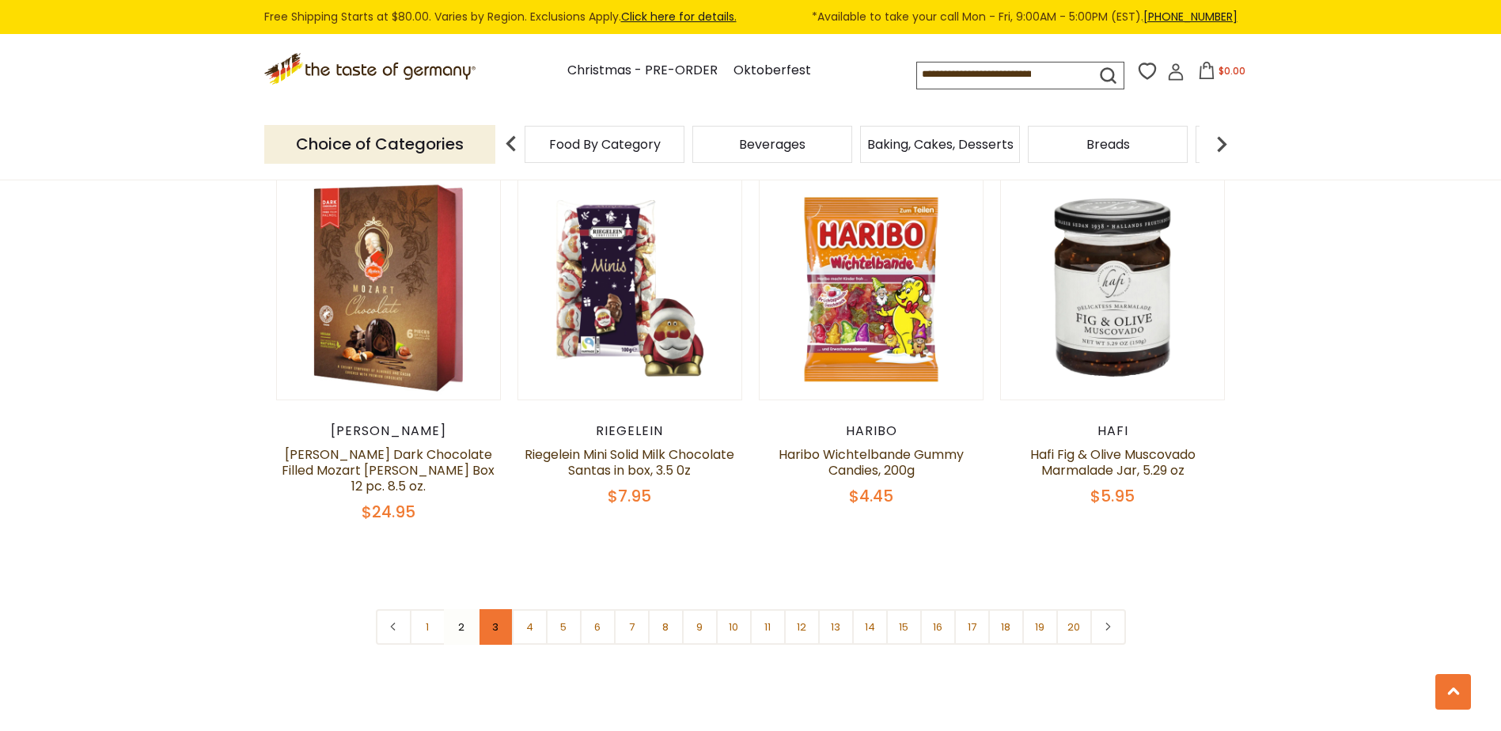
click at [498, 609] on link "3" at bounding box center [496, 627] width 36 height 36
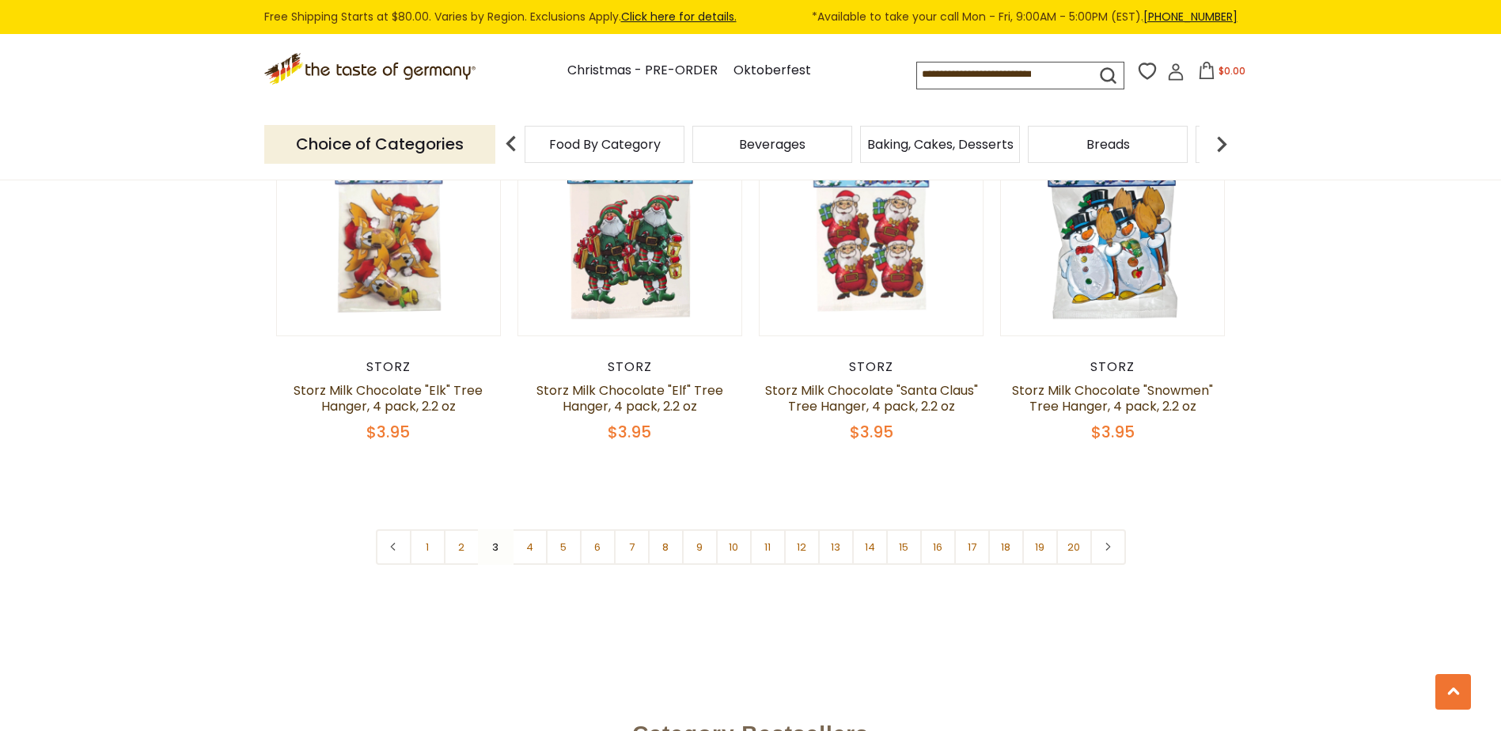
scroll to position [3802, 0]
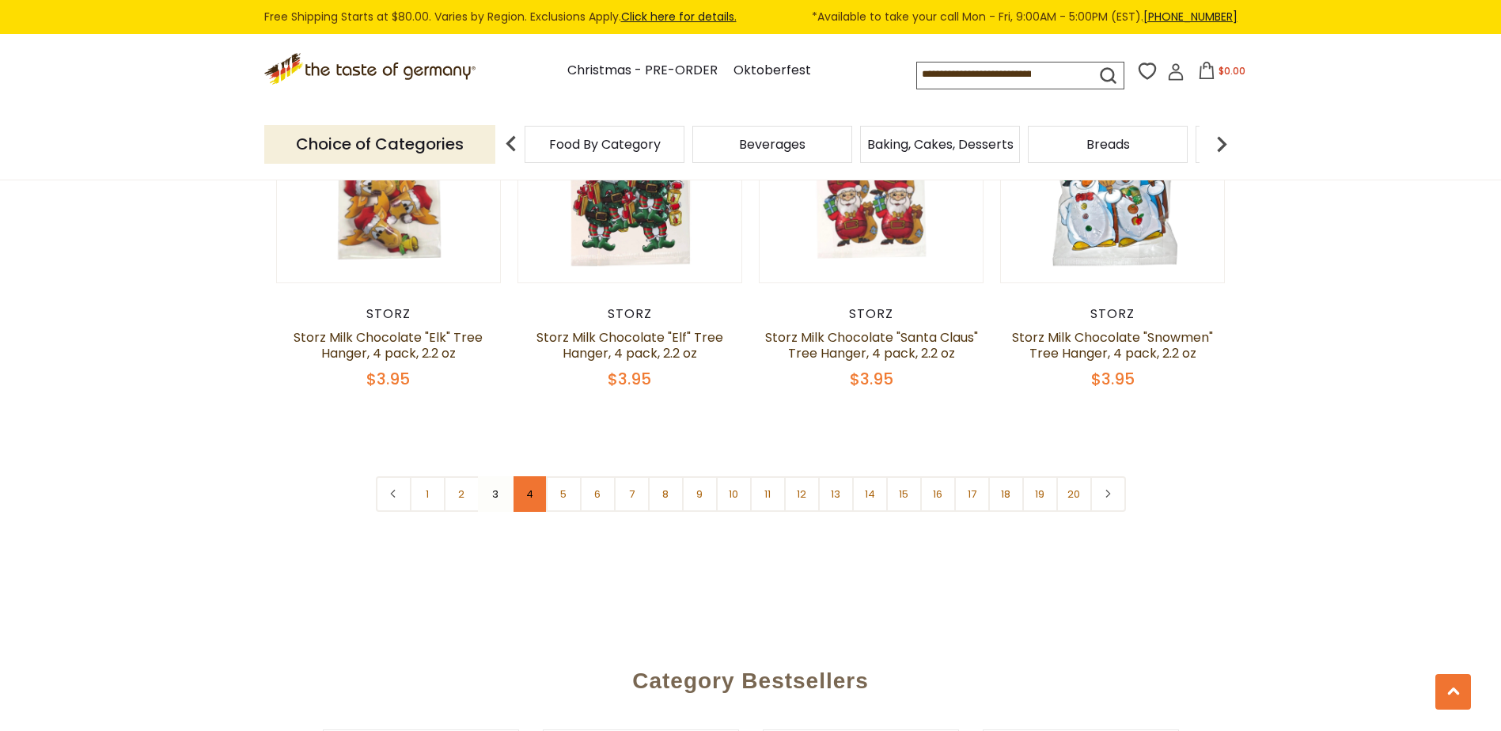
click at [525, 480] on link "4" at bounding box center [530, 494] width 36 height 36
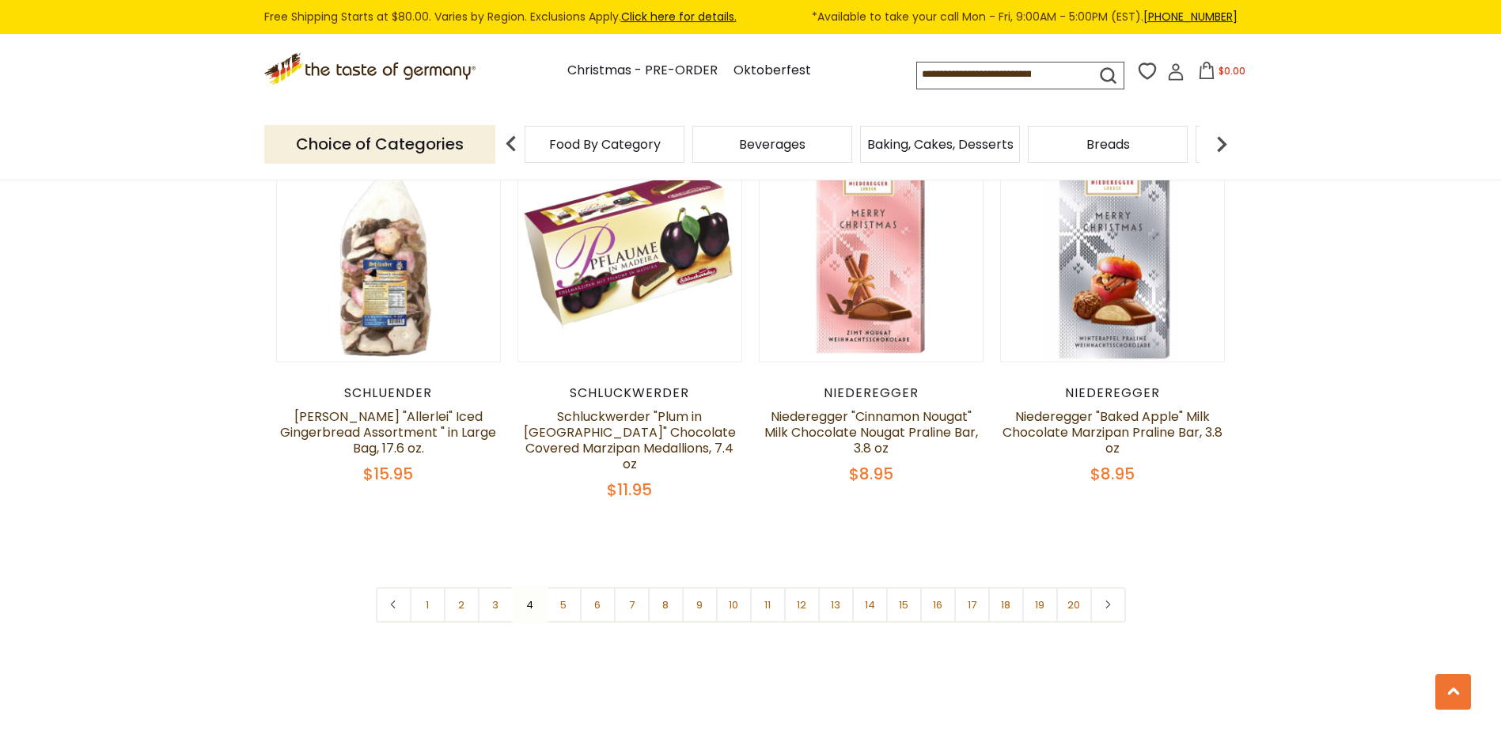
scroll to position [3770, 0]
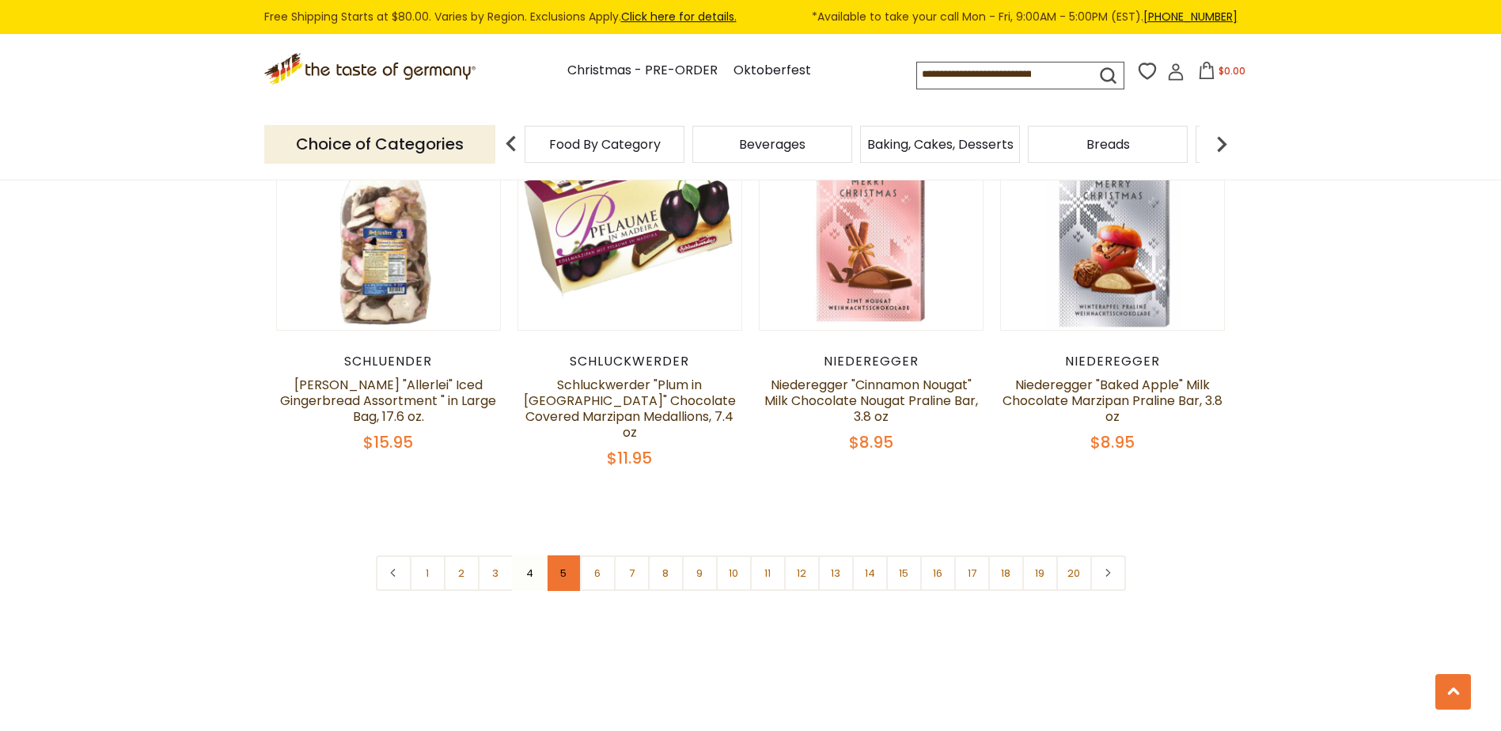
click at [563, 555] on link "5" at bounding box center [564, 573] width 36 height 36
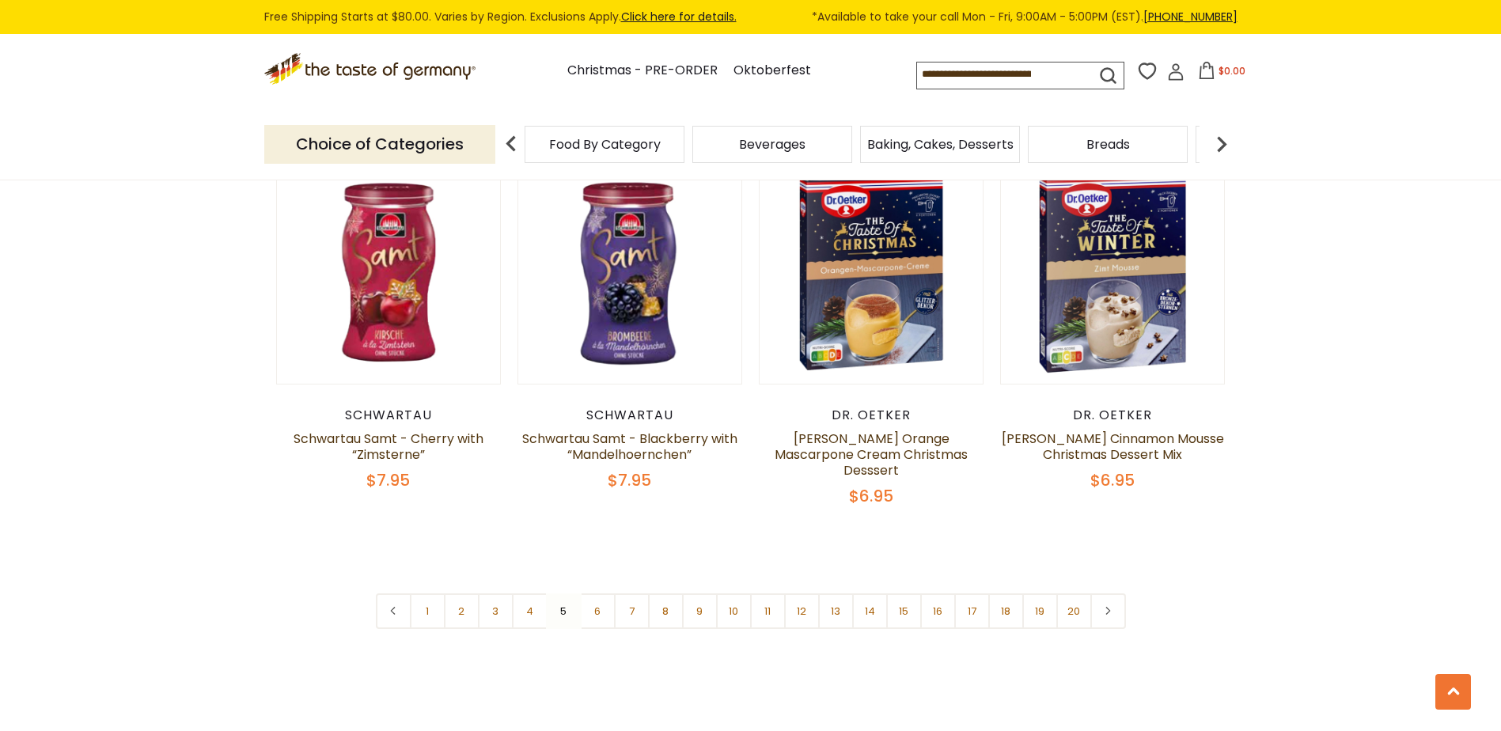
scroll to position [3813, 0]
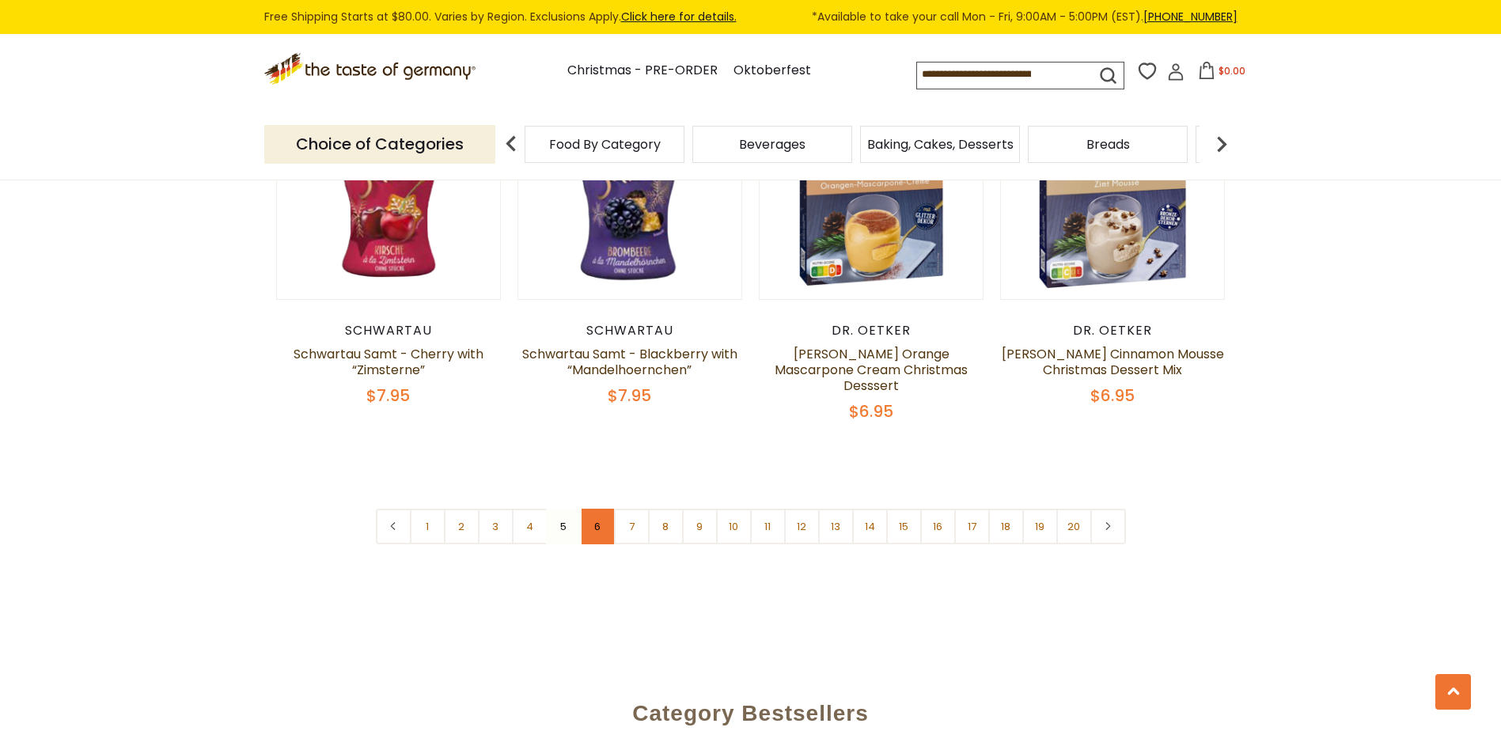
click at [593, 509] on link "6" at bounding box center [598, 527] width 36 height 36
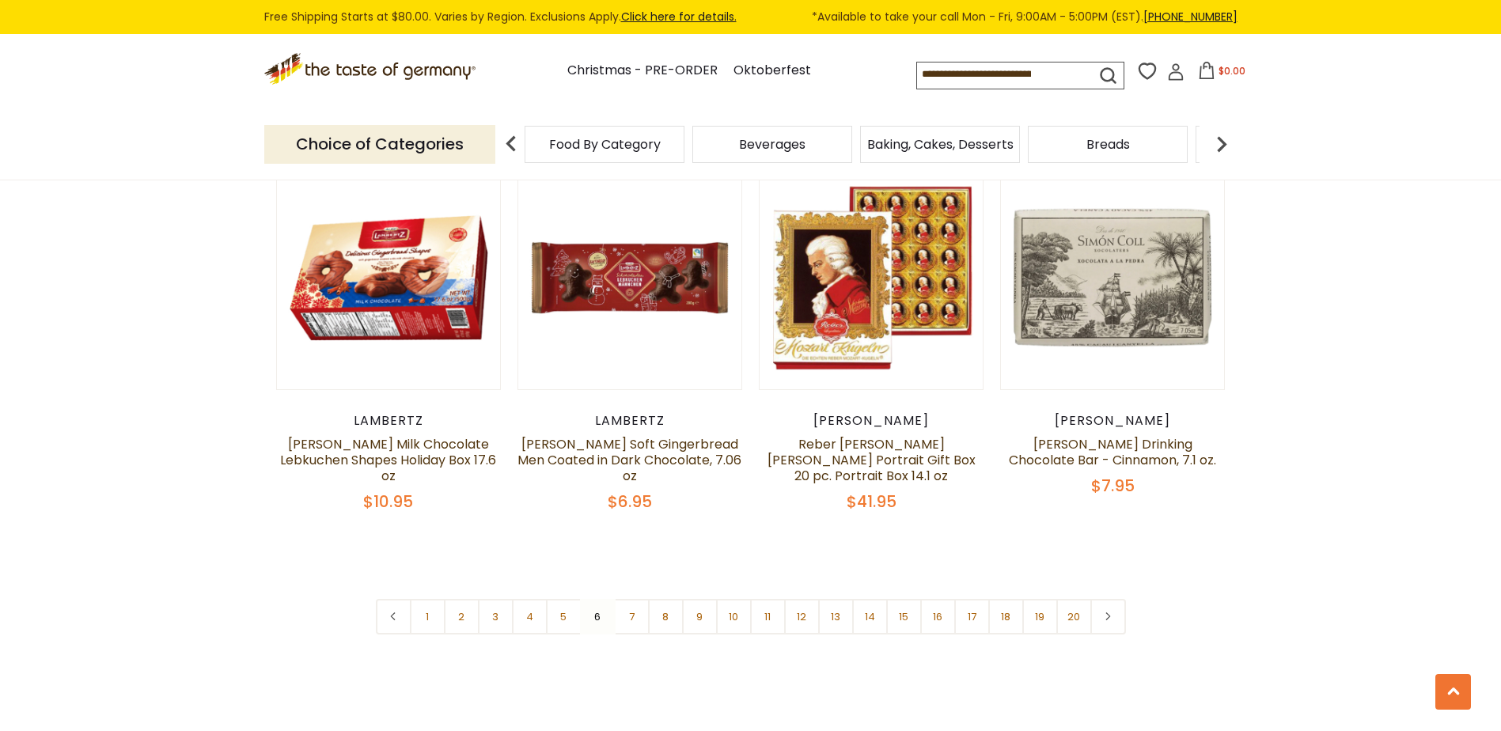
scroll to position [3781, 0]
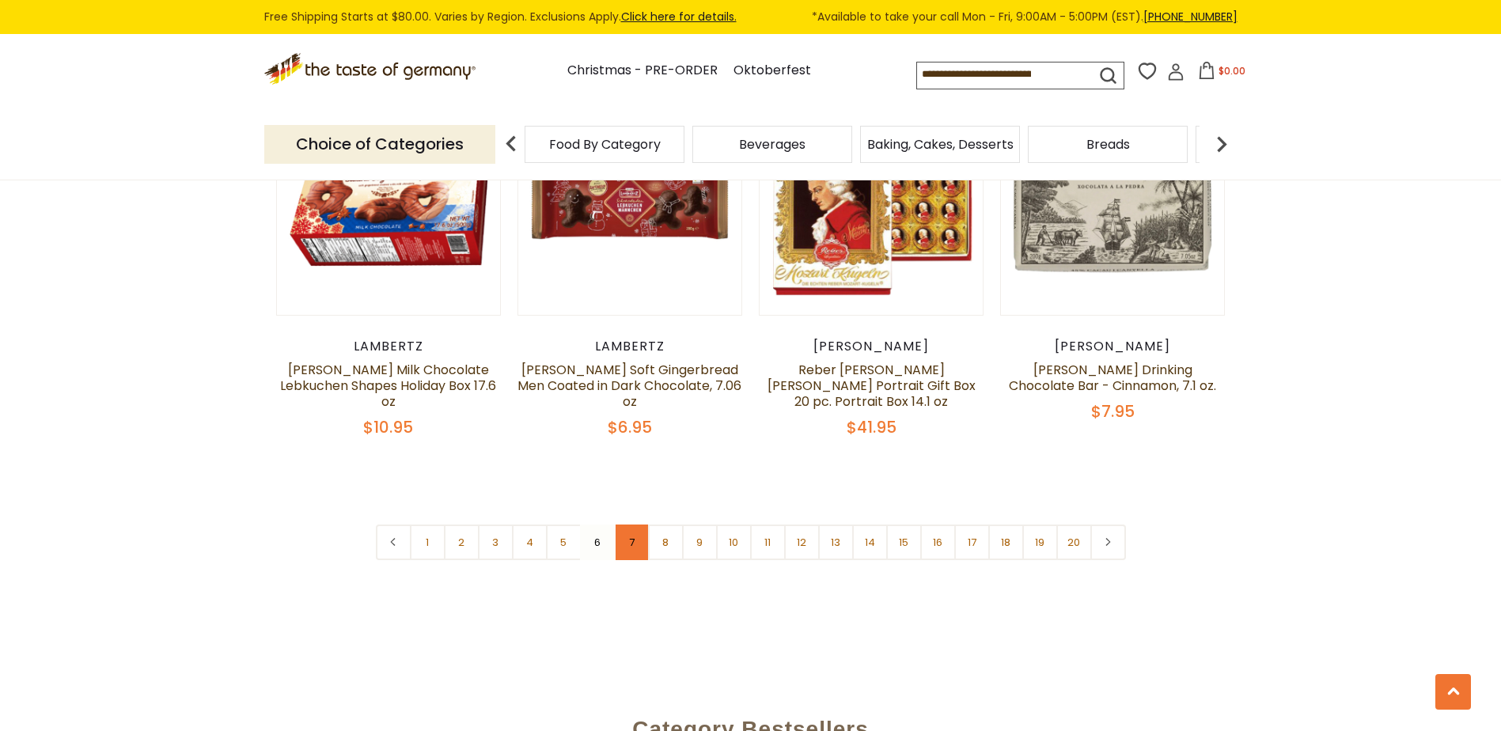
click at [632, 525] on link "7" at bounding box center [632, 543] width 36 height 36
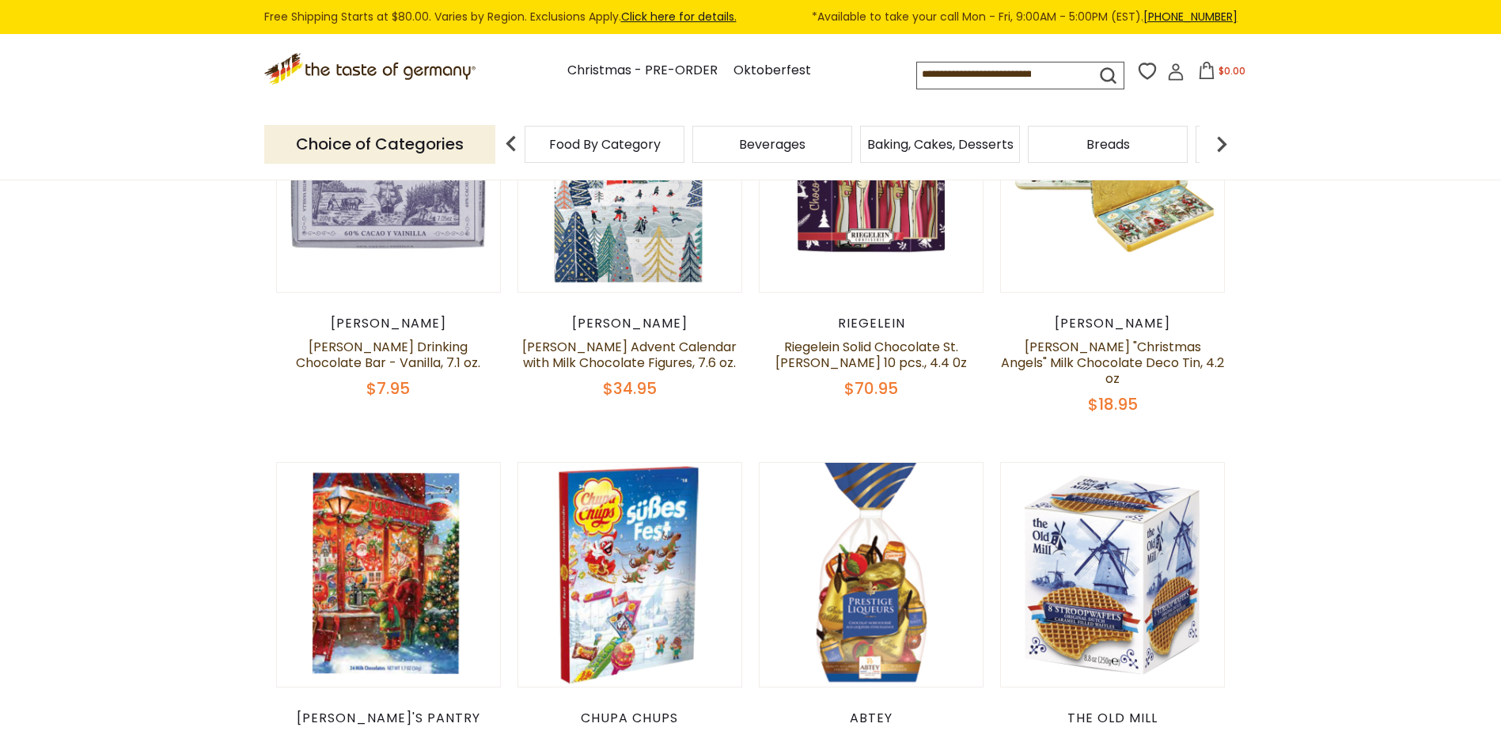
scroll to position [658, 0]
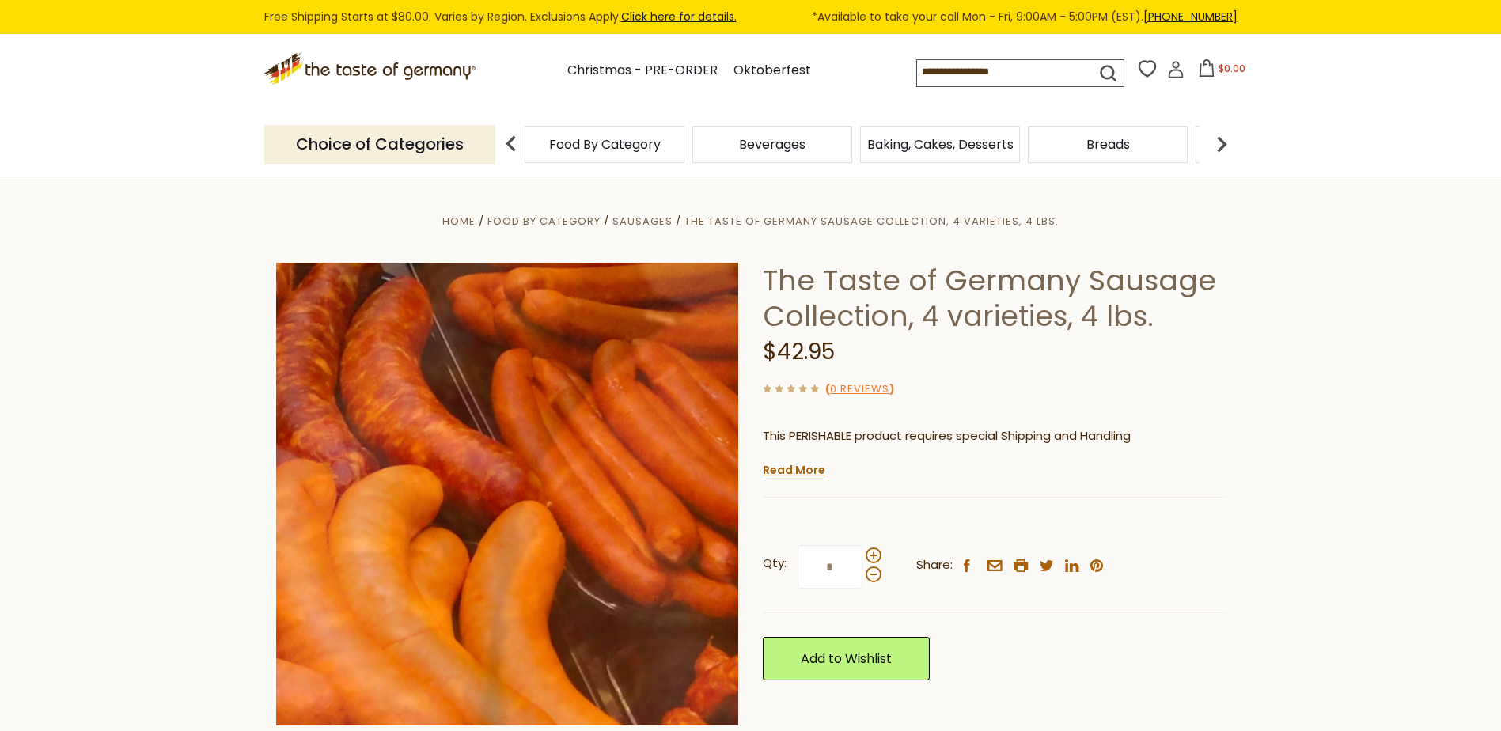
scroll to position [28, 0]
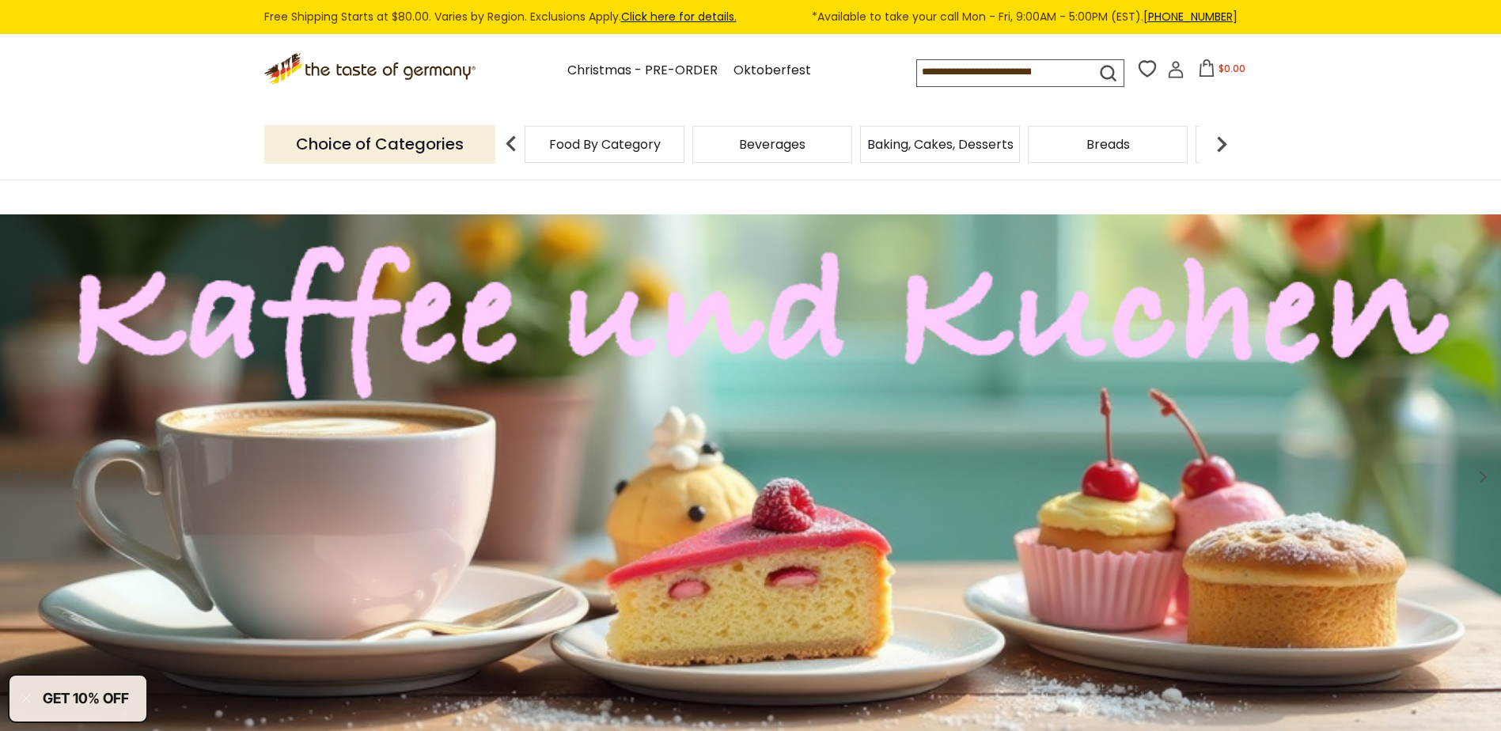
click at [1224, 139] on img at bounding box center [1222, 144] width 32 height 32
